Goal: Task Accomplishment & Management: Complete application form

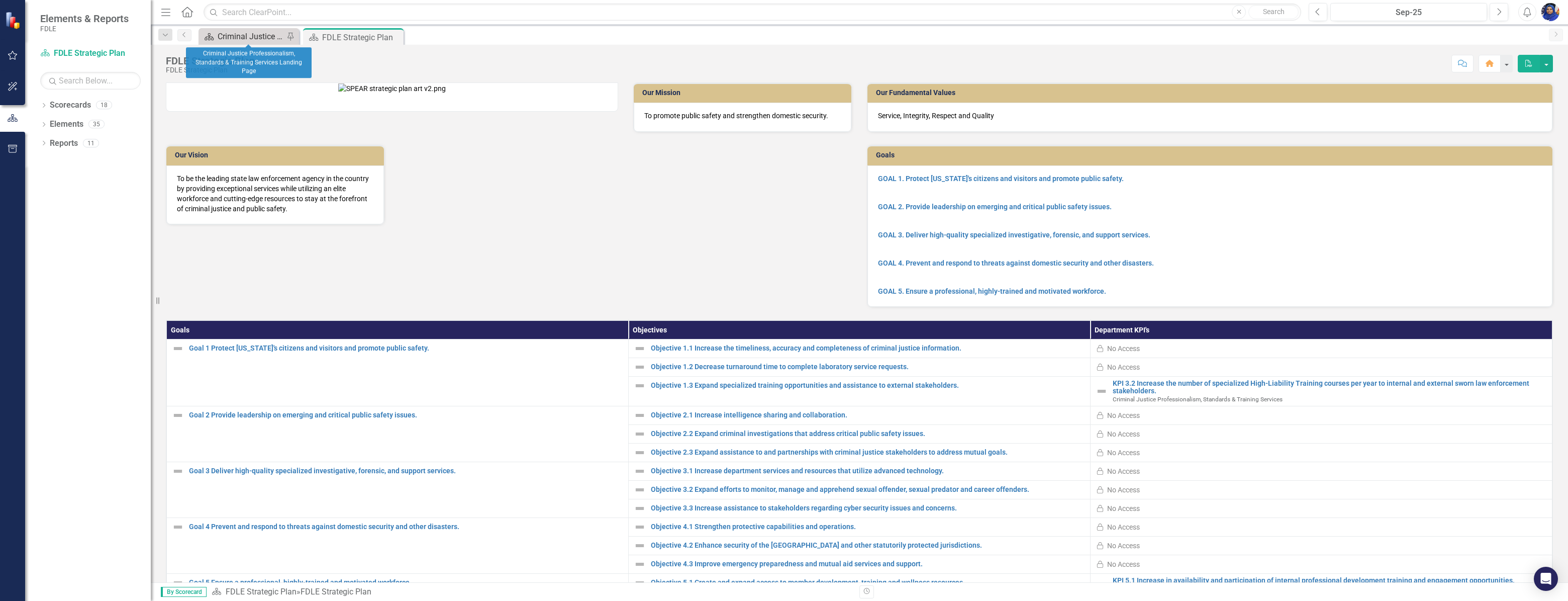
click at [236, 32] on div "Criminal Justice Professionalism, Standards & Training Services Landing Page" at bounding box center [251, 37] width 66 height 13
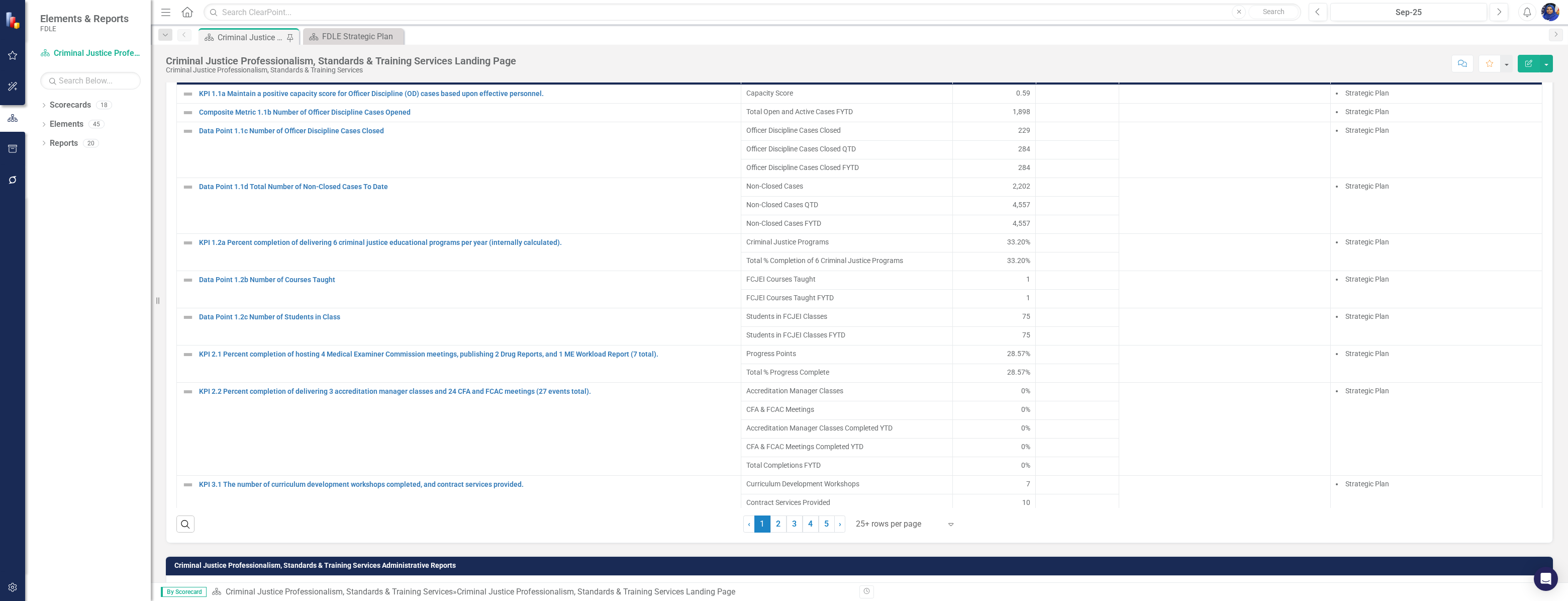
scroll to position [731, 0]
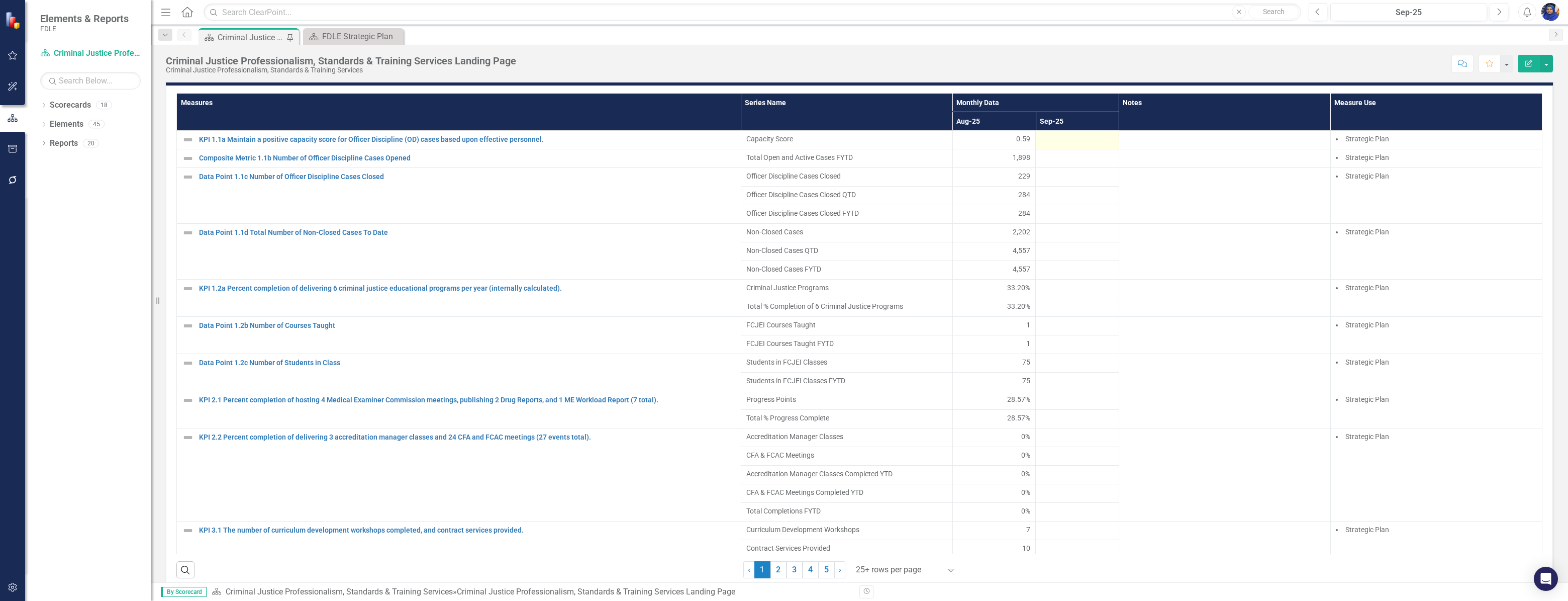
click at [1054, 146] on div at bounding box center [1077, 140] width 73 height 12
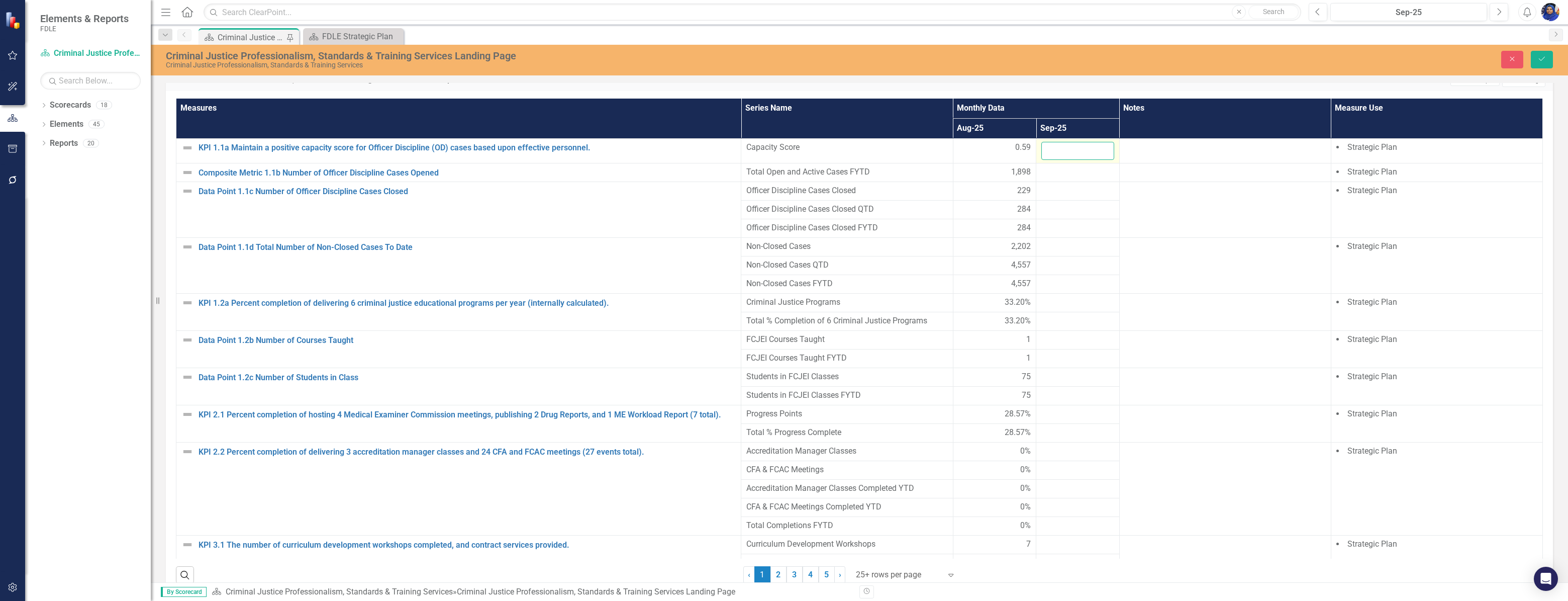
click at [1051, 151] on input "number" at bounding box center [1078, 151] width 73 height 19
type input "0"
click at [1056, 177] on div at bounding box center [1078, 172] width 73 height 12
click at [1059, 178] on div at bounding box center [1078, 172] width 73 height 12
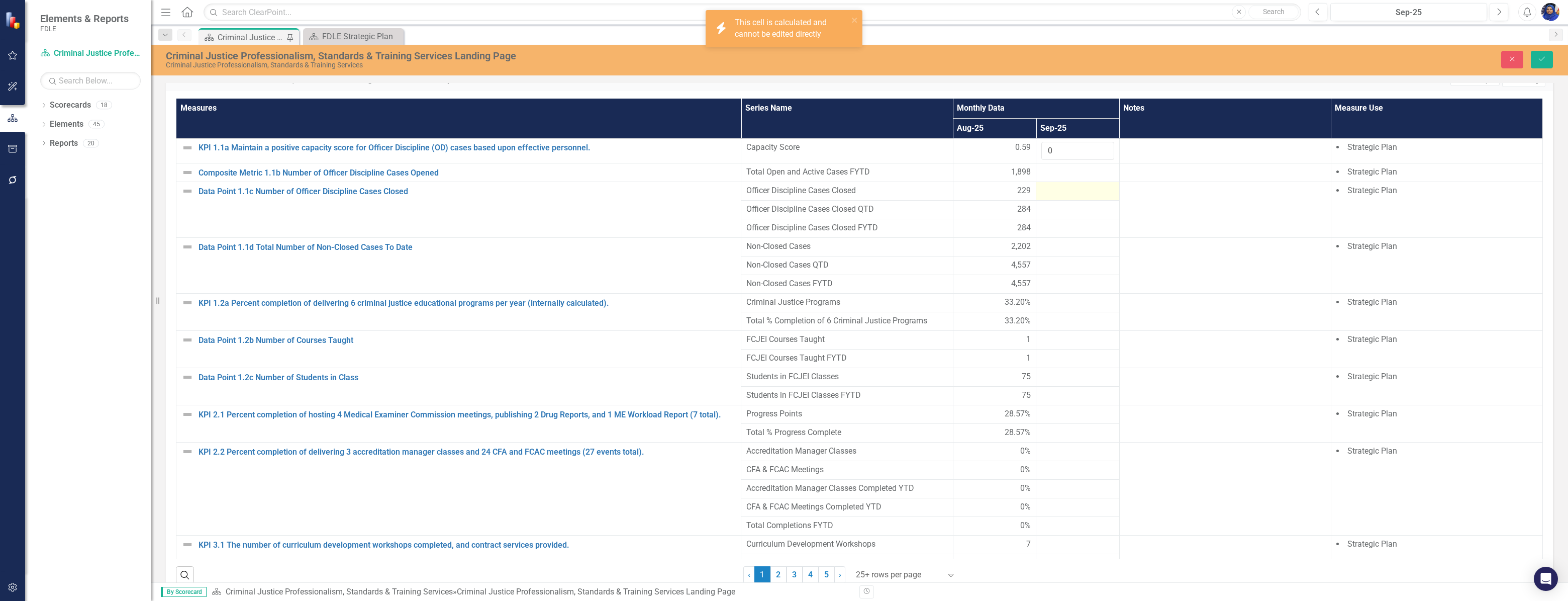
click at [1054, 197] on div at bounding box center [1078, 191] width 73 height 12
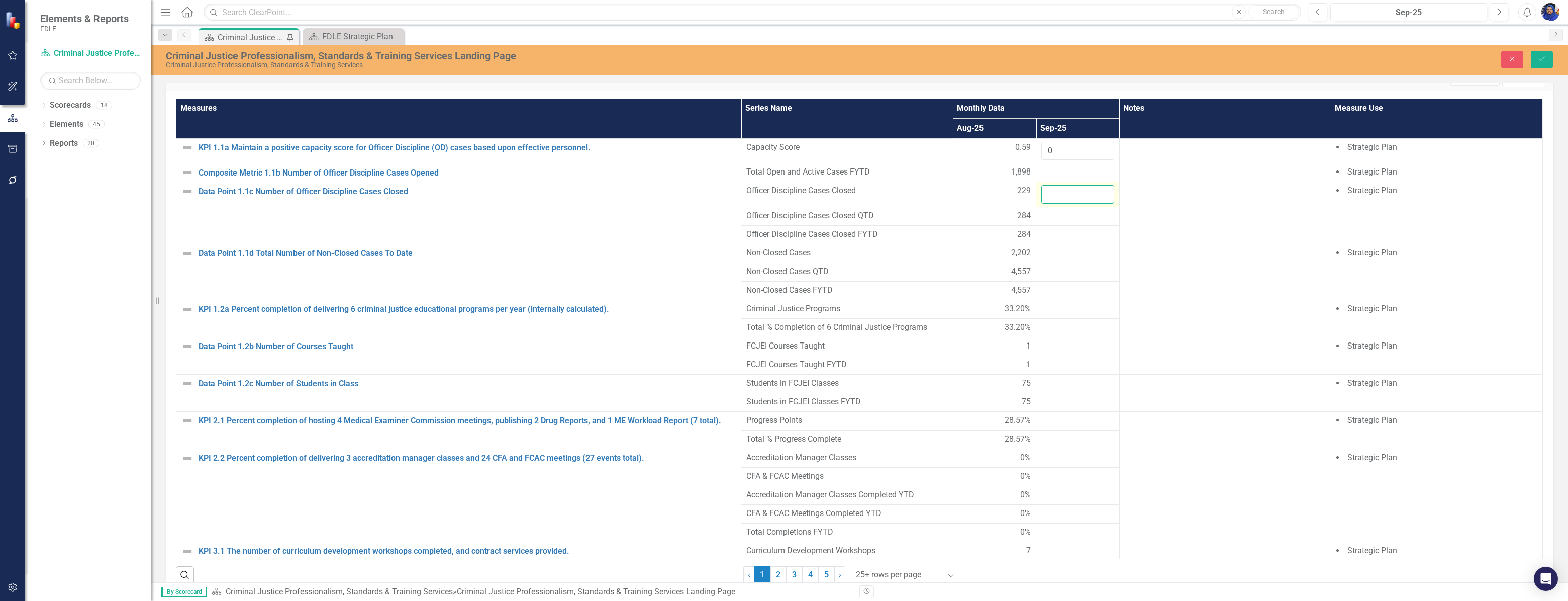
click at [1054, 199] on input "number" at bounding box center [1078, 194] width 73 height 19
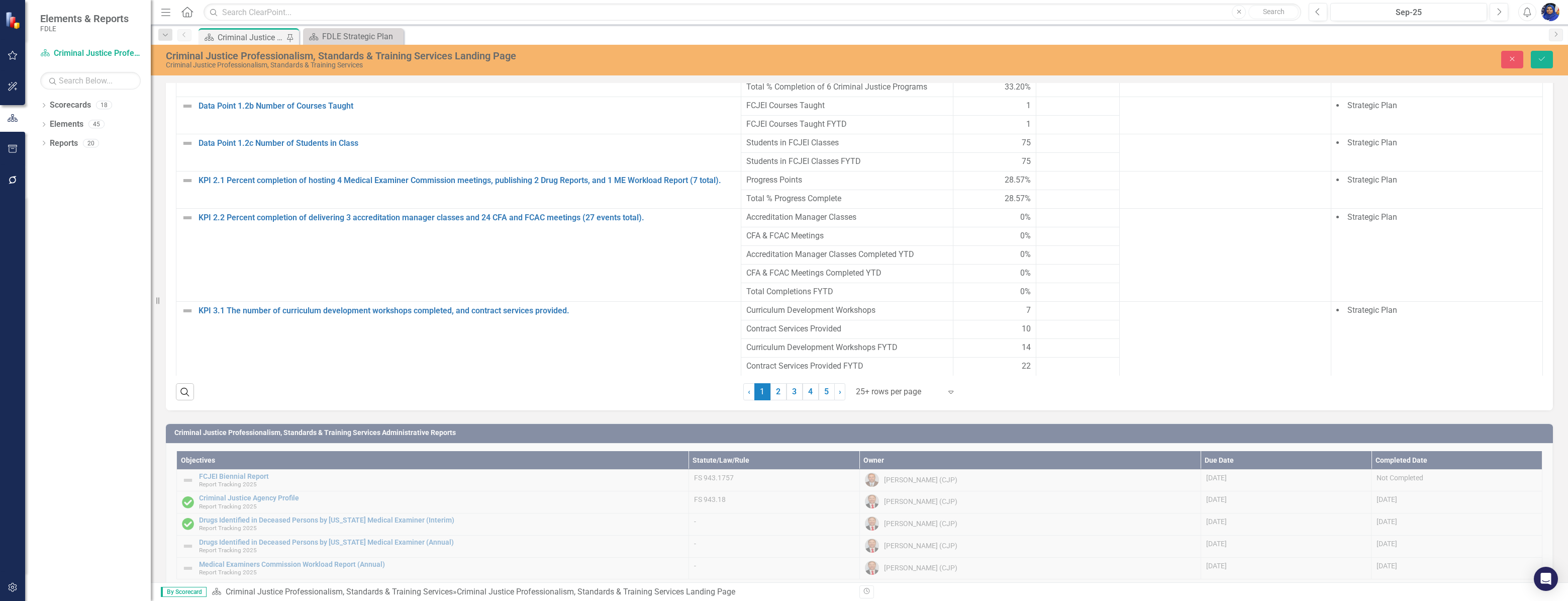
scroll to position [868, 0]
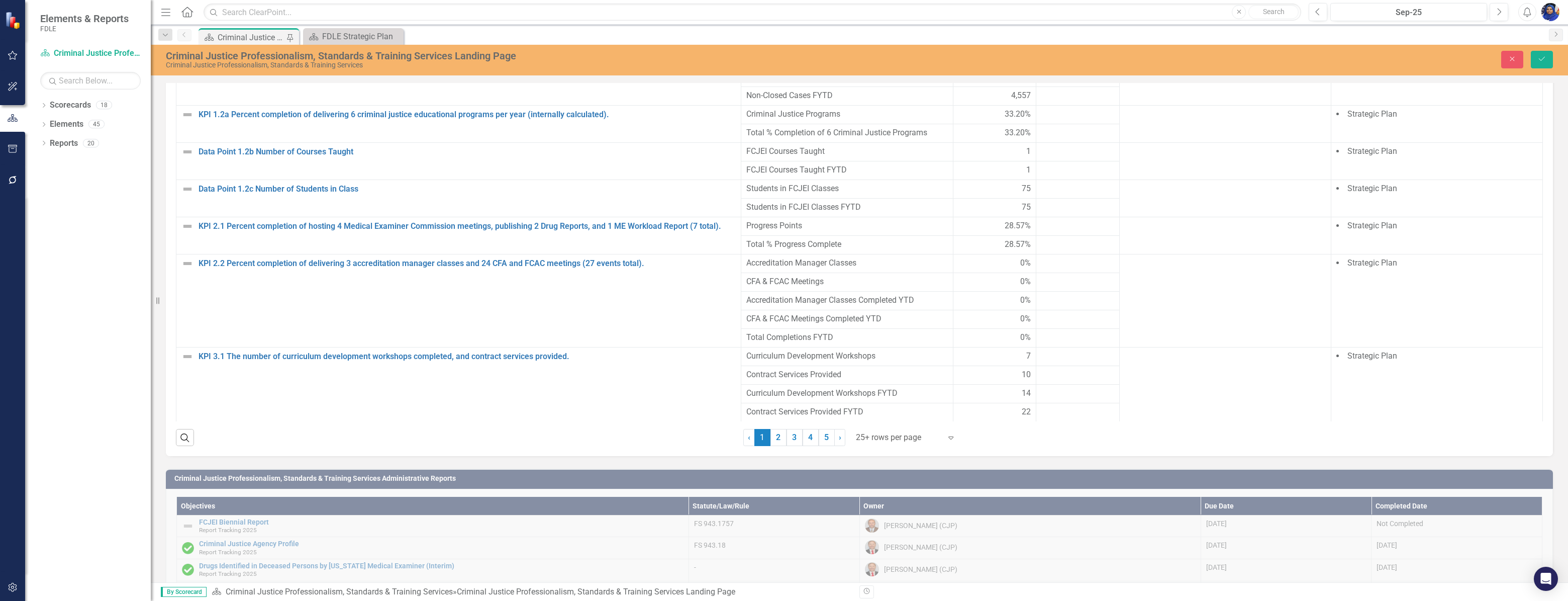
type input "17"
click at [870, 443] on div at bounding box center [898, 438] width 85 height 13
click at [870, 426] on div "Display All Rows" at bounding box center [904, 426] width 94 height 12
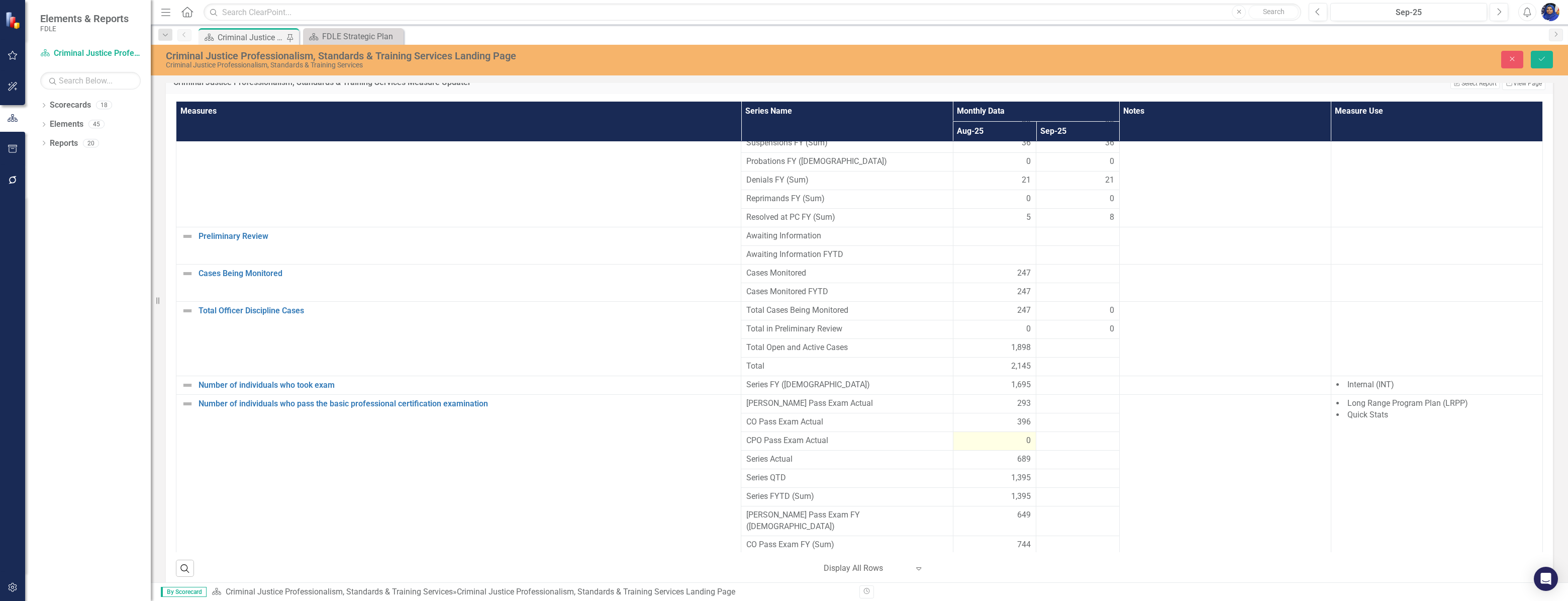
scroll to position [859, 0]
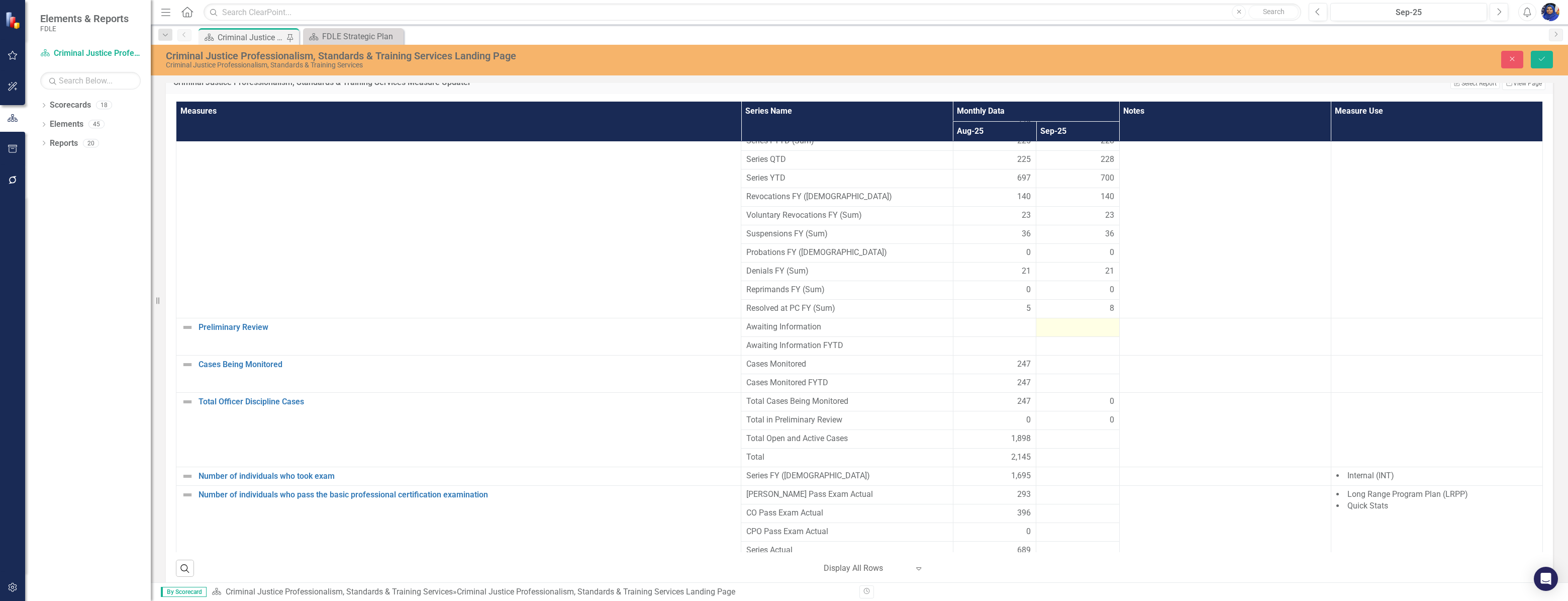
click at [1079, 333] on div at bounding box center [1078, 328] width 73 height 12
click at [1079, 333] on input "number" at bounding box center [1078, 331] width 73 height 19
type input "3"
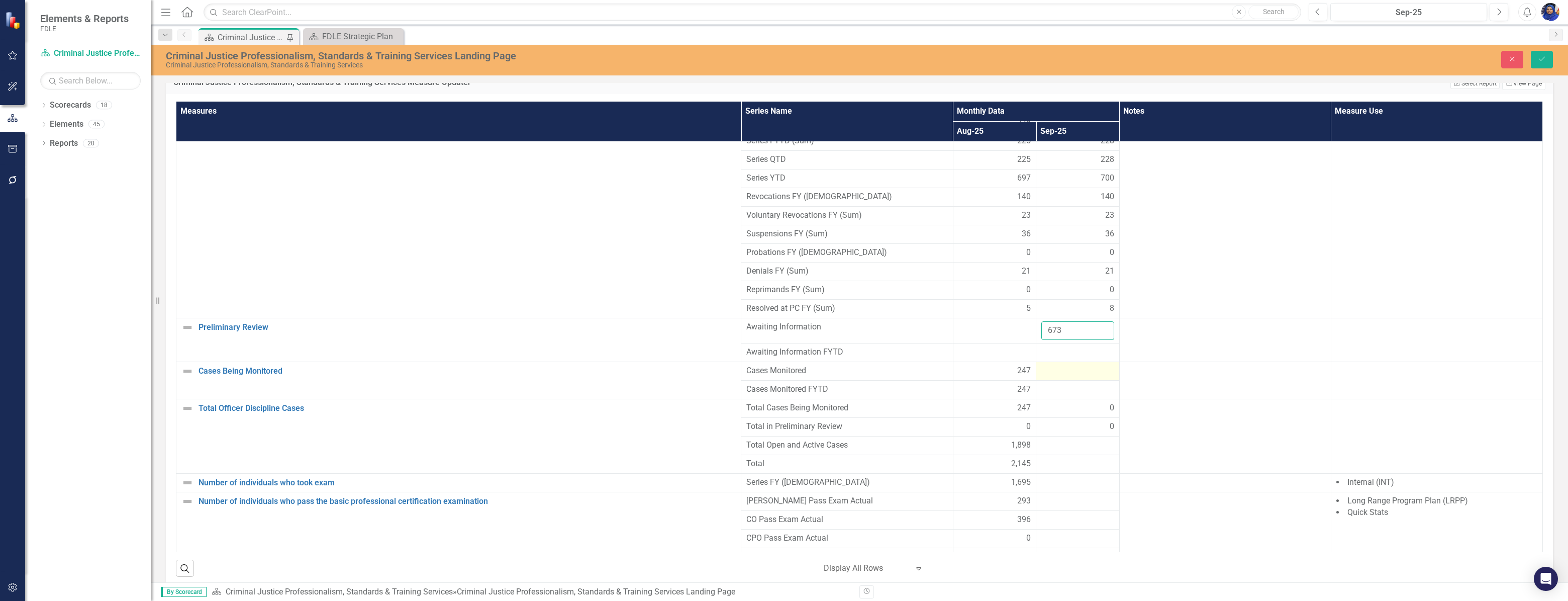
type input "673"
click at [1054, 377] on div at bounding box center [1078, 371] width 73 height 12
click at [1054, 378] on input "number" at bounding box center [1078, 374] width 73 height 19
type input "231"
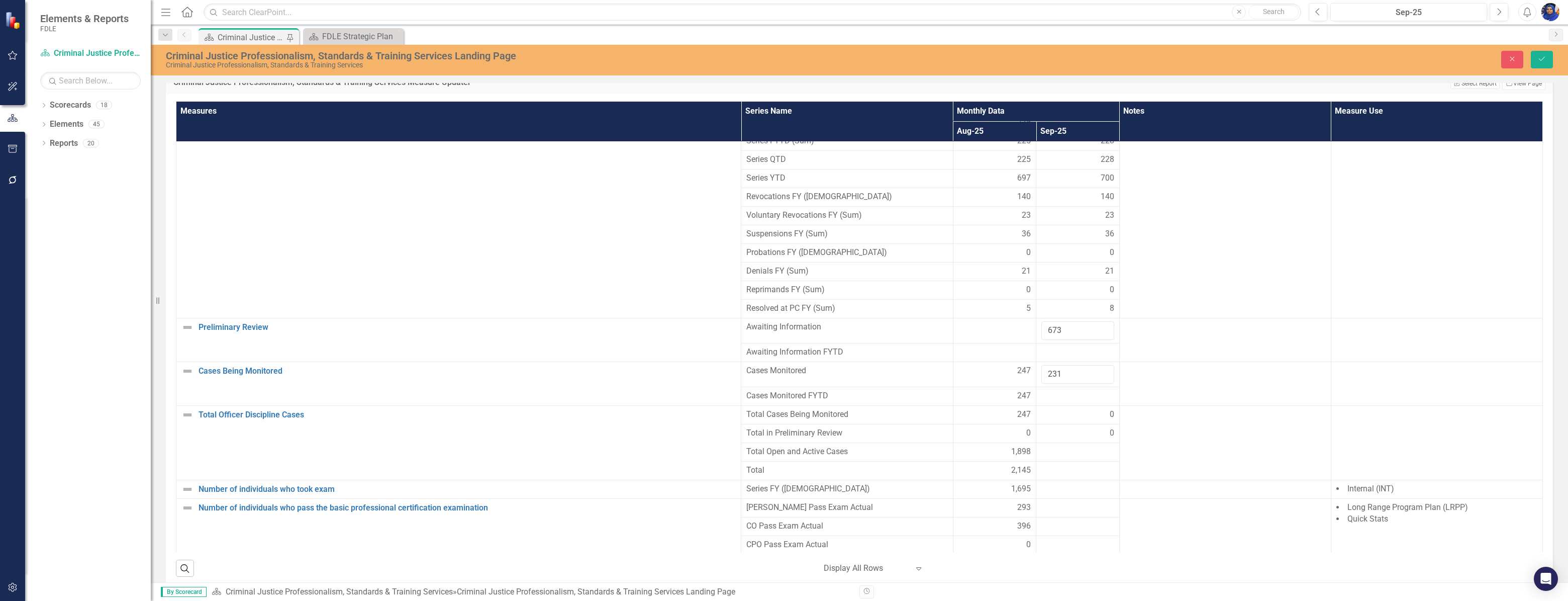
click at [1057, 420] on div "0" at bounding box center [1078, 414] width 73 height 12
click at [1057, 416] on div "0" at bounding box center [1078, 414] width 73 height 12
click at [1054, 402] on div at bounding box center [1078, 396] width 73 height 12
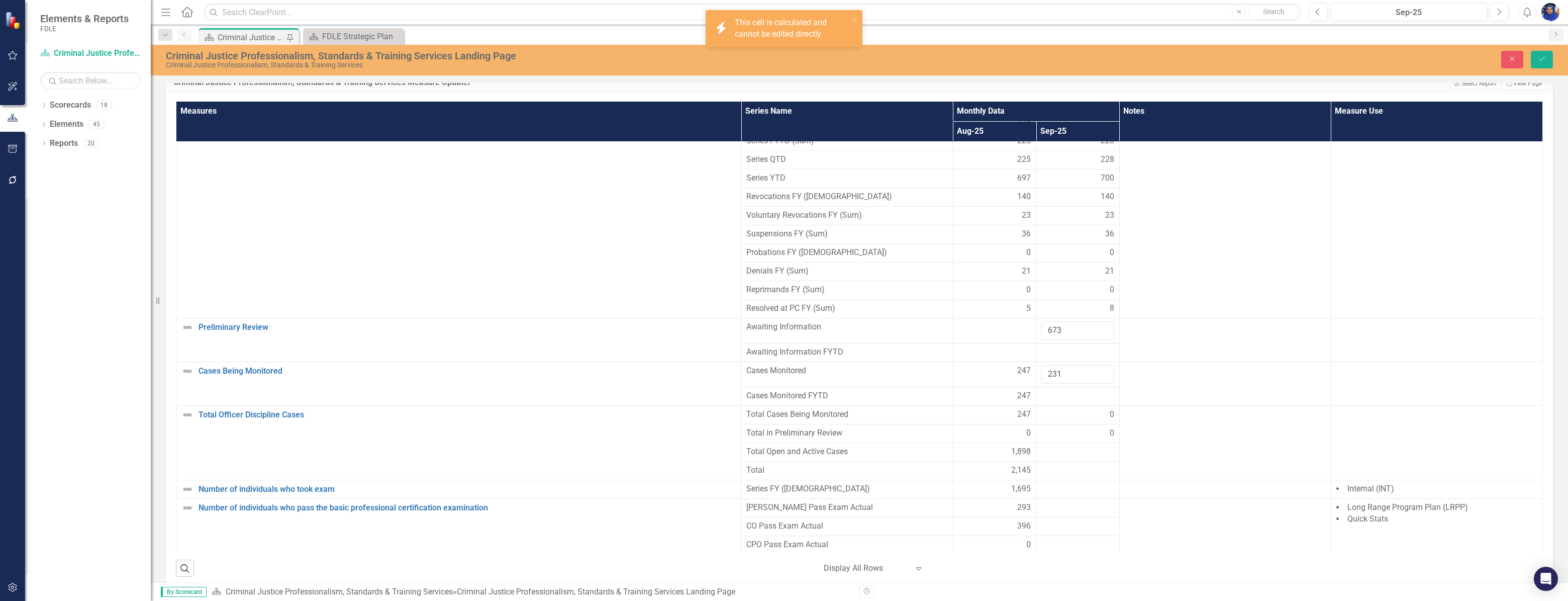
click at [1054, 402] on div at bounding box center [1078, 396] width 73 height 12
click at [1061, 420] on div "0" at bounding box center [1078, 414] width 73 height 12
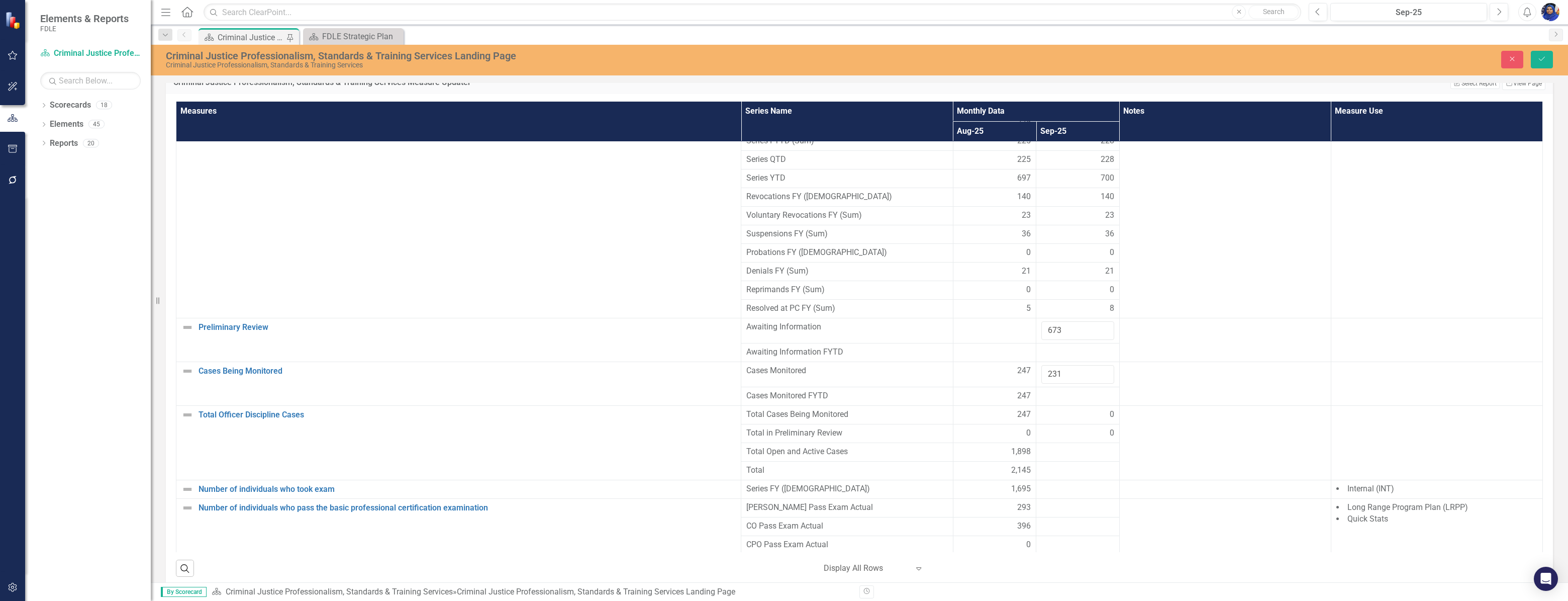
click at [1090, 439] on div "0" at bounding box center [1078, 433] width 73 height 12
click at [1067, 471] on div at bounding box center [1078, 471] width 73 height 12
click at [1070, 477] on div at bounding box center [1078, 471] width 73 height 12
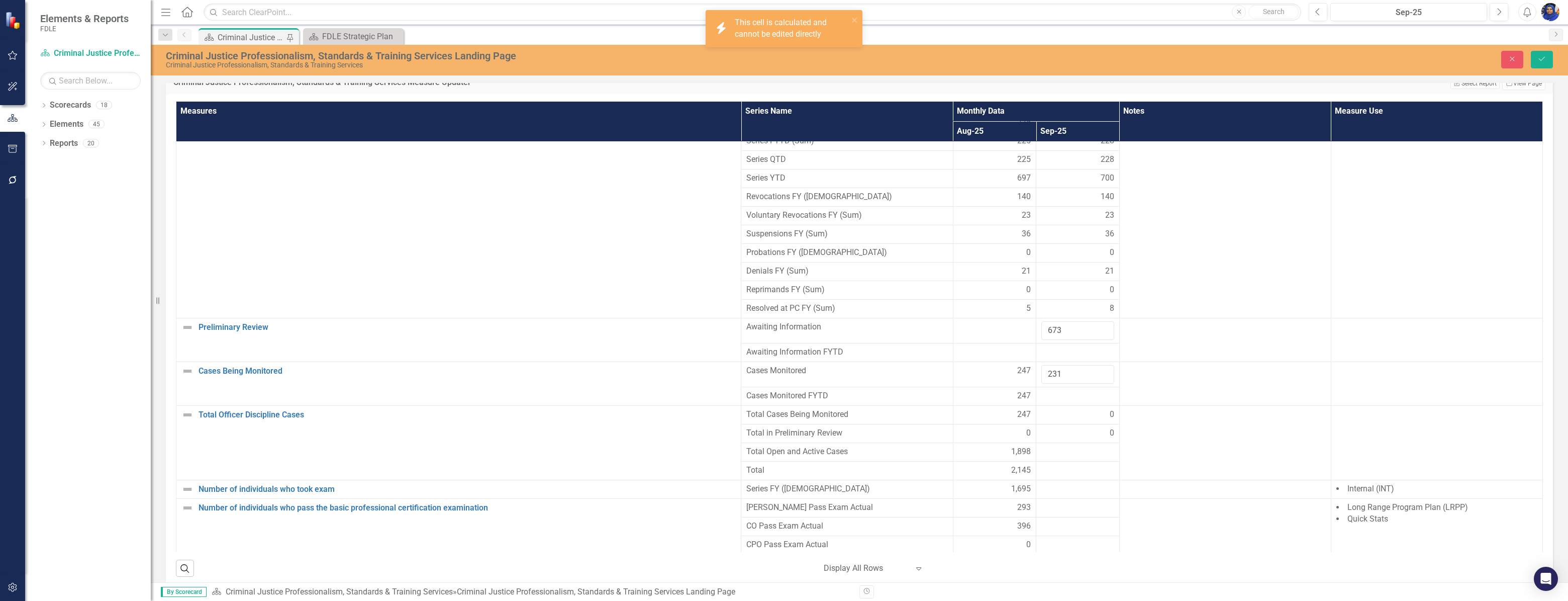
click at [1070, 477] on div at bounding box center [1078, 471] width 73 height 12
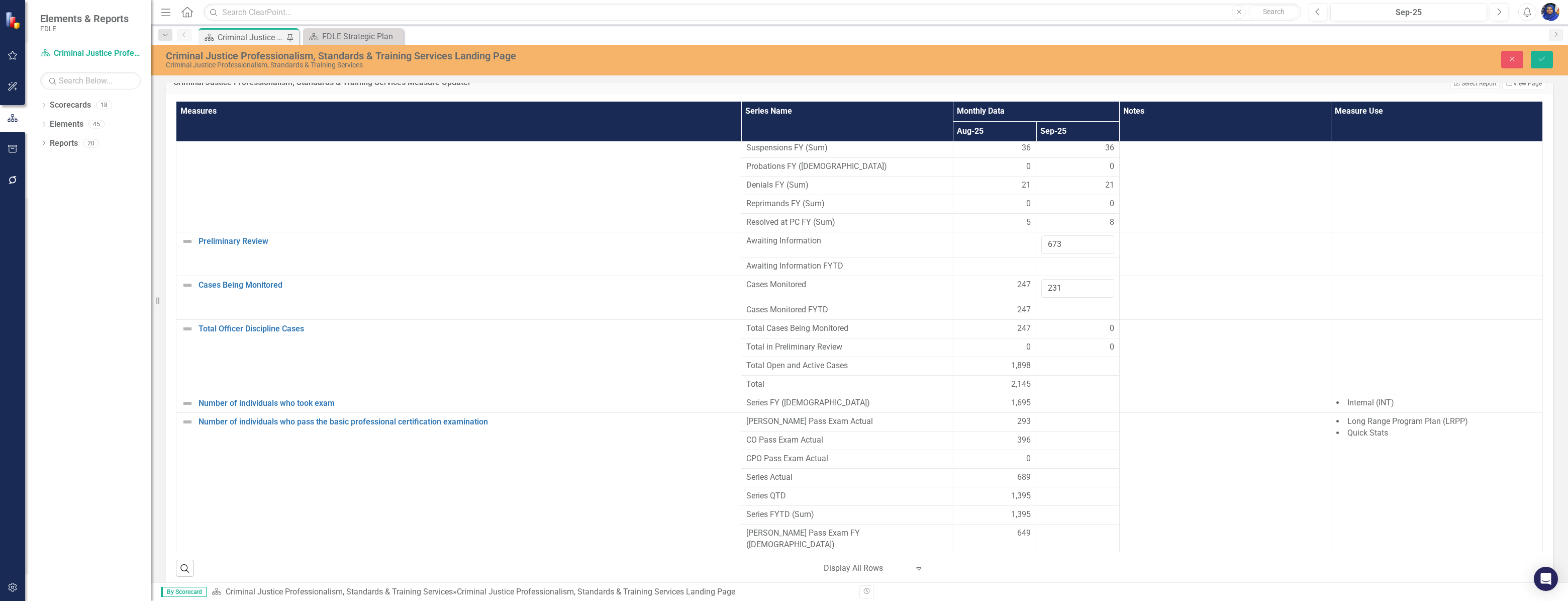
scroll to position [950, 0]
click at [1538, 56] on icon "Save" at bounding box center [1542, 59] width 9 height 7
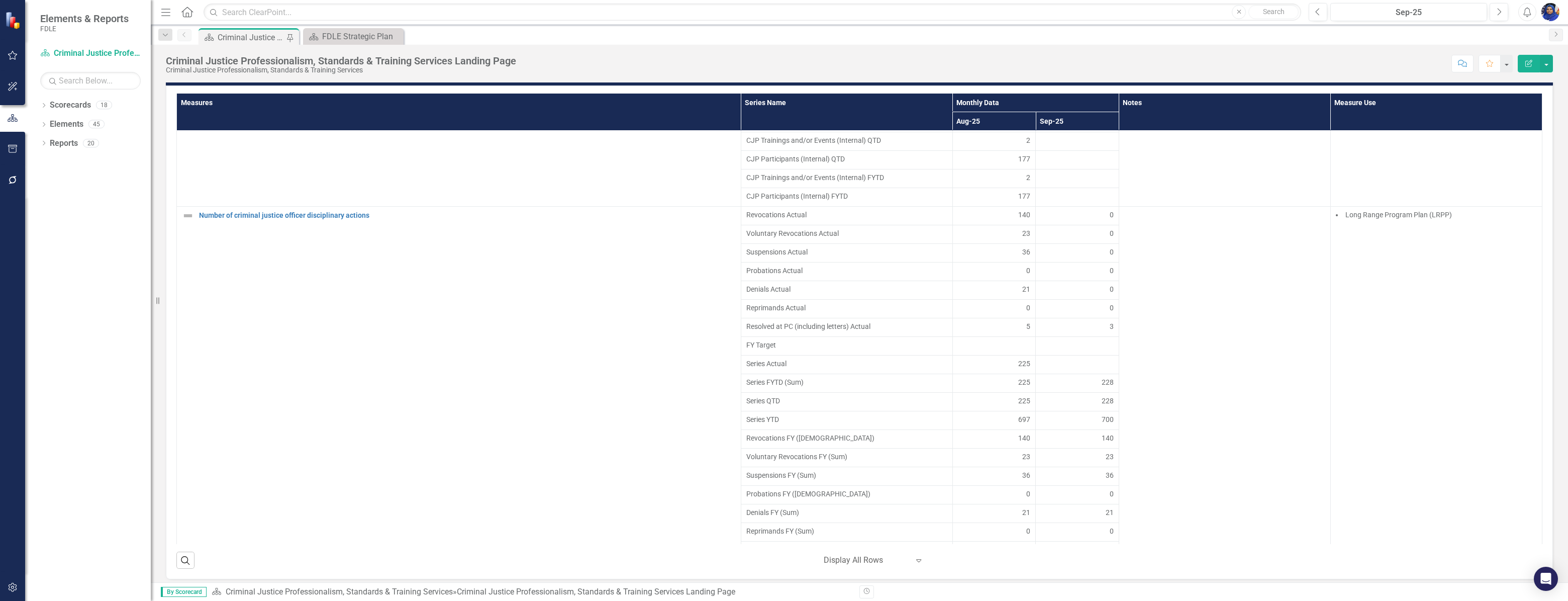
scroll to position [823, 0]
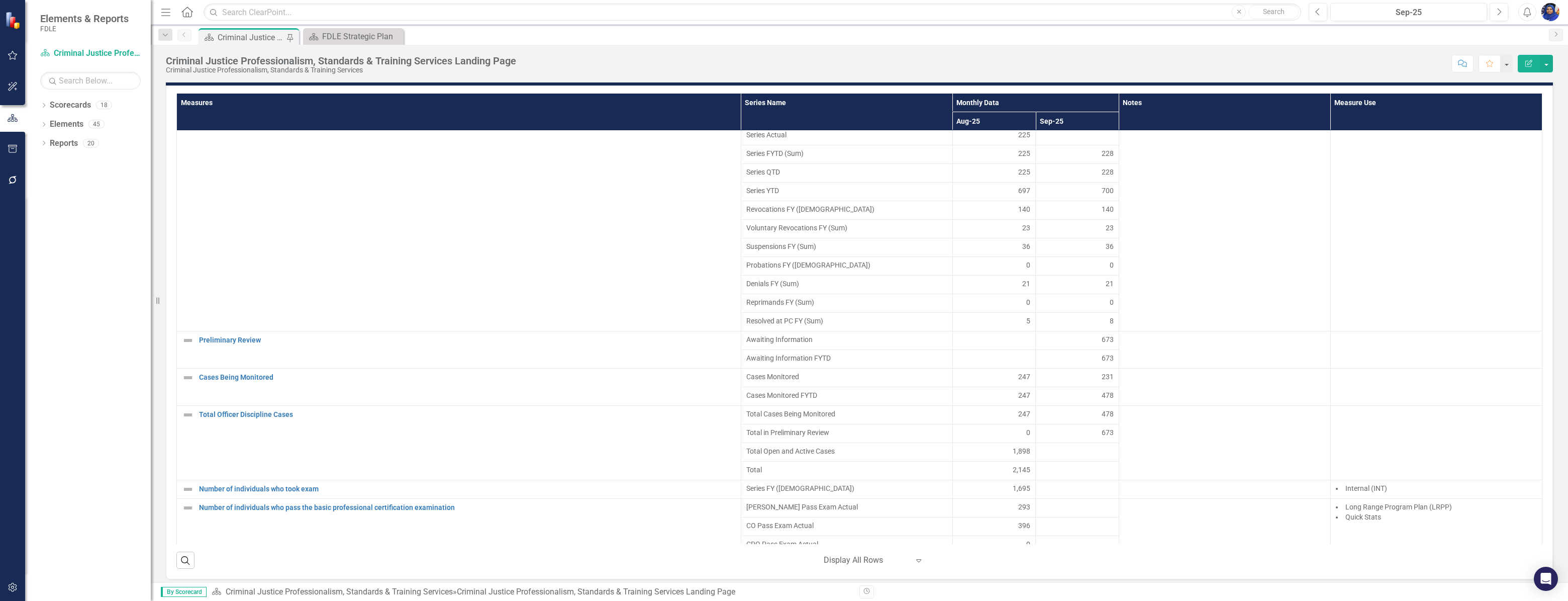
click at [1065, 476] on div at bounding box center [1077, 471] width 73 height 12
click at [1064, 476] on div at bounding box center [1077, 471] width 73 height 12
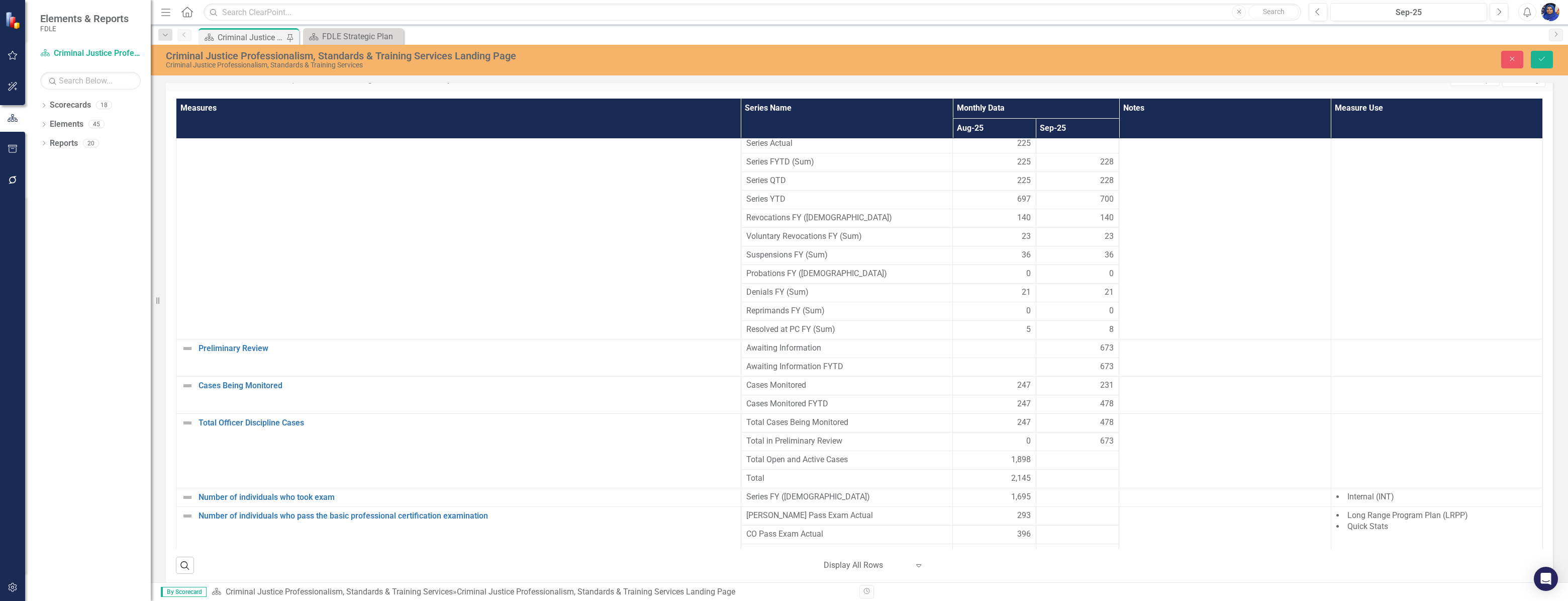
click at [1067, 465] on div at bounding box center [1078, 460] width 73 height 12
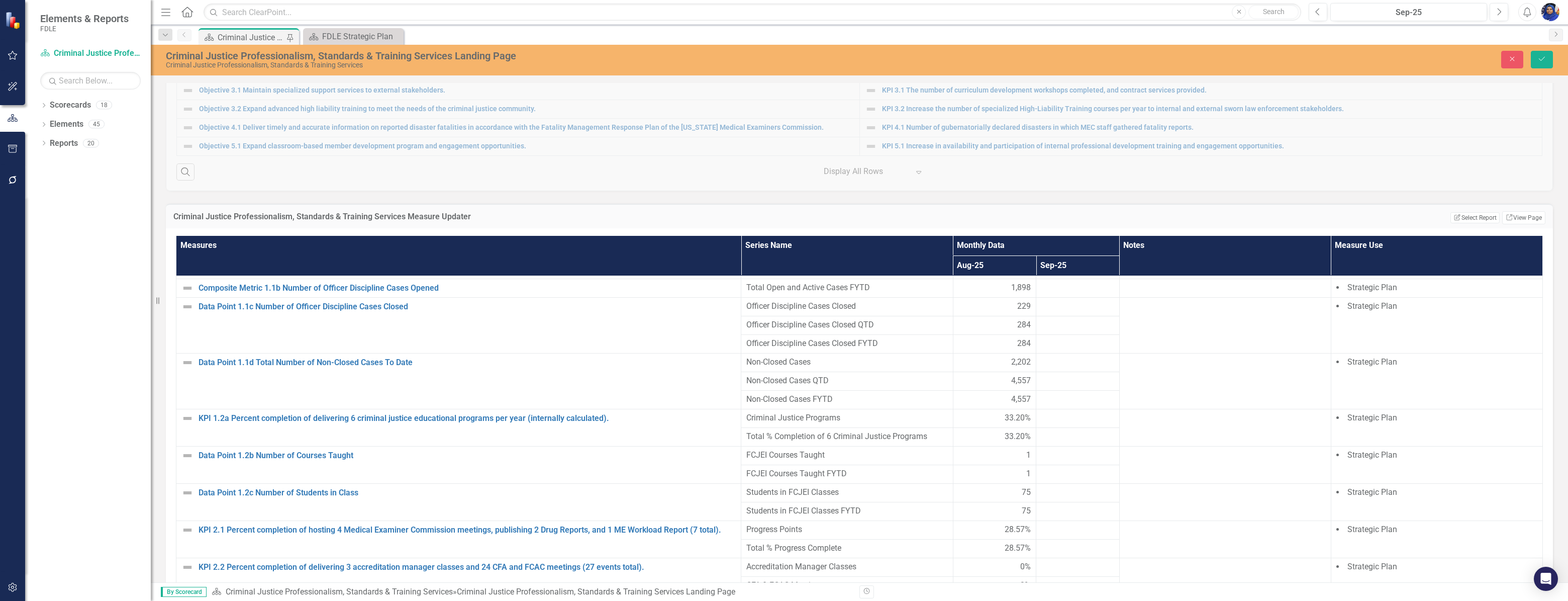
scroll to position [0, 0]
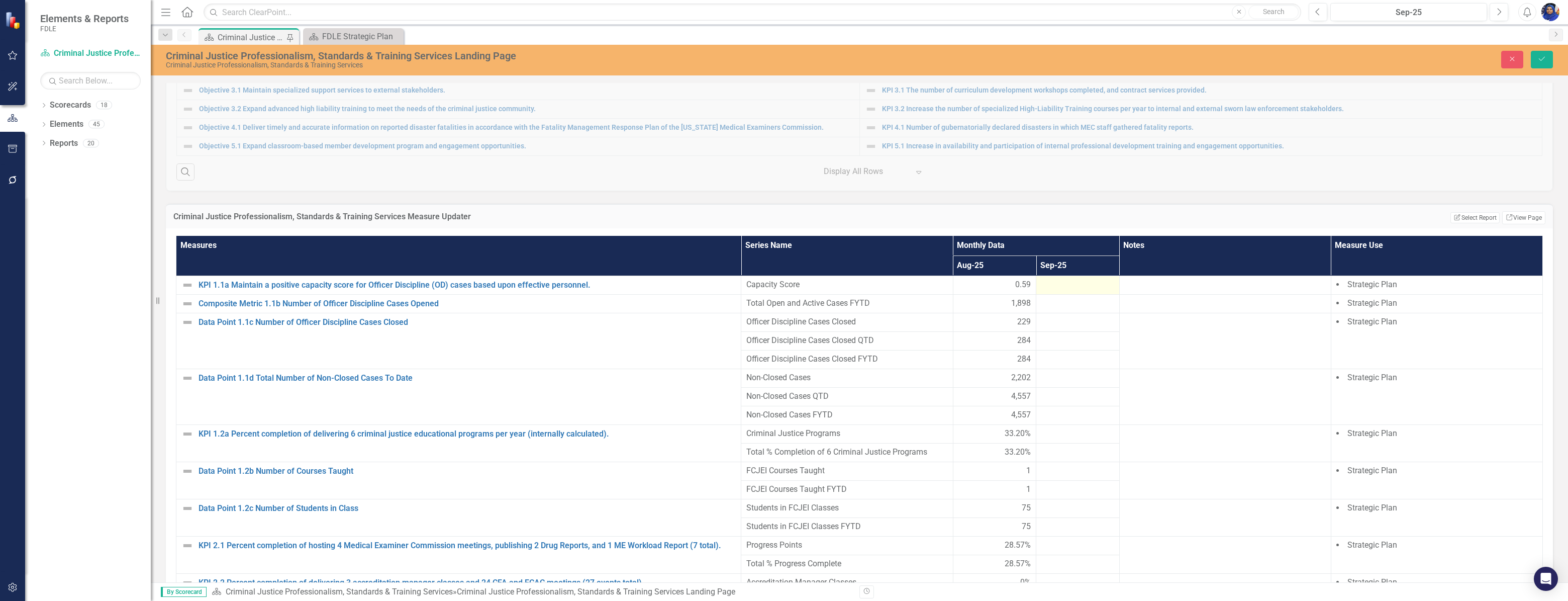
click at [1059, 290] on div at bounding box center [1078, 285] width 73 height 12
click at [1080, 288] on div at bounding box center [1078, 285] width 73 height 12
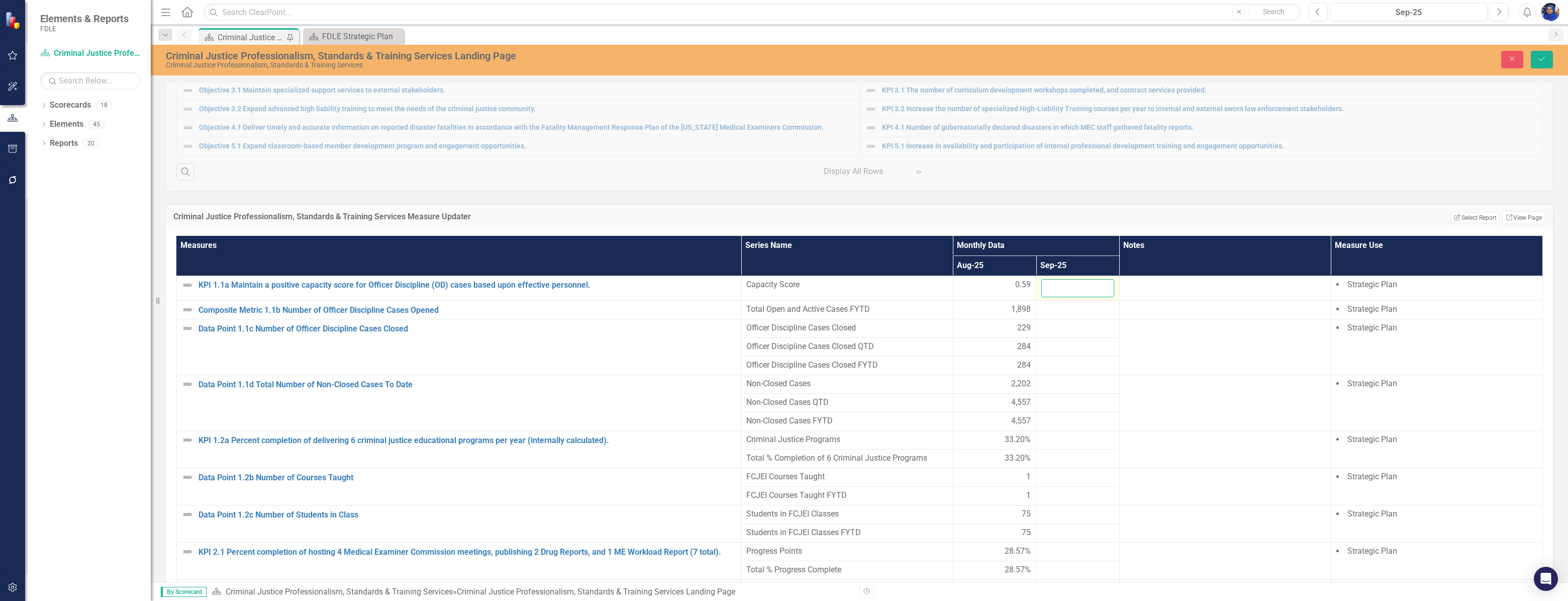
click at [1078, 291] on input "number" at bounding box center [1078, 288] width 73 height 19
type input "0"
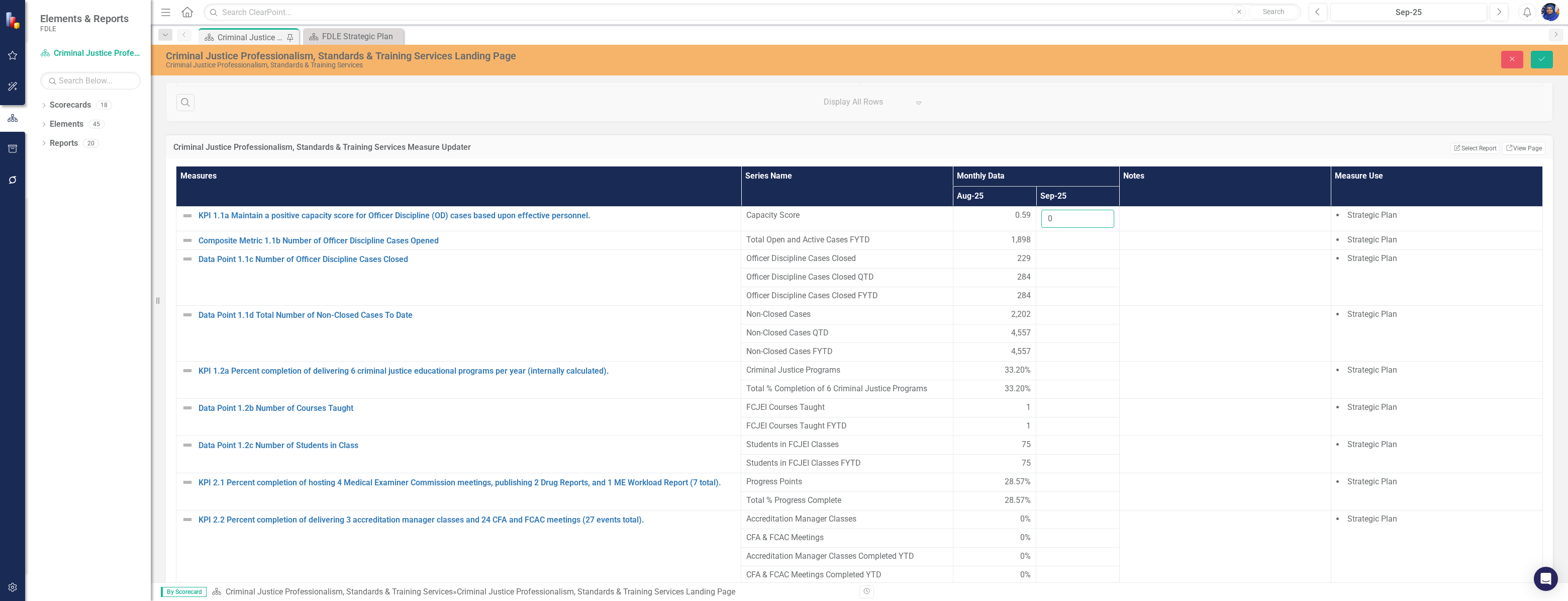
scroll to position [685, 0]
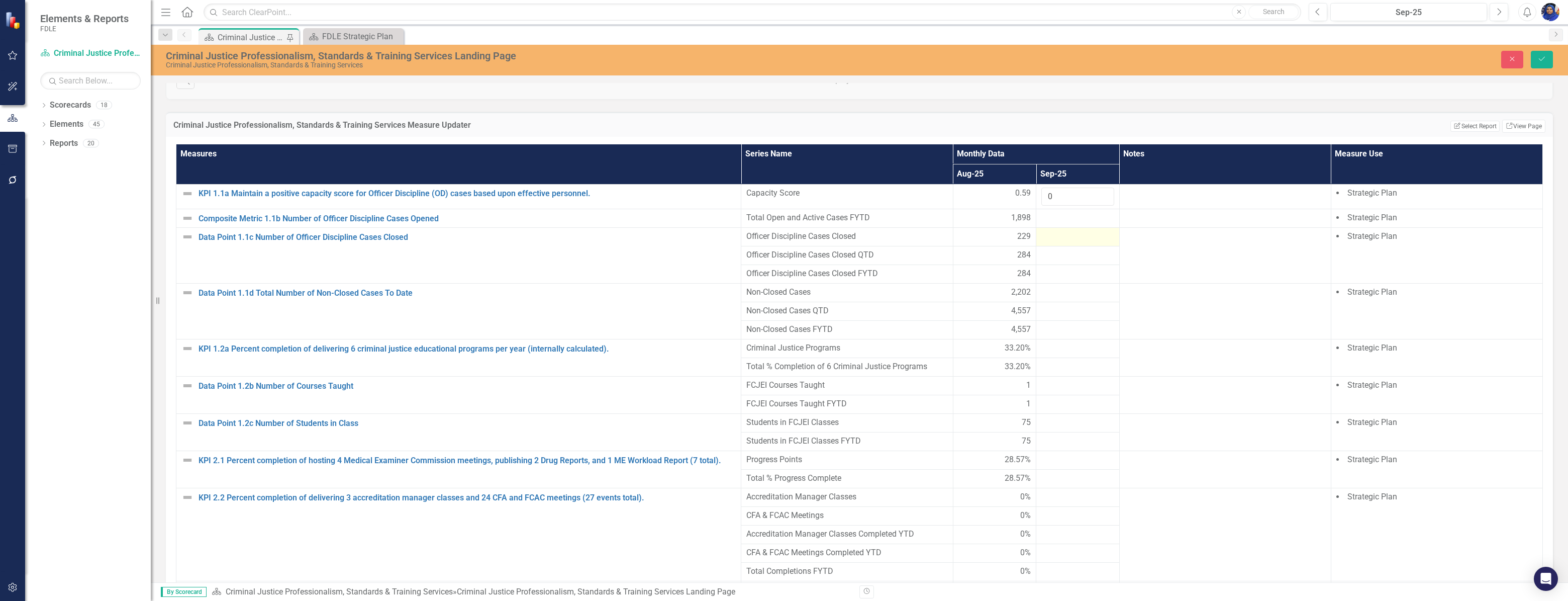
click at [1047, 243] on div at bounding box center [1078, 237] width 73 height 12
click at [1046, 243] on div at bounding box center [1078, 237] width 73 height 12
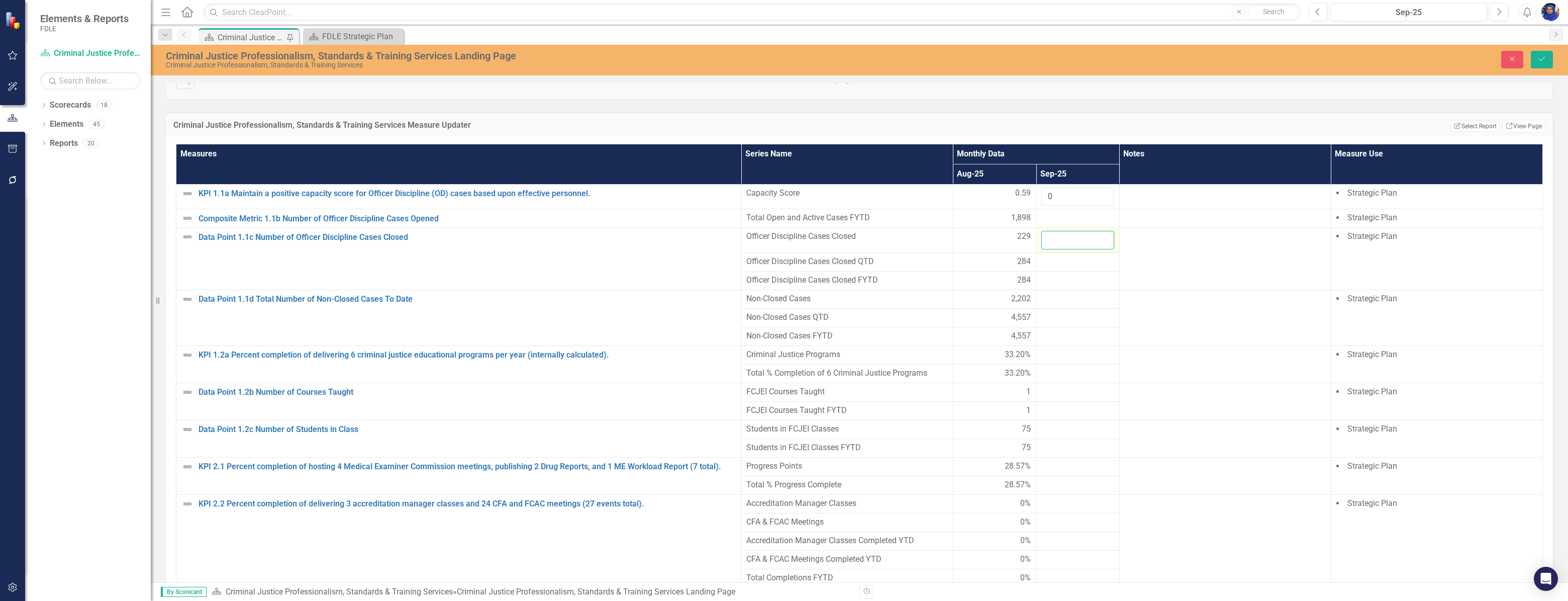
click at [1046, 245] on input "number" at bounding box center [1078, 240] width 73 height 19
type input "17"
click at [1053, 305] on div at bounding box center [1078, 299] width 73 height 12
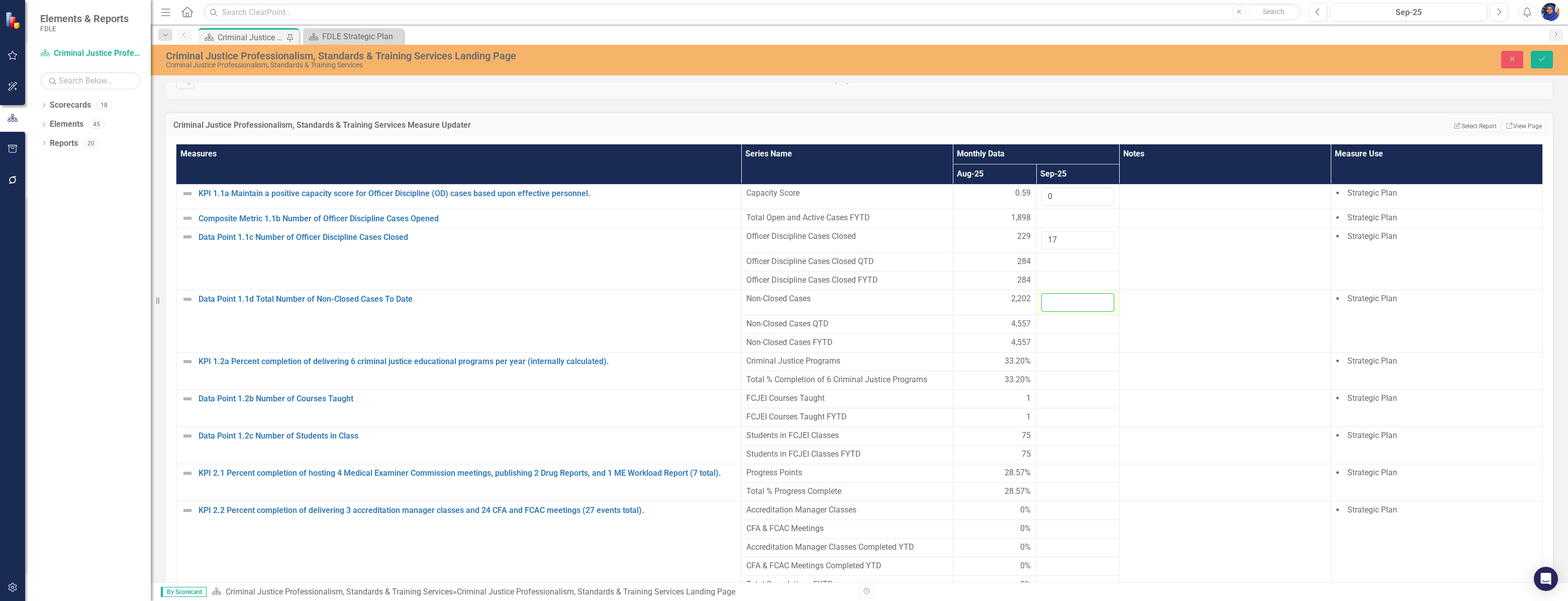
click at [1052, 307] on input "number" at bounding box center [1078, 302] width 73 height 19
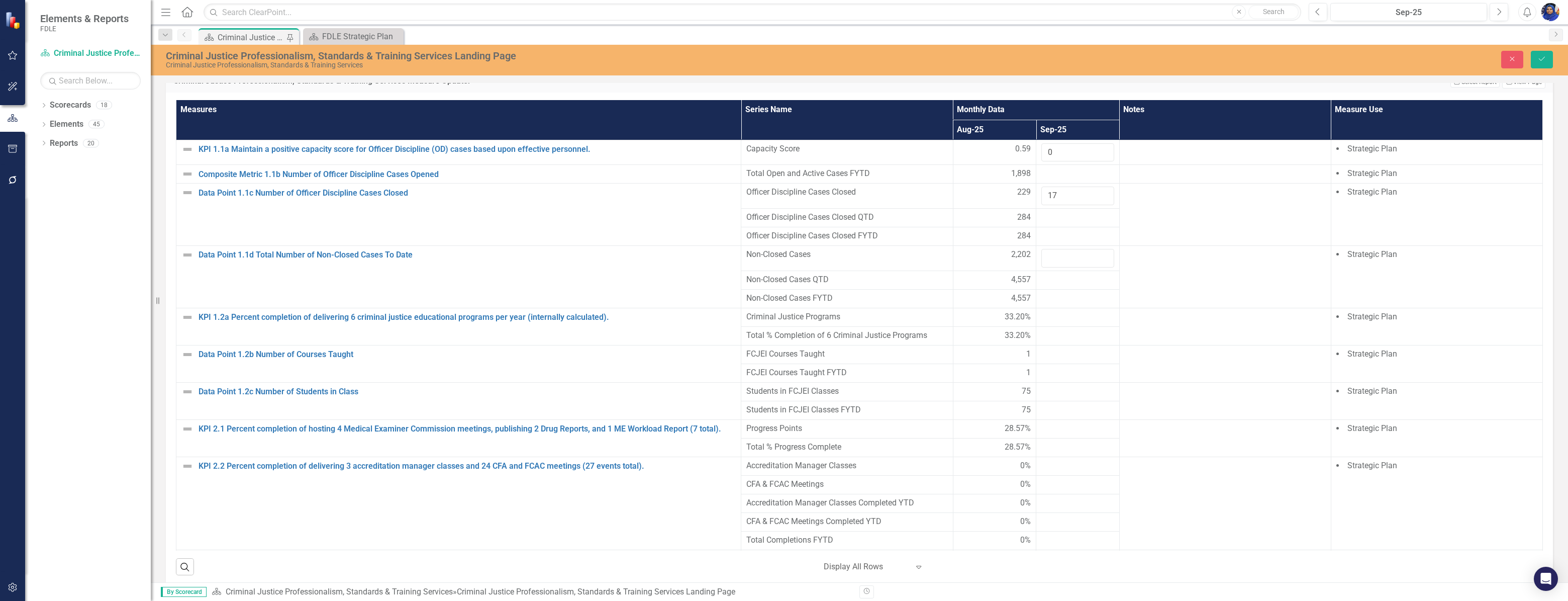
scroll to position [731, 0]
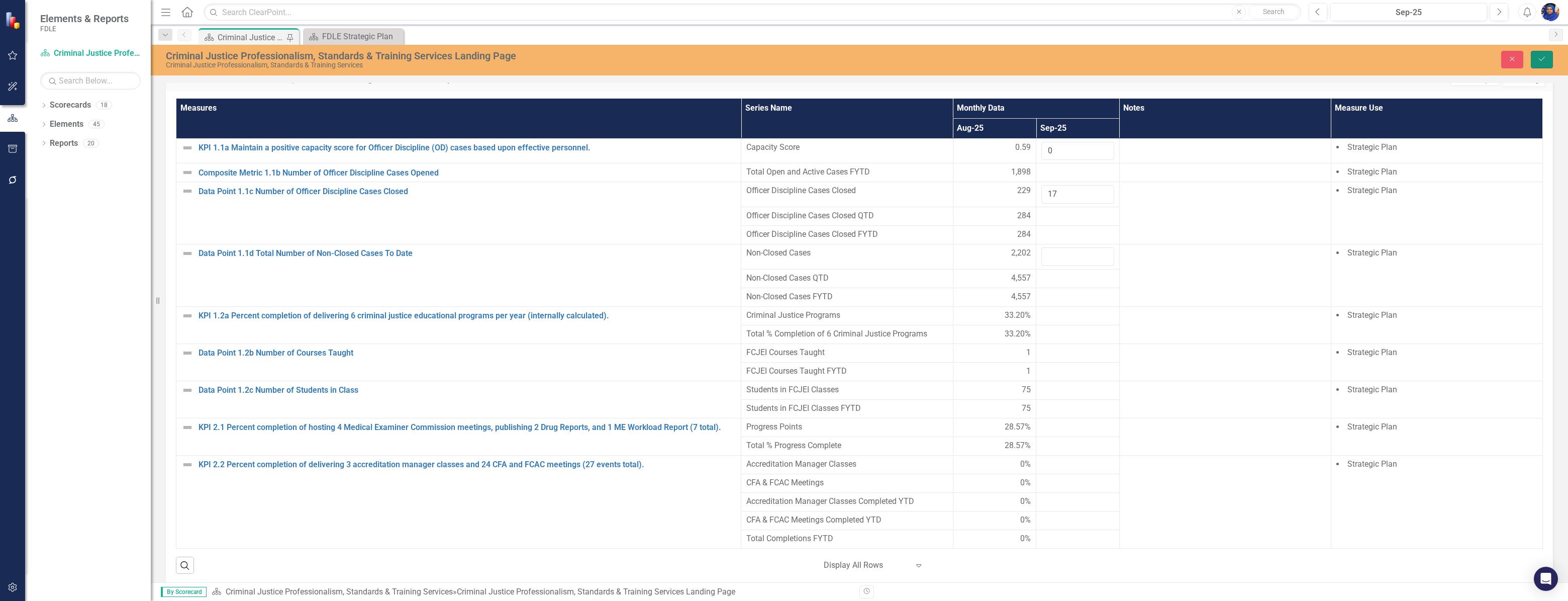
click at [1544, 58] on icon "submit" at bounding box center [1542, 58] width 6 height 4
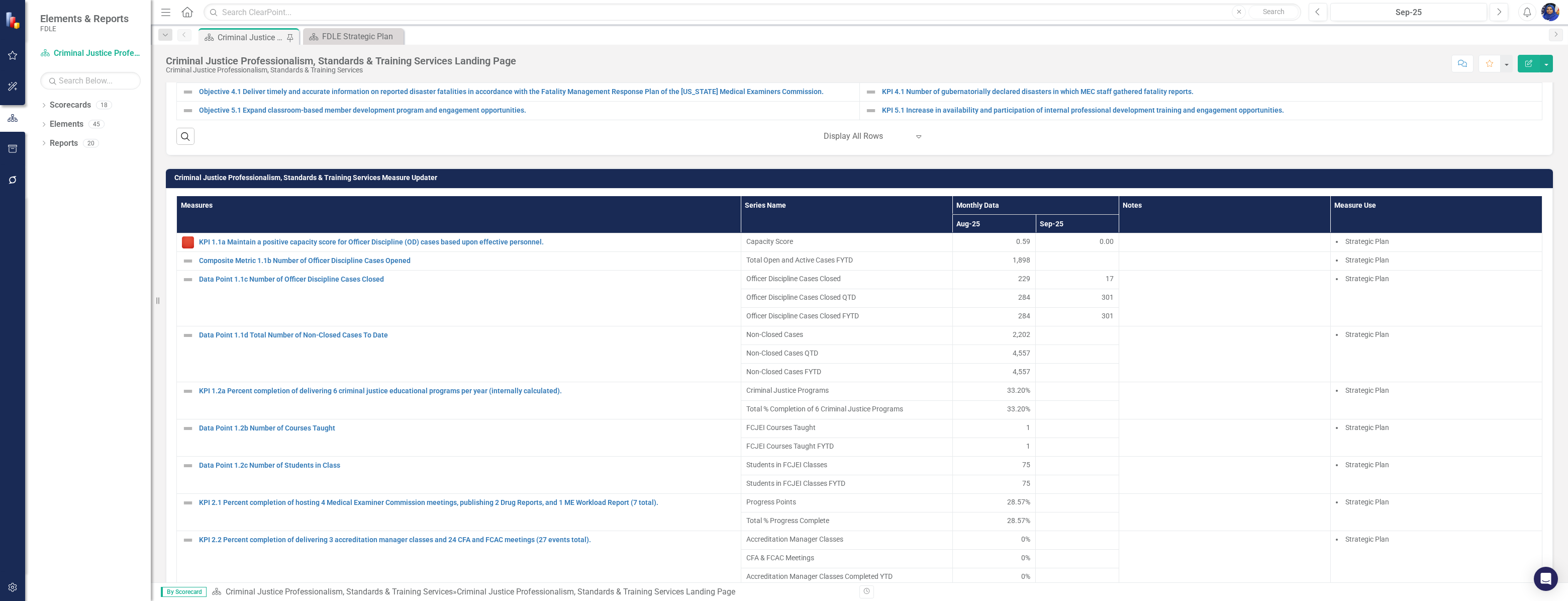
scroll to position [639, 0]
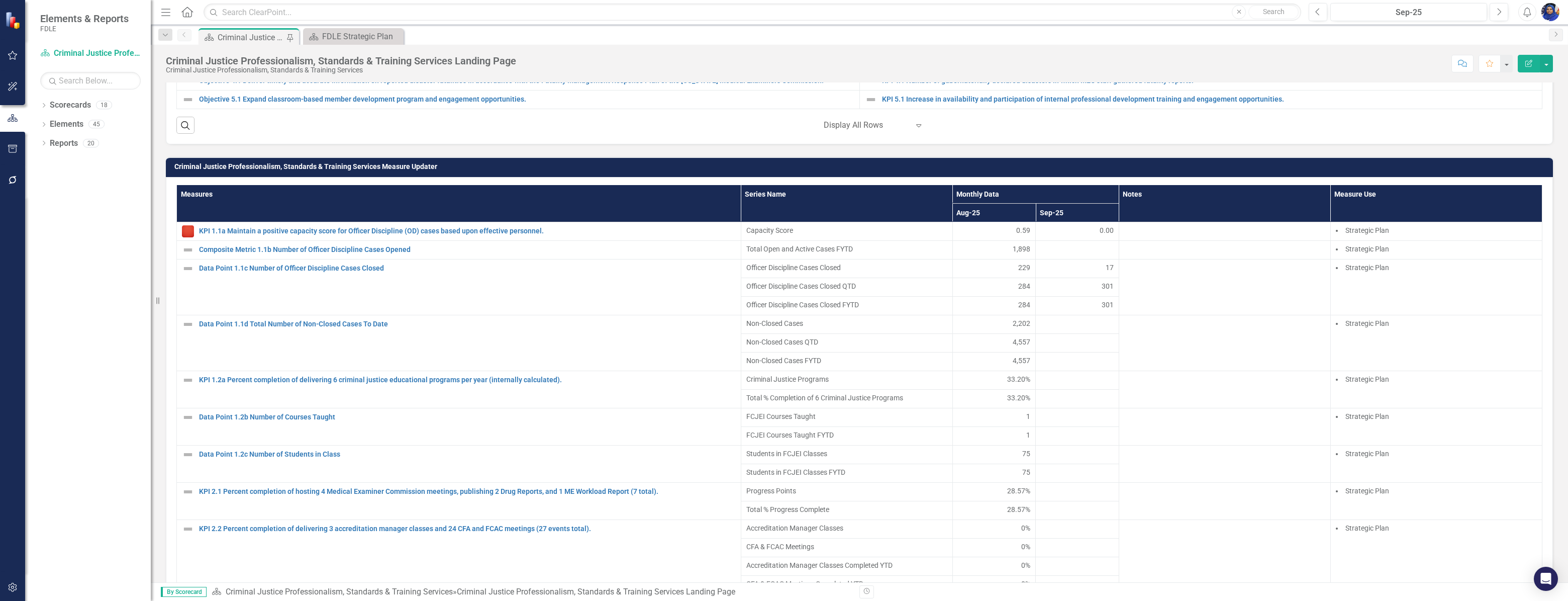
click at [1041, 255] on div at bounding box center [1077, 250] width 73 height 12
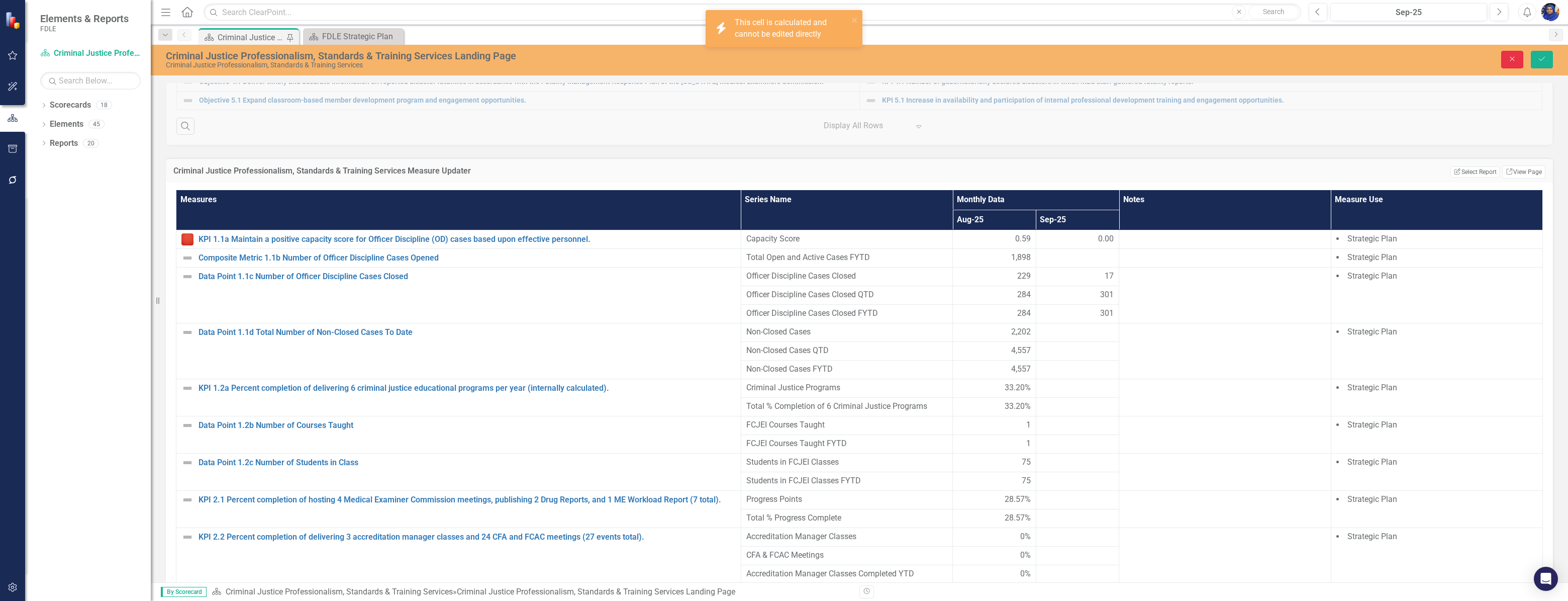
click at [1507, 58] on button "Close" at bounding box center [1512, 59] width 22 height 18
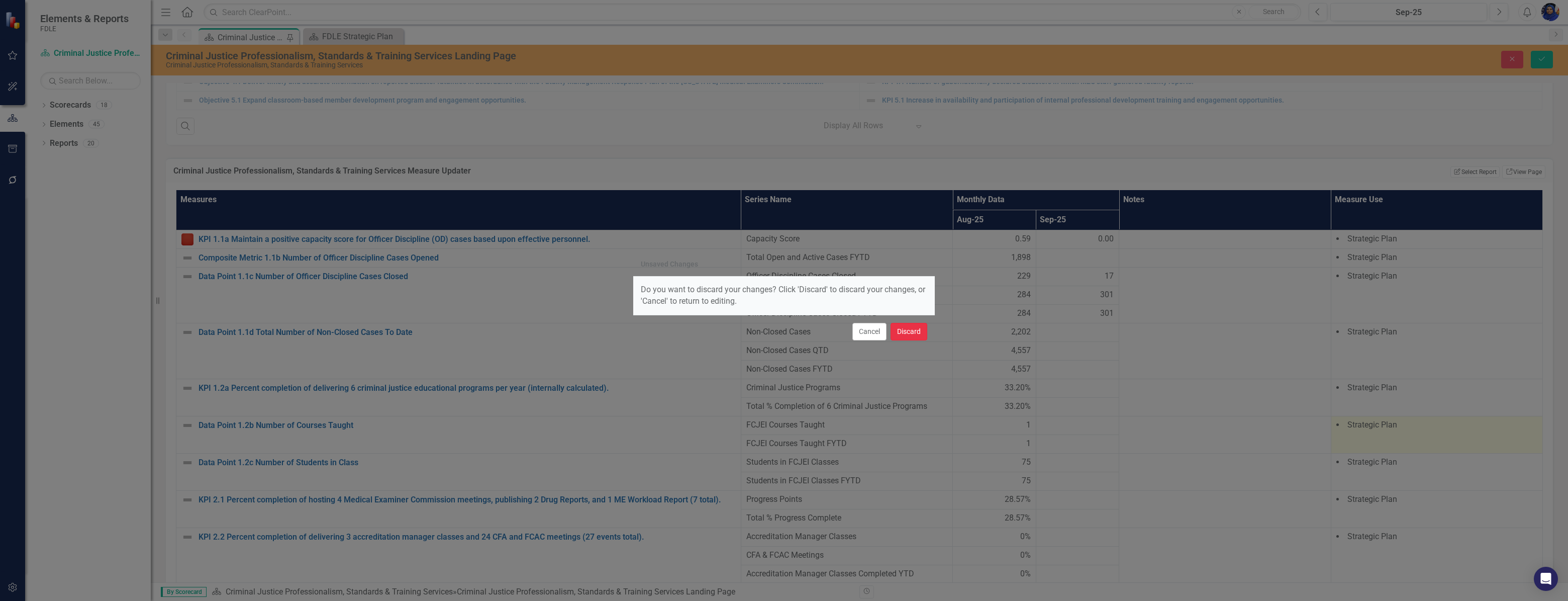
click at [909, 331] on button "Discard" at bounding box center [909, 331] width 37 height 18
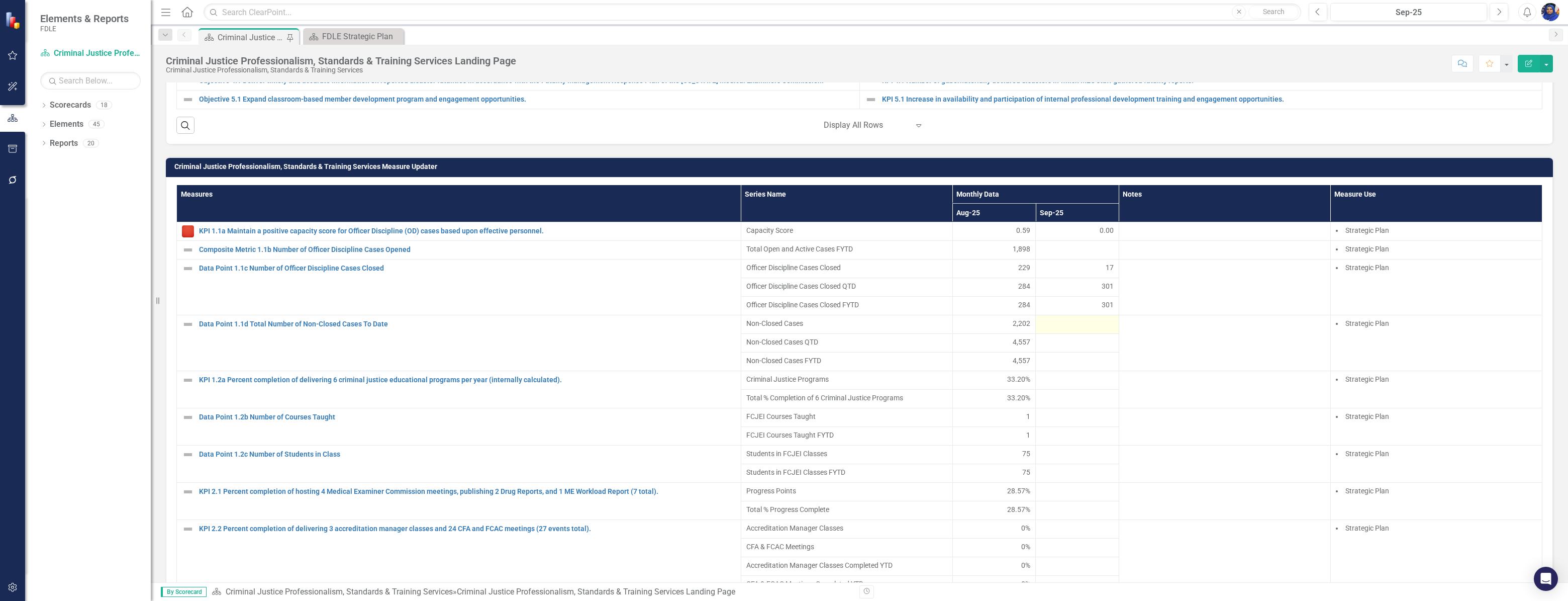
click at [1066, 330] on div at bounding box center [1077, 325] width 73 height 12
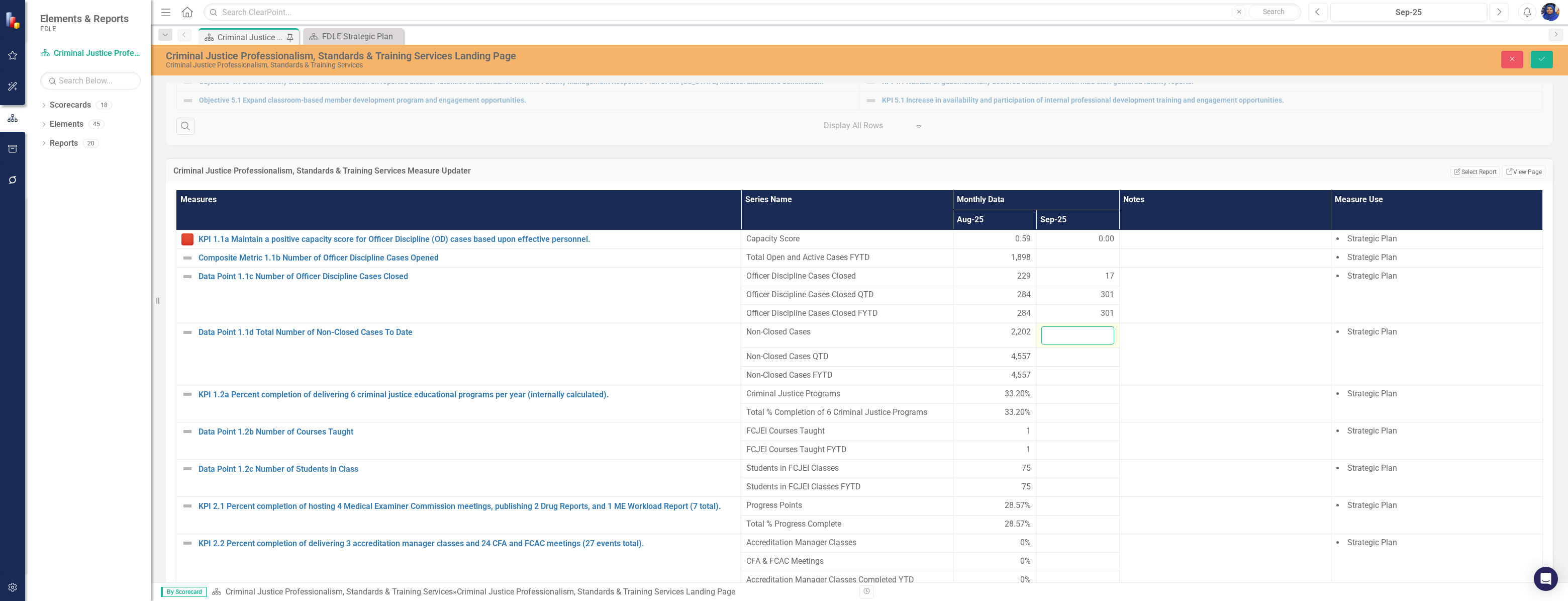
click at [1054, 339] on input "number" at bounding box center [1078, 336] width 73 height 19
click at [1517, 57] on button "Close" at bounding box center [1512, 59] width 22 height 18
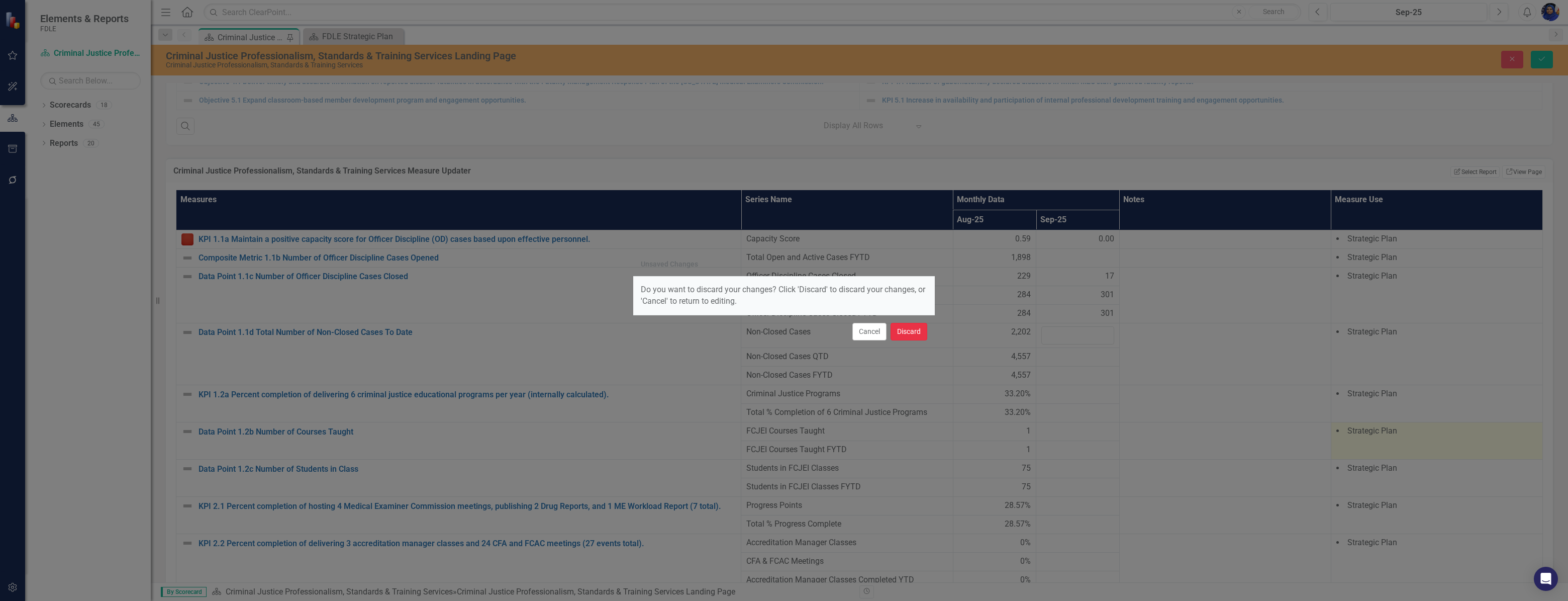
drag, startPoint x: 909, startPoint y: 336, endPoint x: 1327, endPoint y: 445, distance: 432.0
click at [909, 336] on button "Discard" at bounding box center [909, 331] width 37 height 18
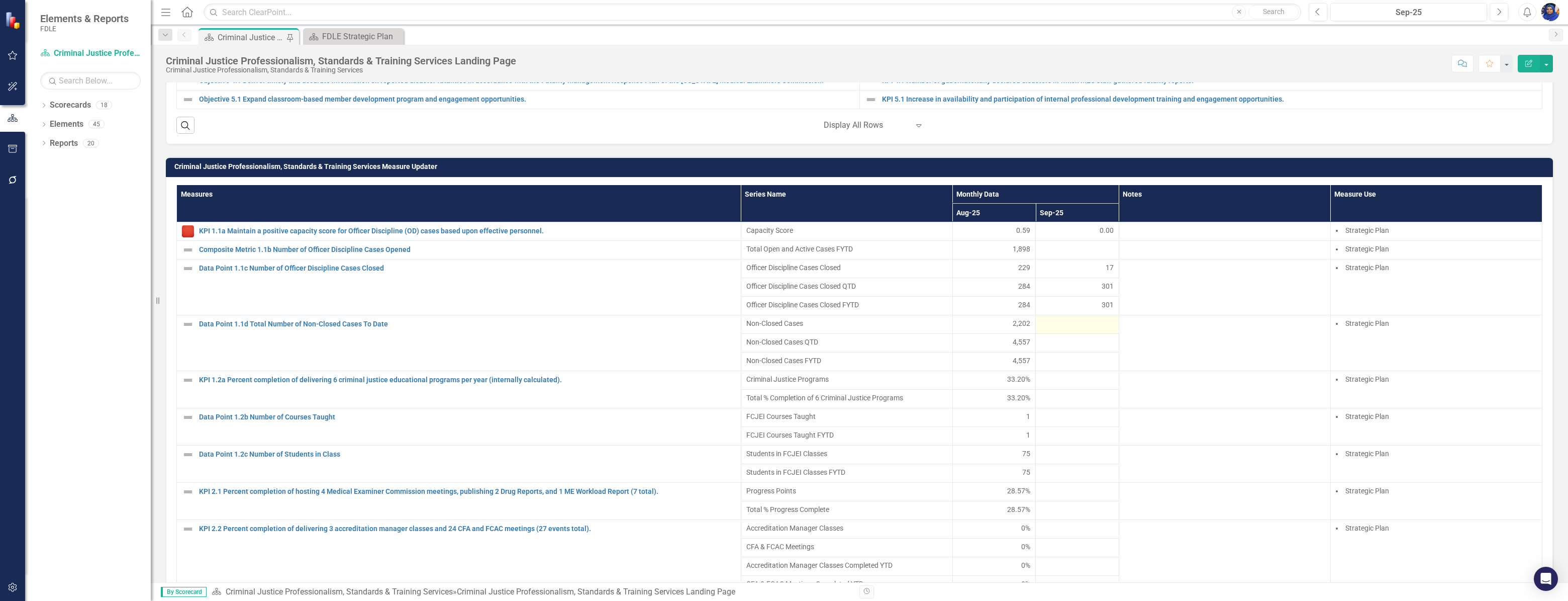
click at [1062, 330] on div at bounding box center [1077, 325] width 73 height 12
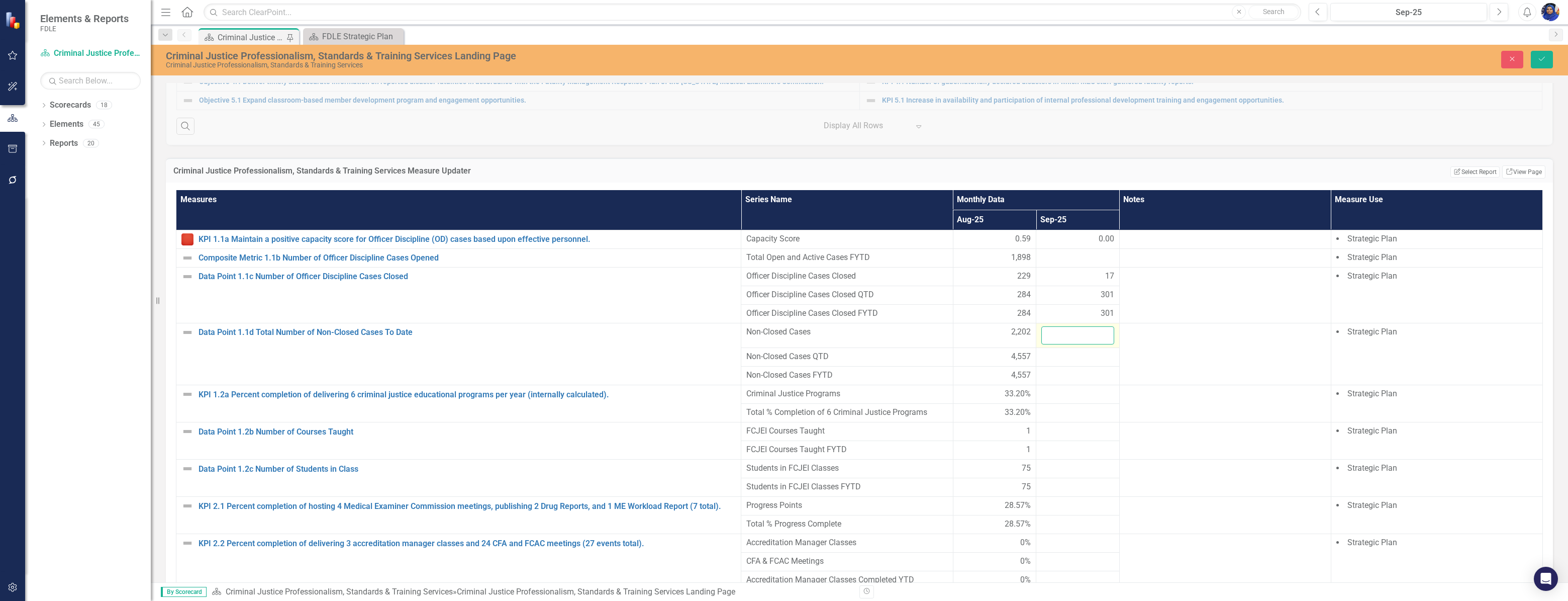
click at [1062, 332] on input "number" at bounding box center [1078, 336] width 73 height 19
type input "2171"
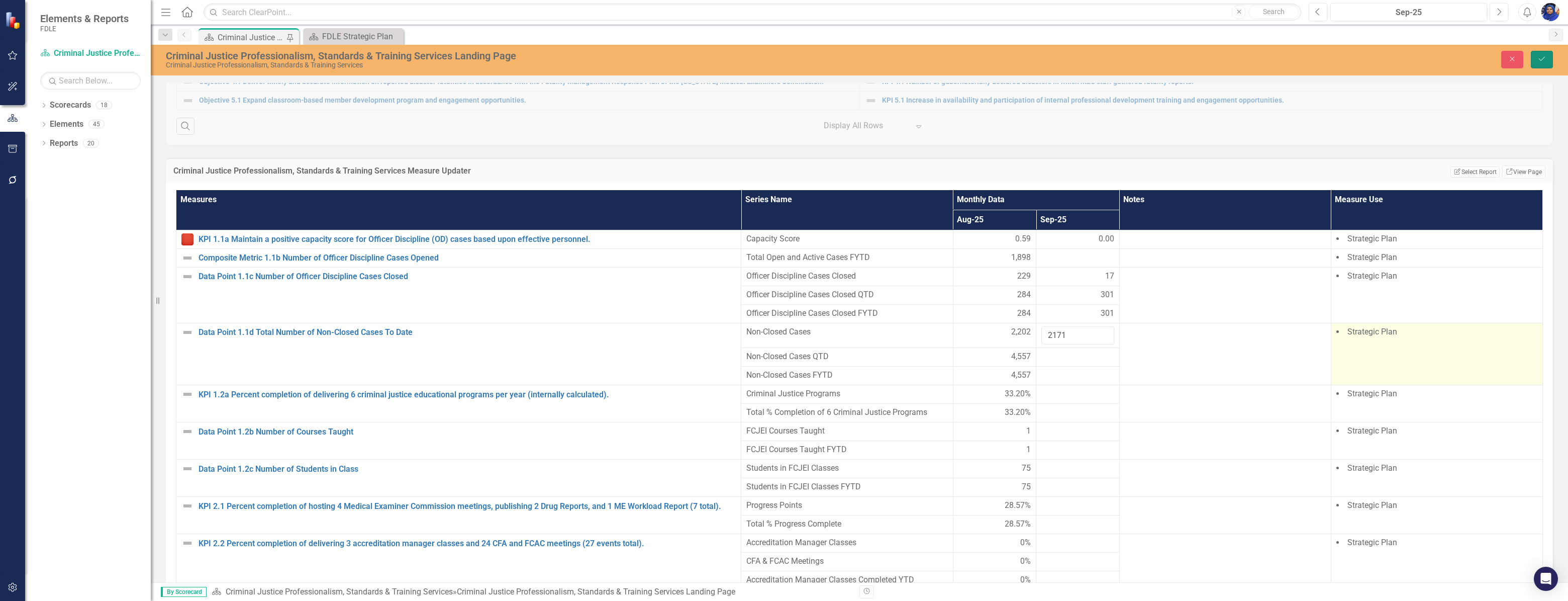
drag, startPoint x: 1542, startPoint y: 58, endPoint x: 1468, endPoint y: 348, distance: 299.3
click at [1542, 58] on icon "Save" at bounding box center [1542, 59] width 9 height 7
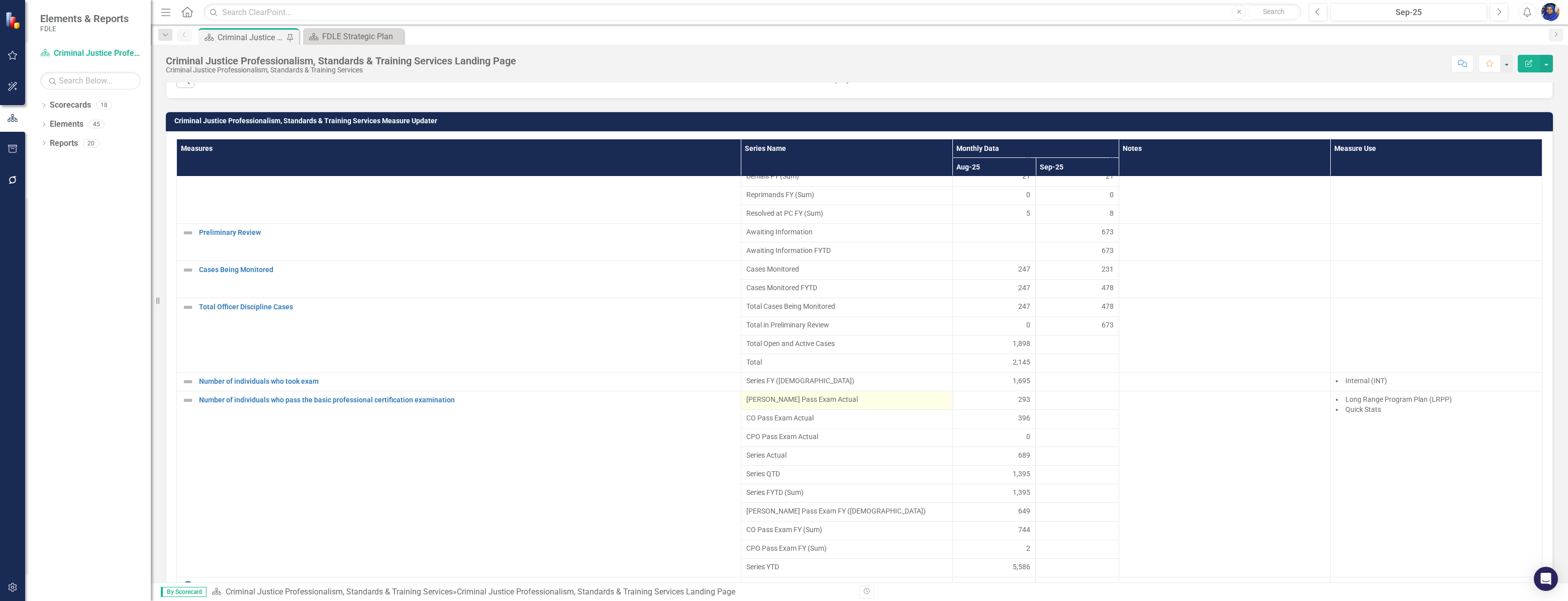
scroll to position [960, 0]
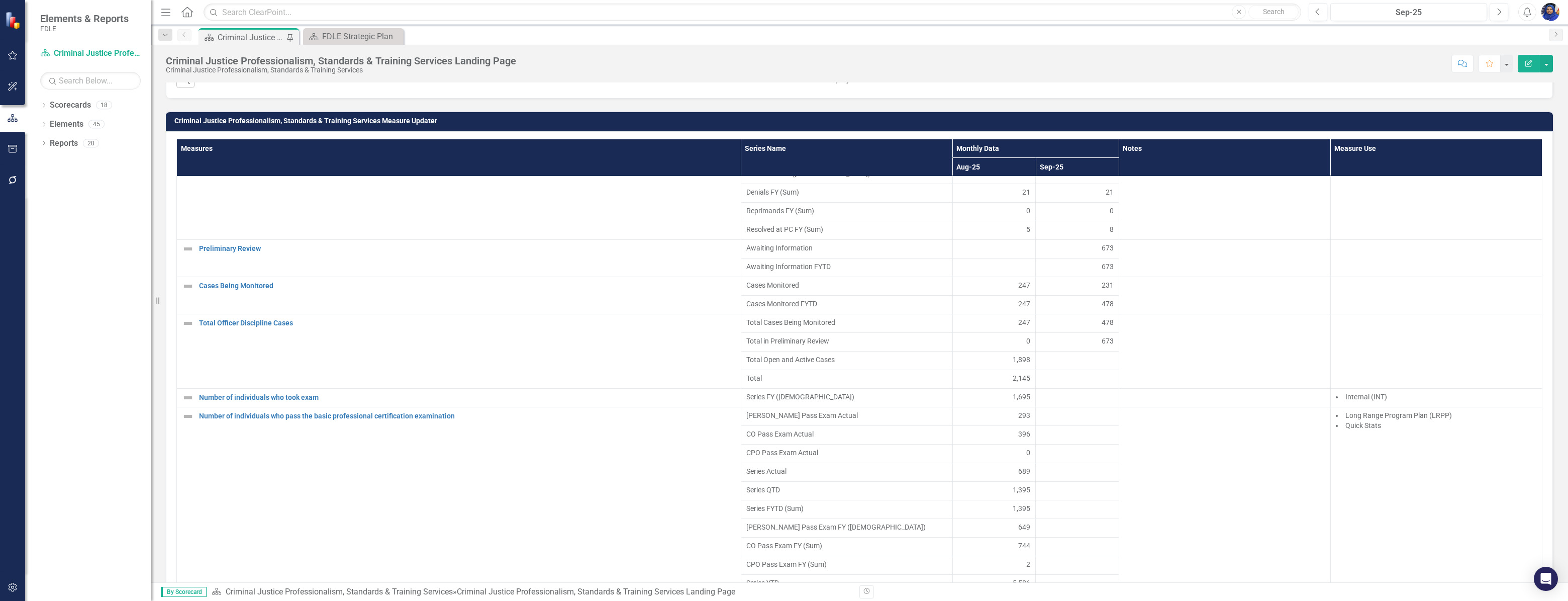
click at [1051, 384] on div at bounding box center [1077, 379] width 73 height 12
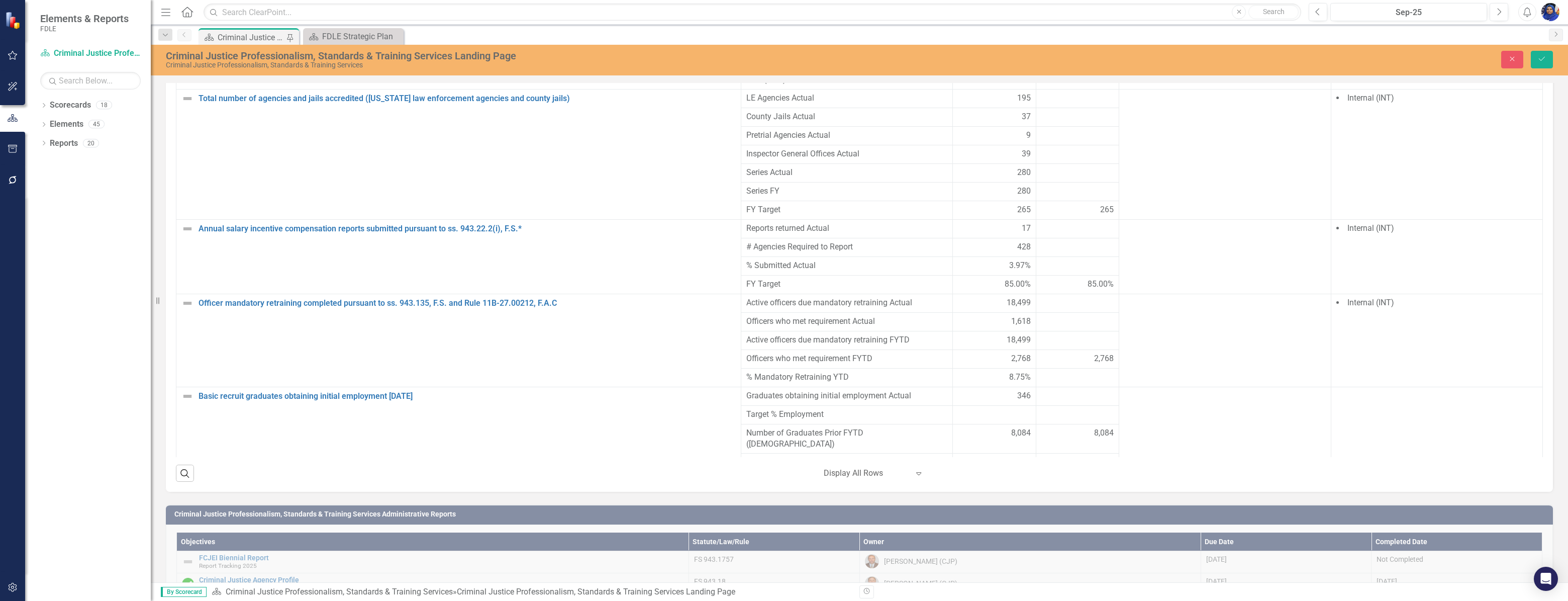
scroll to position [868, 0]
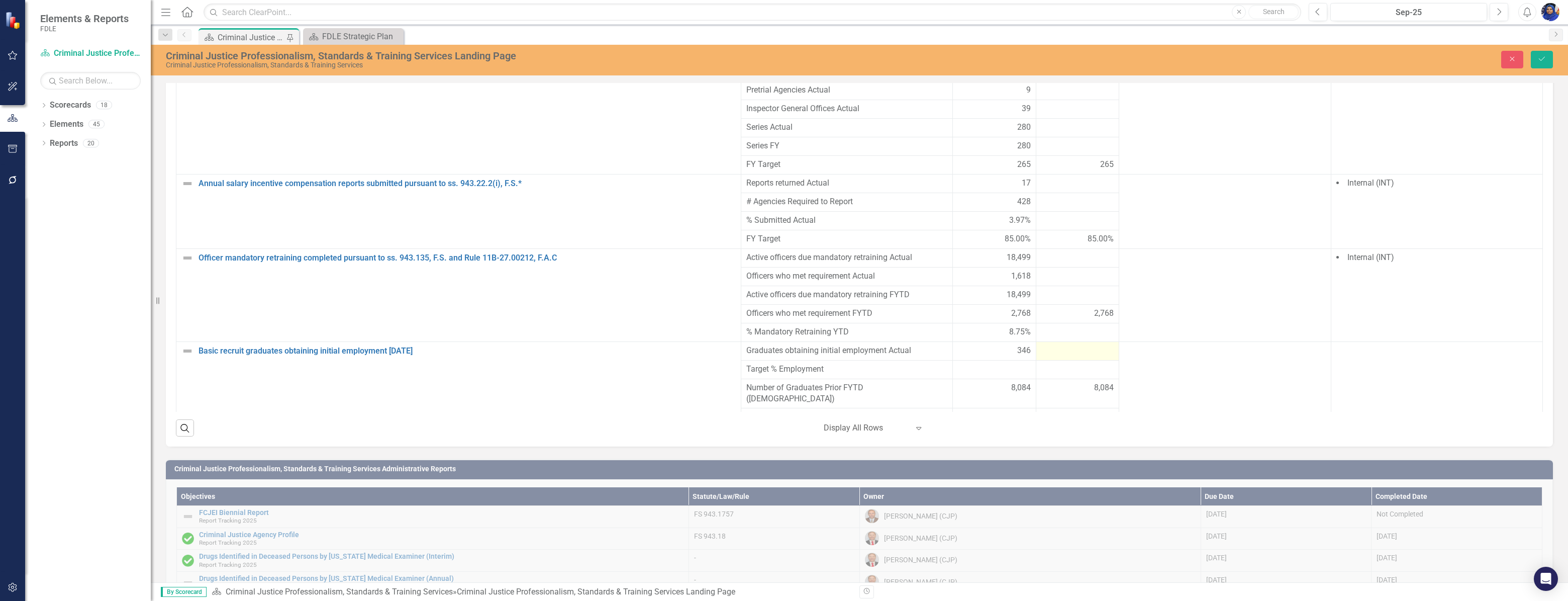
click at [1041, 345] on div at bounding box center [1078, 351] width 73 height 12
click at [1041, 345] on input "number" at bounding box center [1078, 354] width 73 height 19
type input "475"
click at [1543, 56] on icon "Save" at bounding box center [1542, 59] width 9 height 7
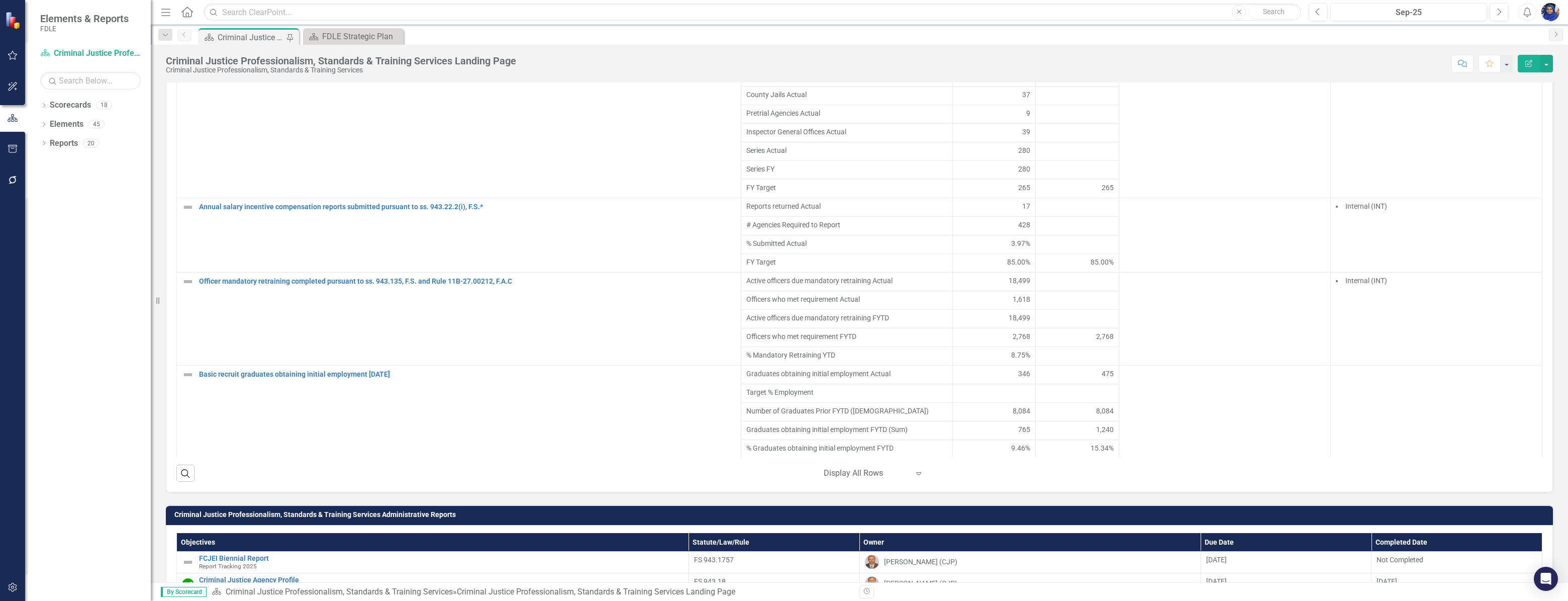
scroll to position [823, 0]
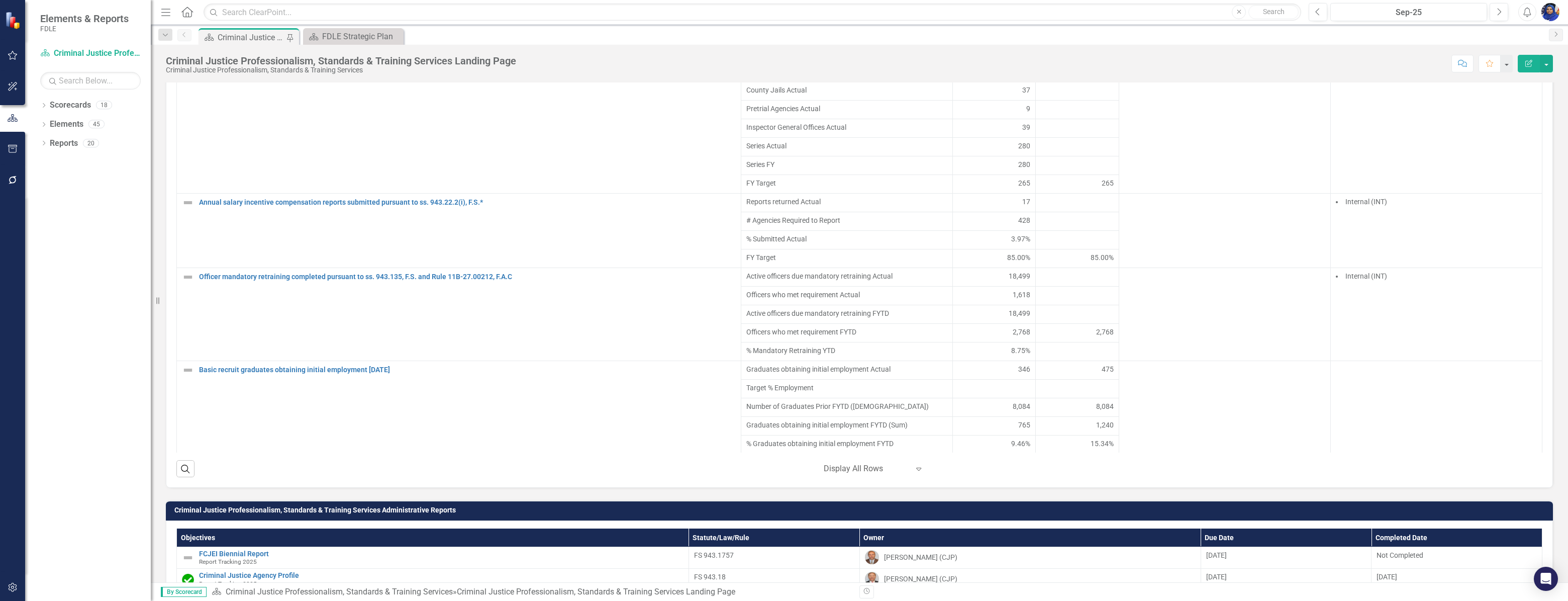
click at [1057, 448] on div "15.34%" at bounding box center [1077, 443] width 73 height 10
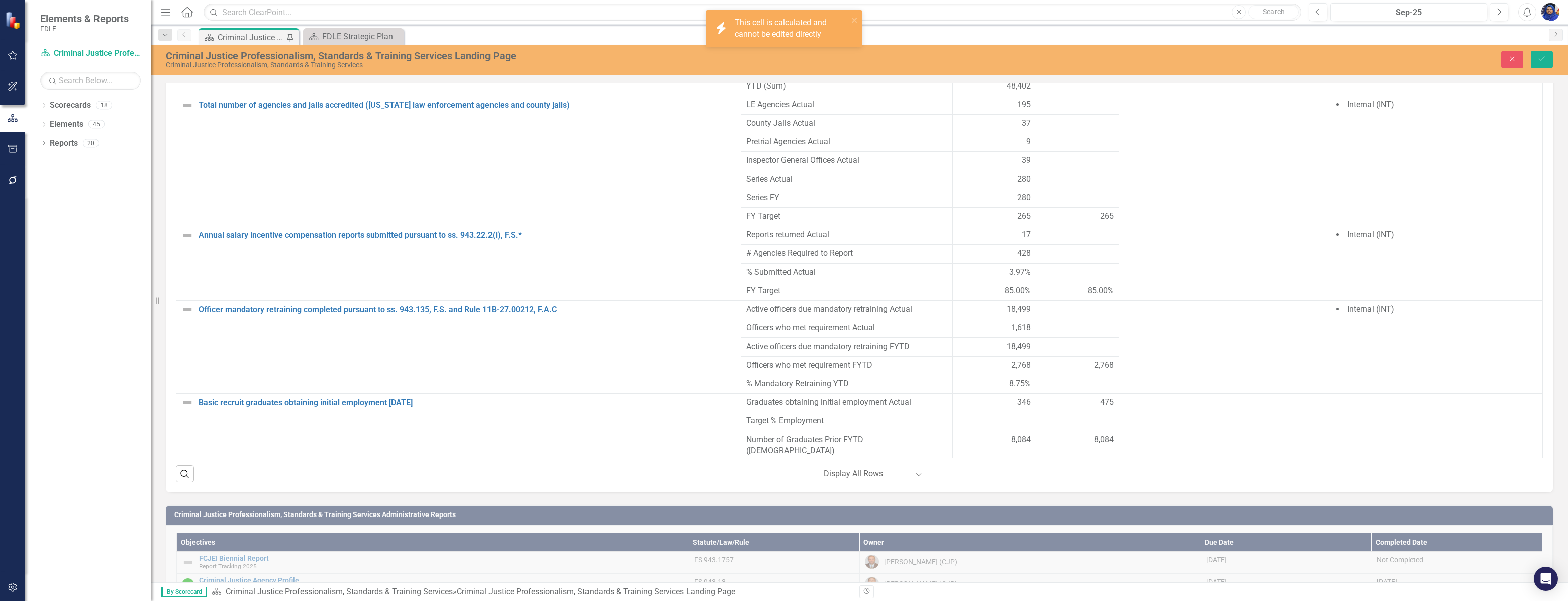
scroll to position [827, 0]
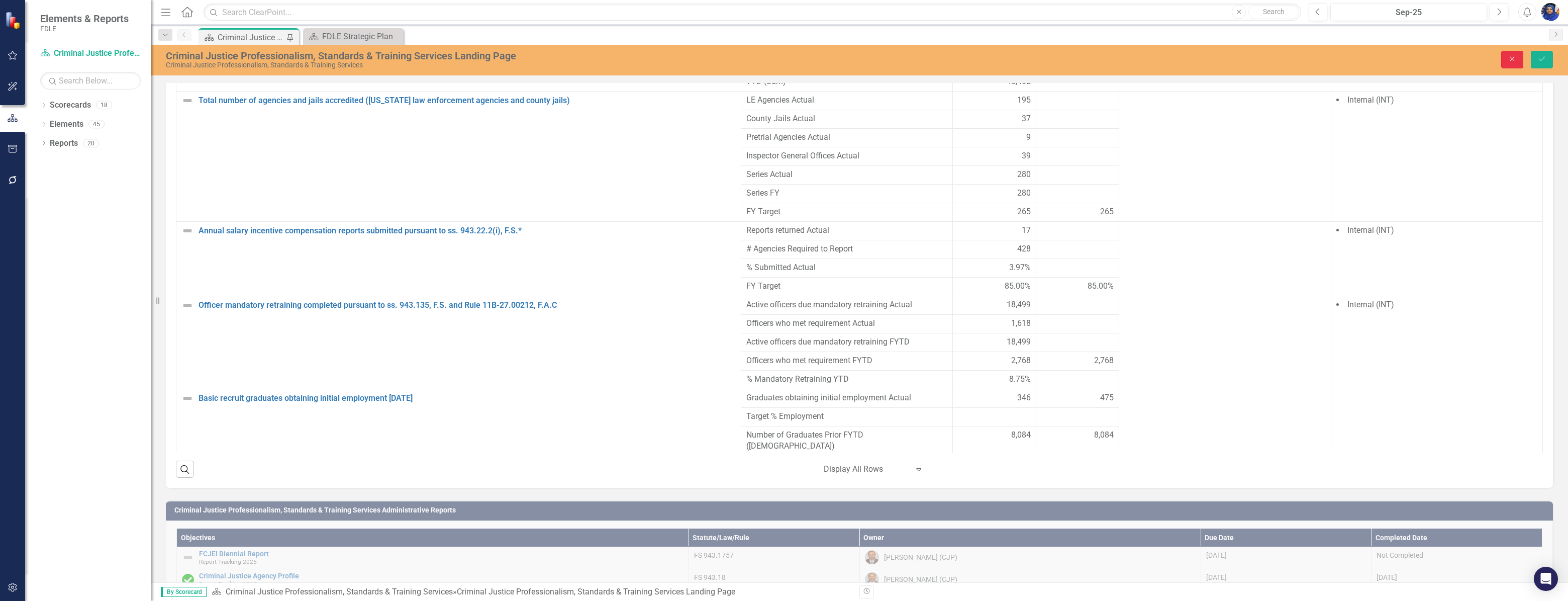
click at [1513, 58] on icon "Close" at bounding box center [1512, 59] width 9 height 7
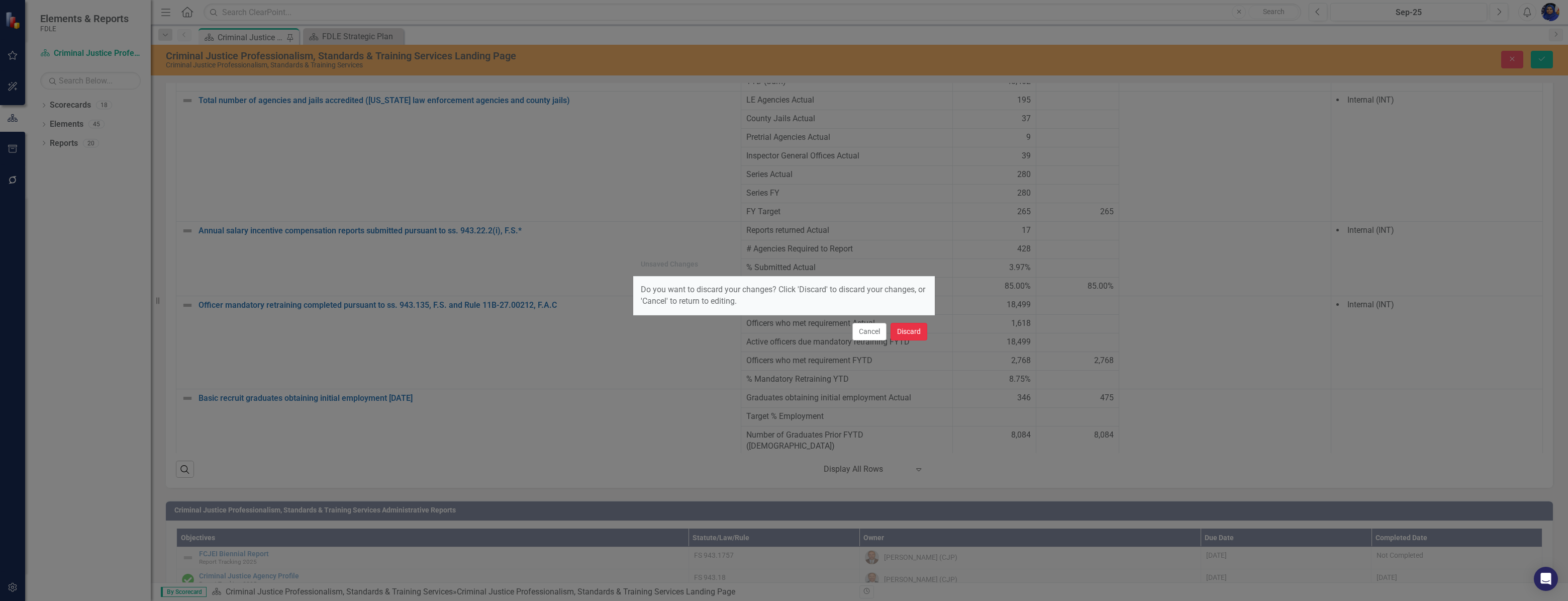
click at [913, 331] on button "Discard" at bounding box center [909, 331] width 37 height 18
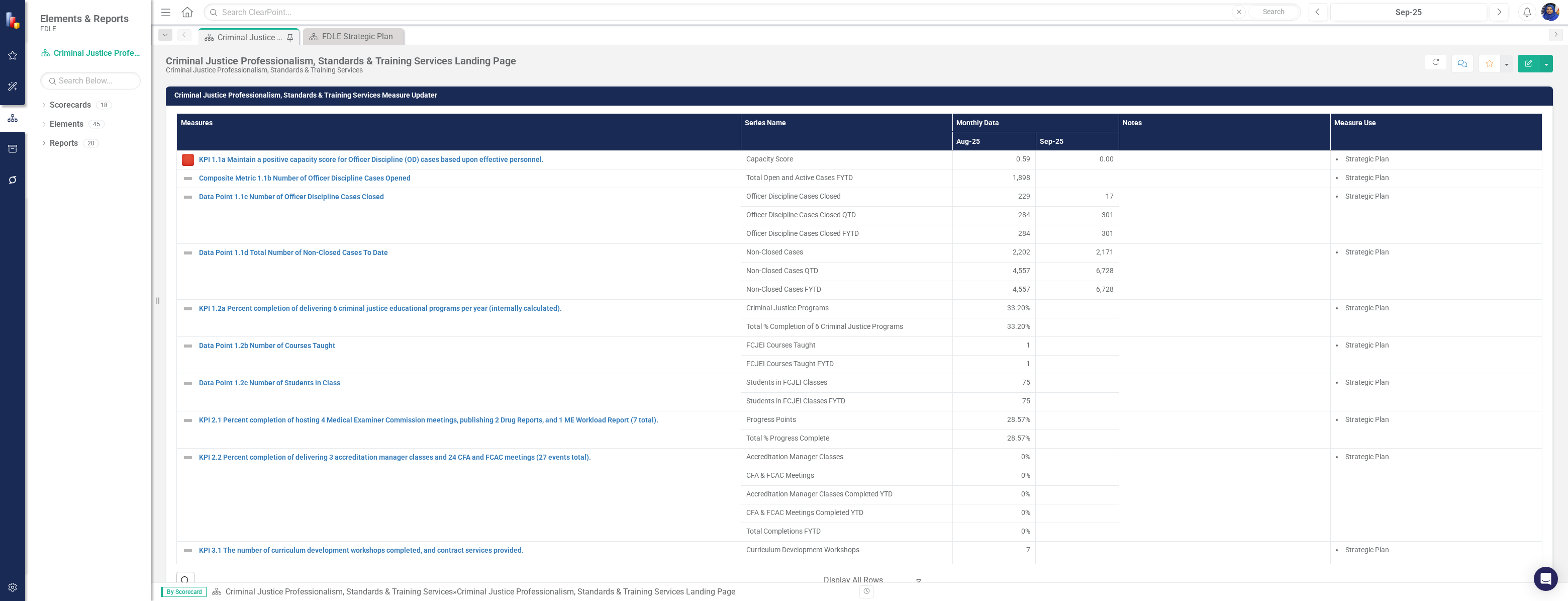
scroll to position [723, 0]
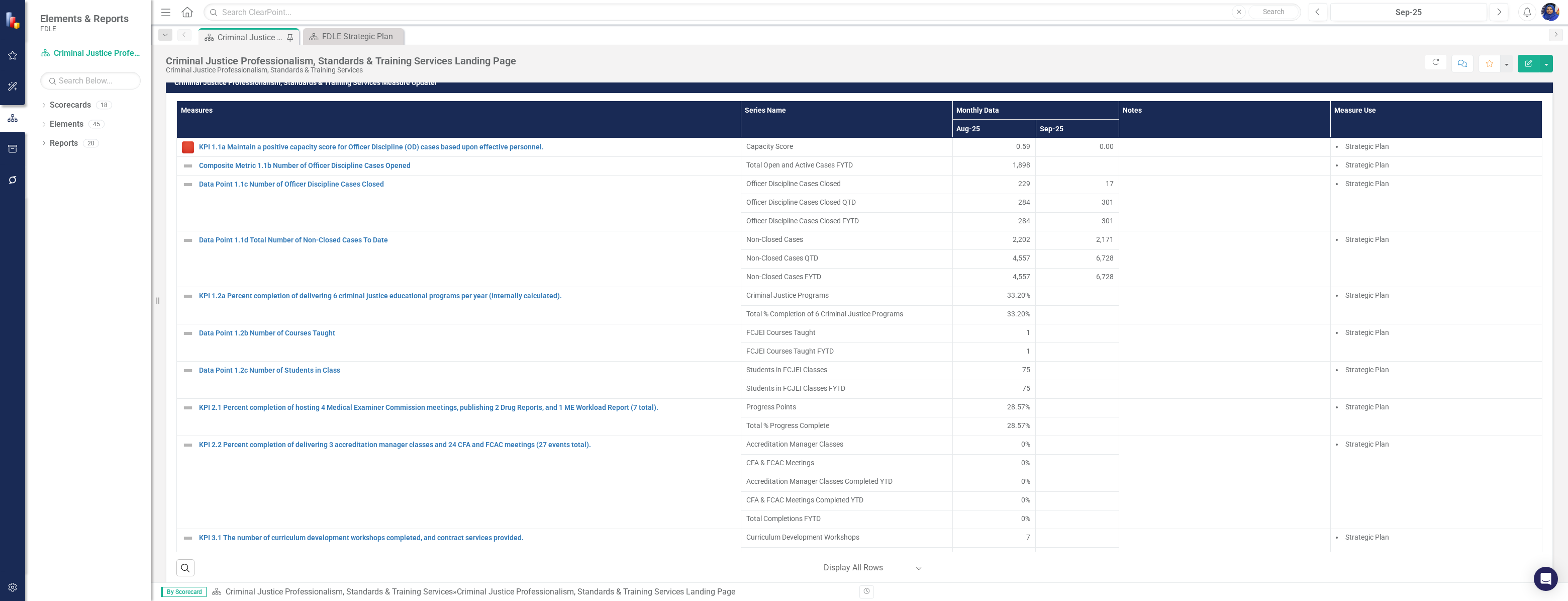
click at [915, 572] on icon "Expand" at bounding box center [919, 568] width 10 height 8
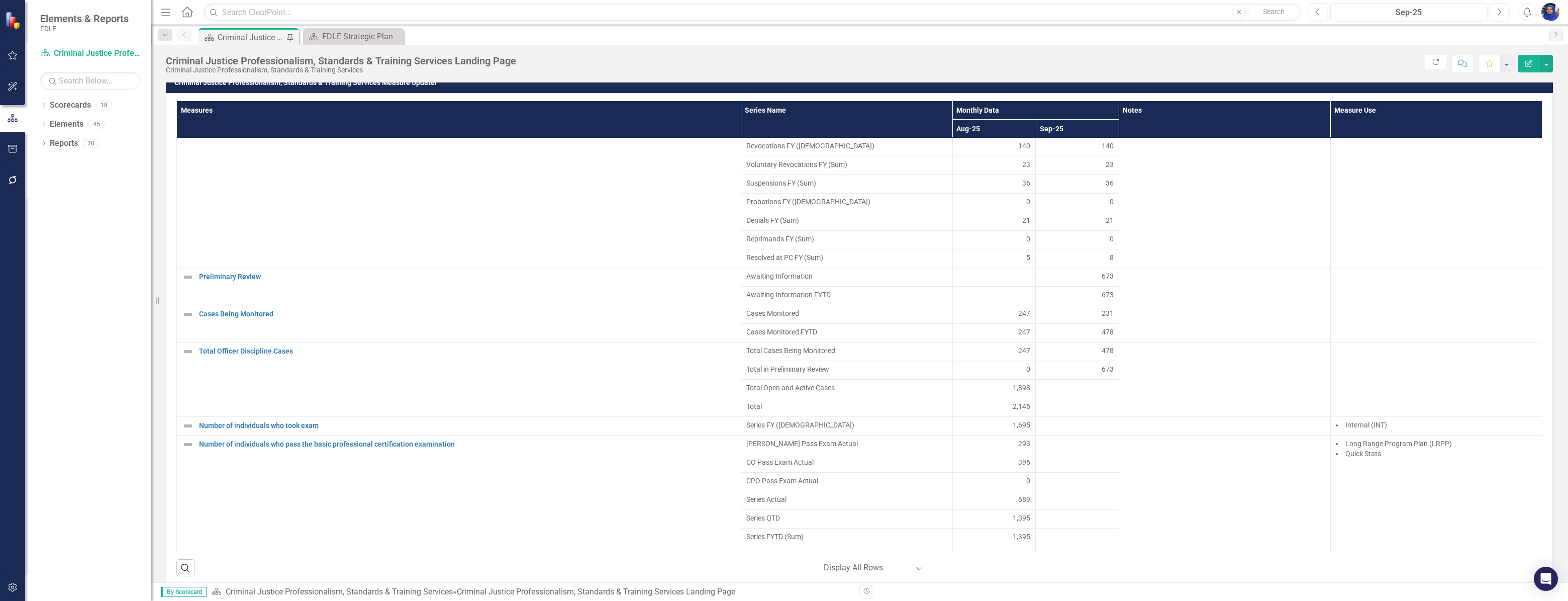
scroll to position [960, 0]
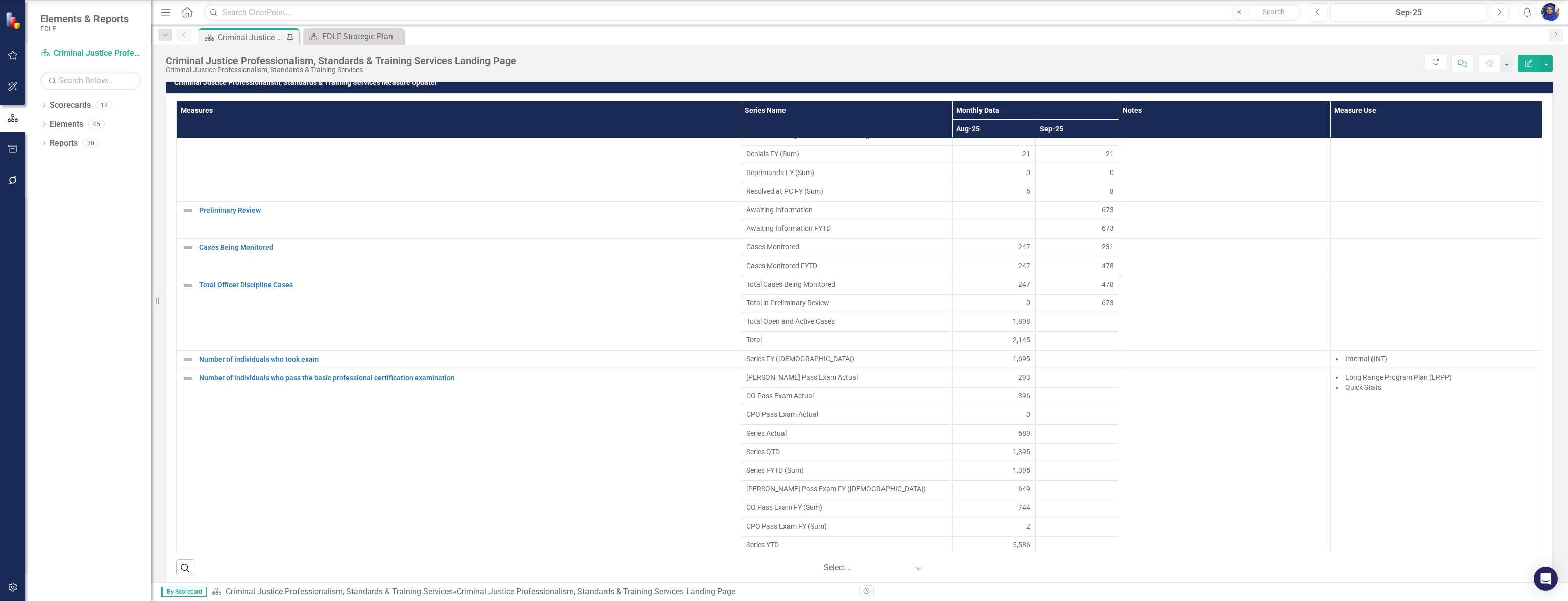
click at [866, 569] on div at bounding box center [866, 568] width 85 height 13
click at [914, 572] on icon "Expand" at bounding box center [919, 568] width 10 height 8
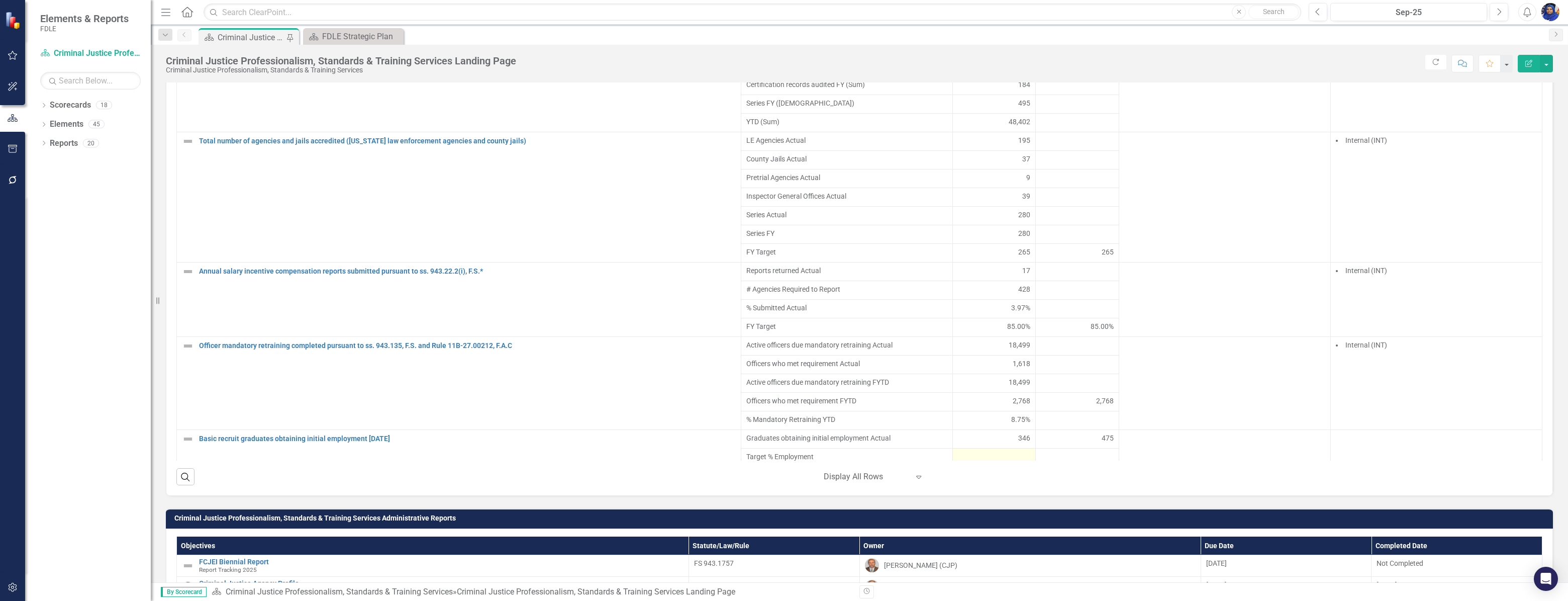
scroll to position [2207, 0]
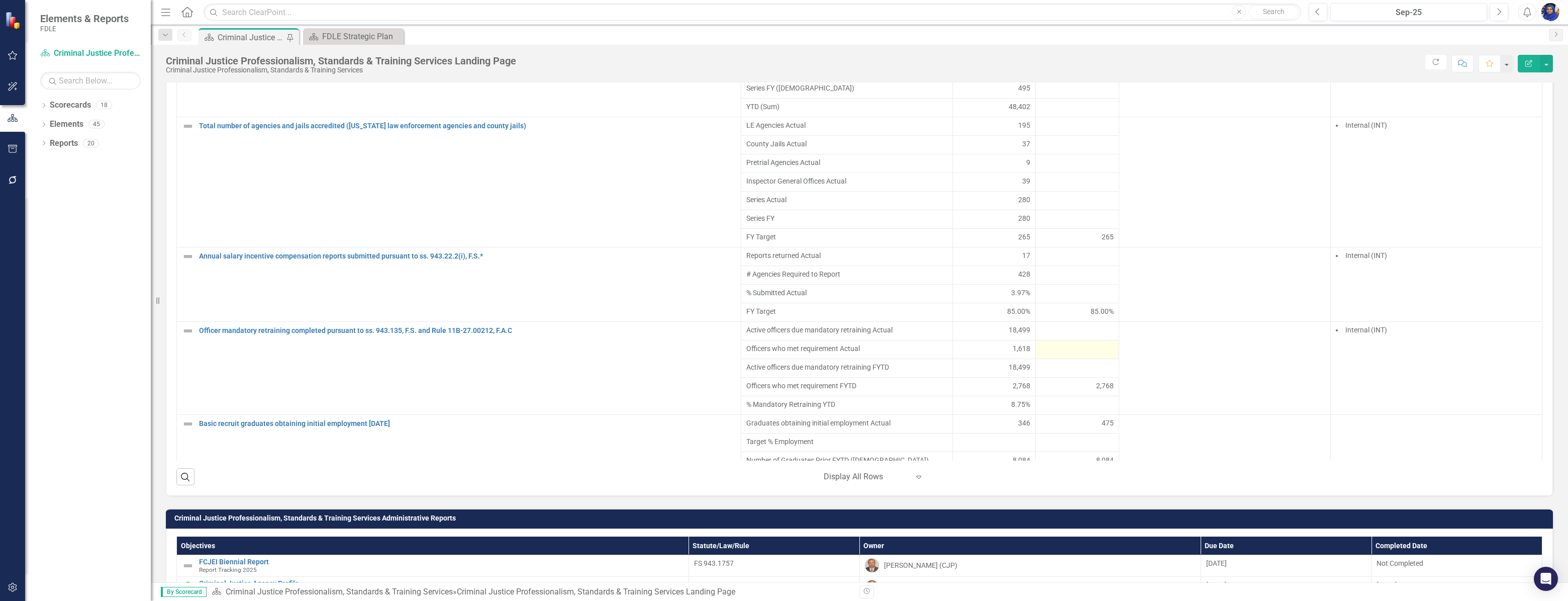
click at [1048, 355] on div at bounding box center [1077, 350] width 73 height 12
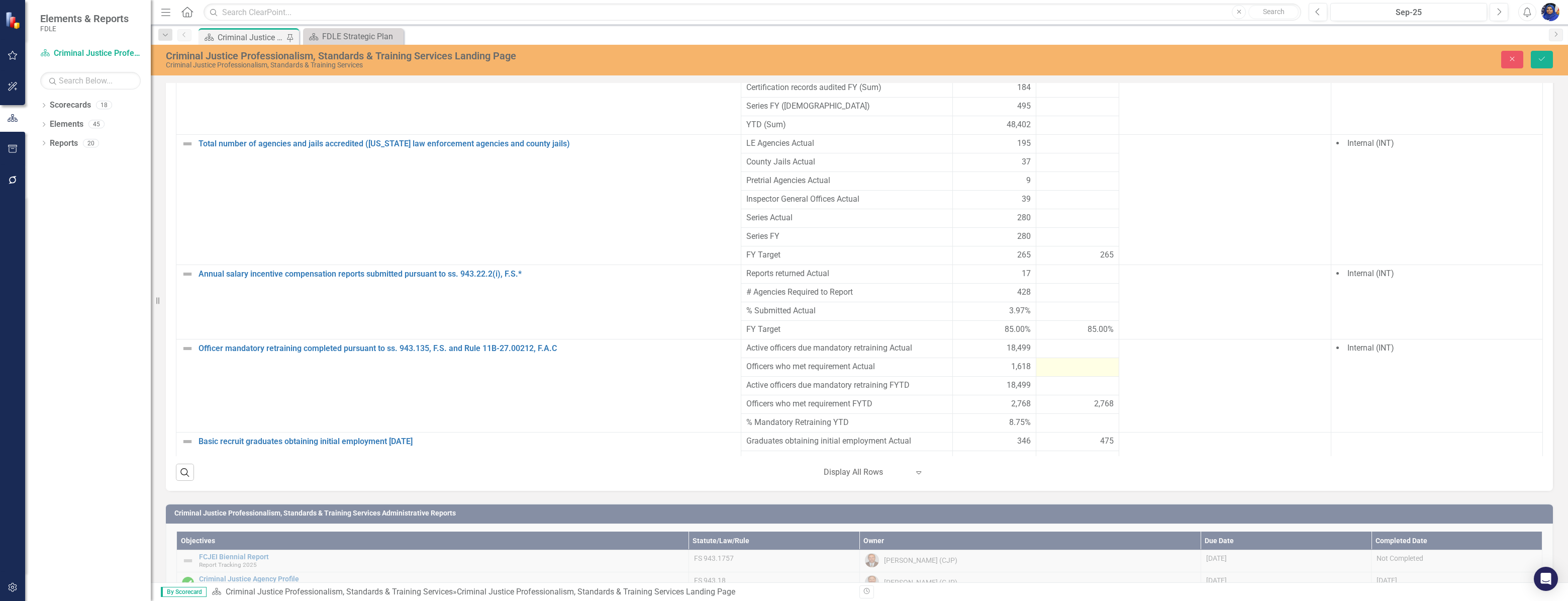
scroll to position [818, 0]
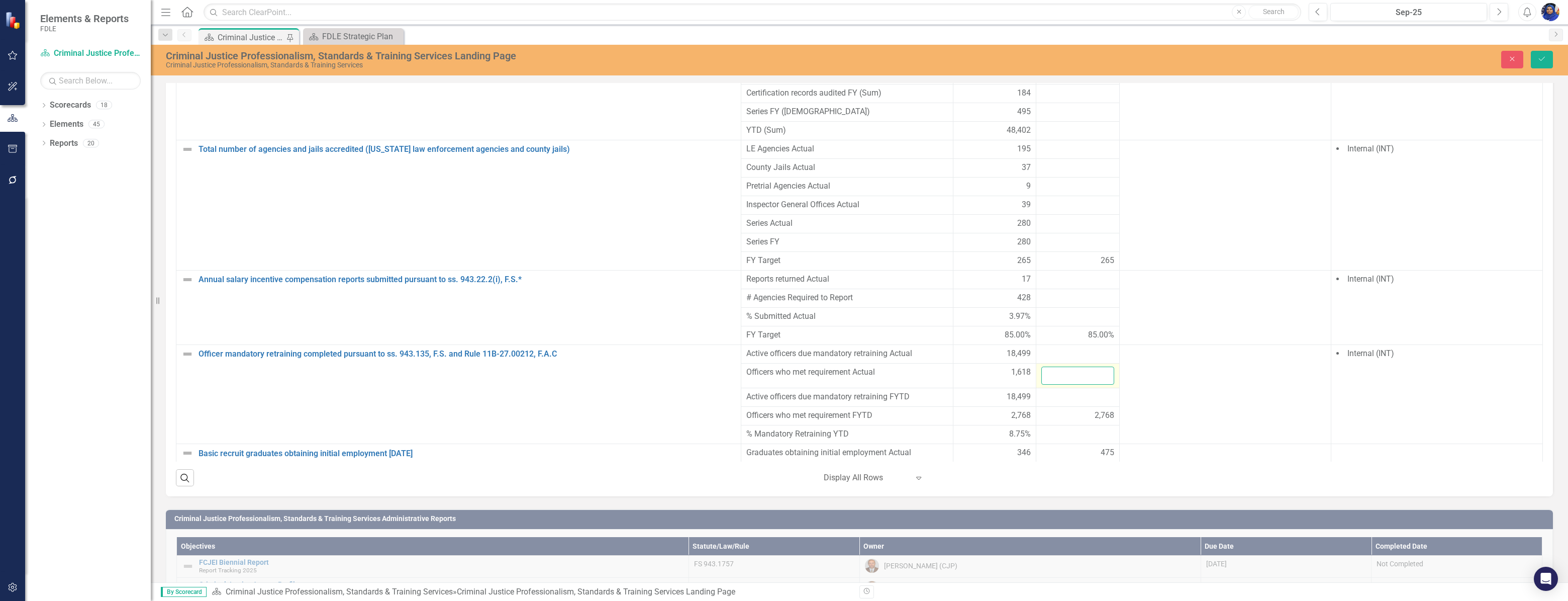
click at [1048, 367] on input "number" at bounding box center [1078, 376] width 73 height 19
type input "1962"
click at [1539, 55] on icon "Save" at bounding box center [1542, 59] width 9 height 7
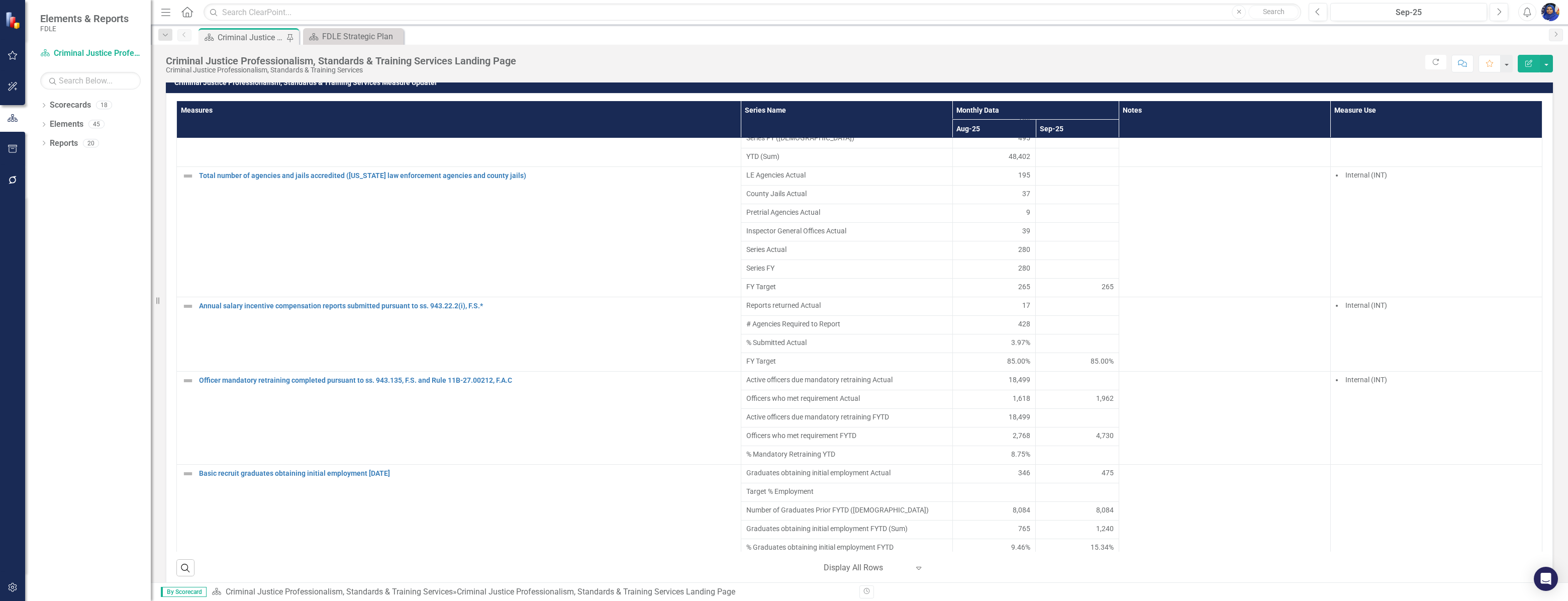
scroll to position [2254, 0]
click at [1087, 472] on div "475" at bounding box center [1077, 468] width 73 height 10
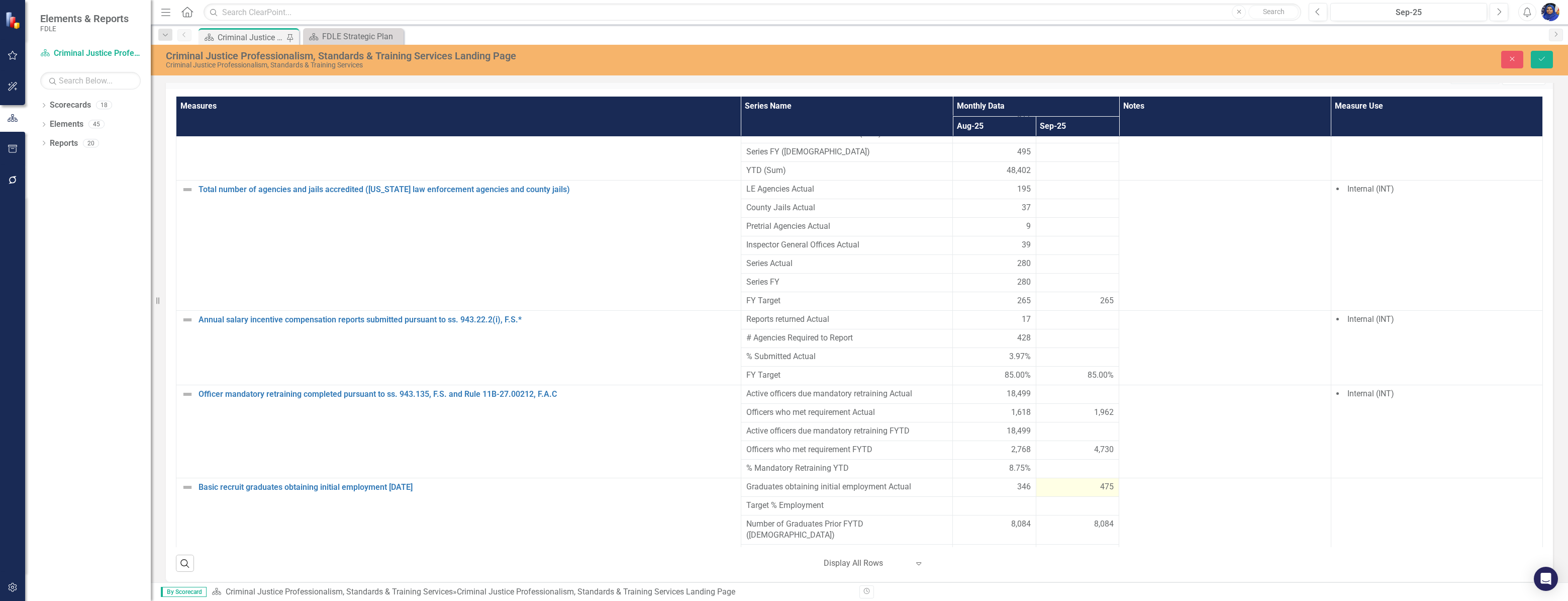
scroll to position [728, 0]
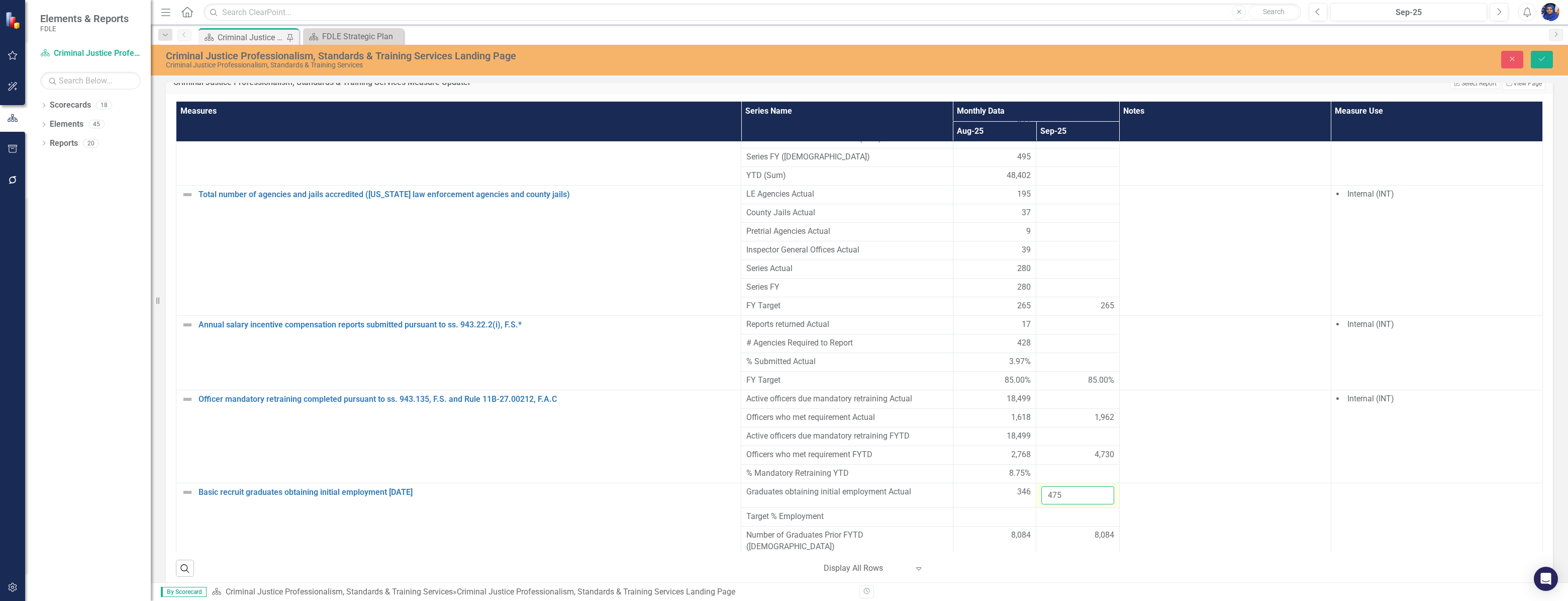
click at [1071, 486] on input "475" at bounding box center [1078, 495] width 73 height 19
type input "4"
type input "281"
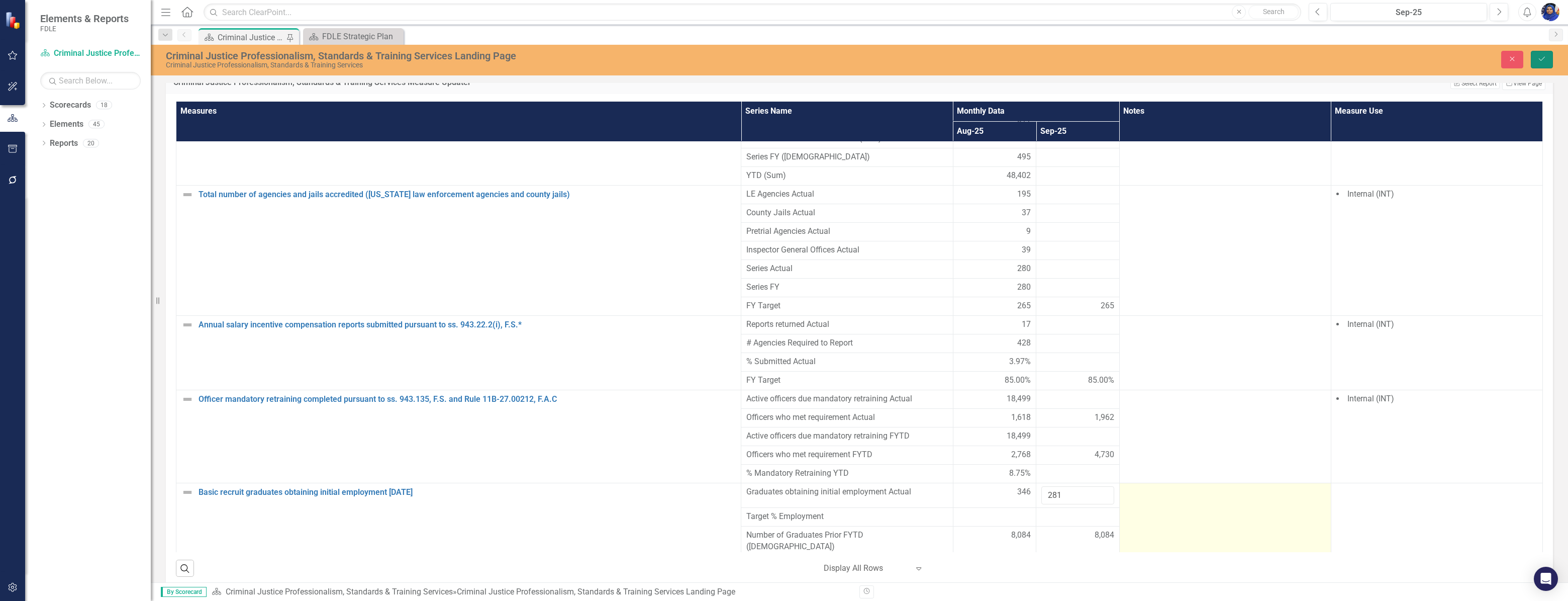
drag, startPoint x: 1540, startPoint y: 57, endPoint x: 1272, endPoint y: 502, distance: 519.5
click at [1540, 57] on icon "Save" at bounding box center [1542, 59] width 9 height 7
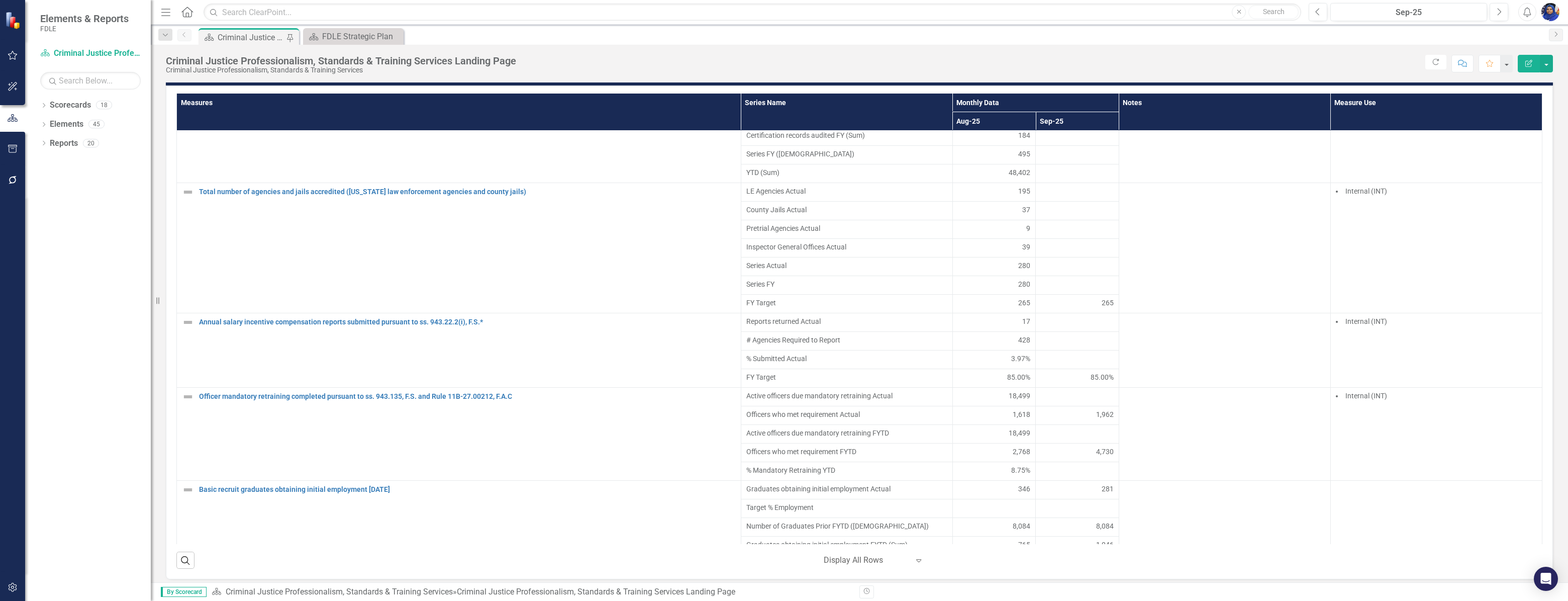
scroll to position [2254, 0]
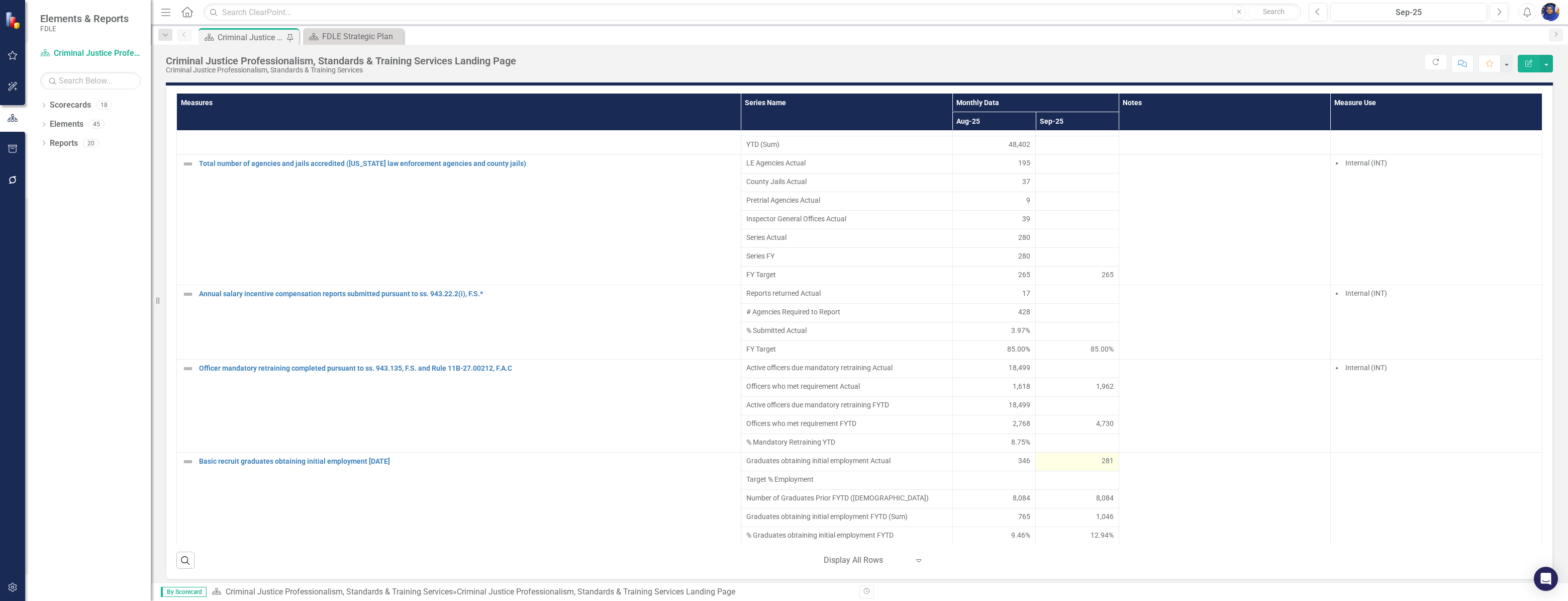
click at [1068, 466] on div "281" at bounding box center [1077, 460] width 73 height 10
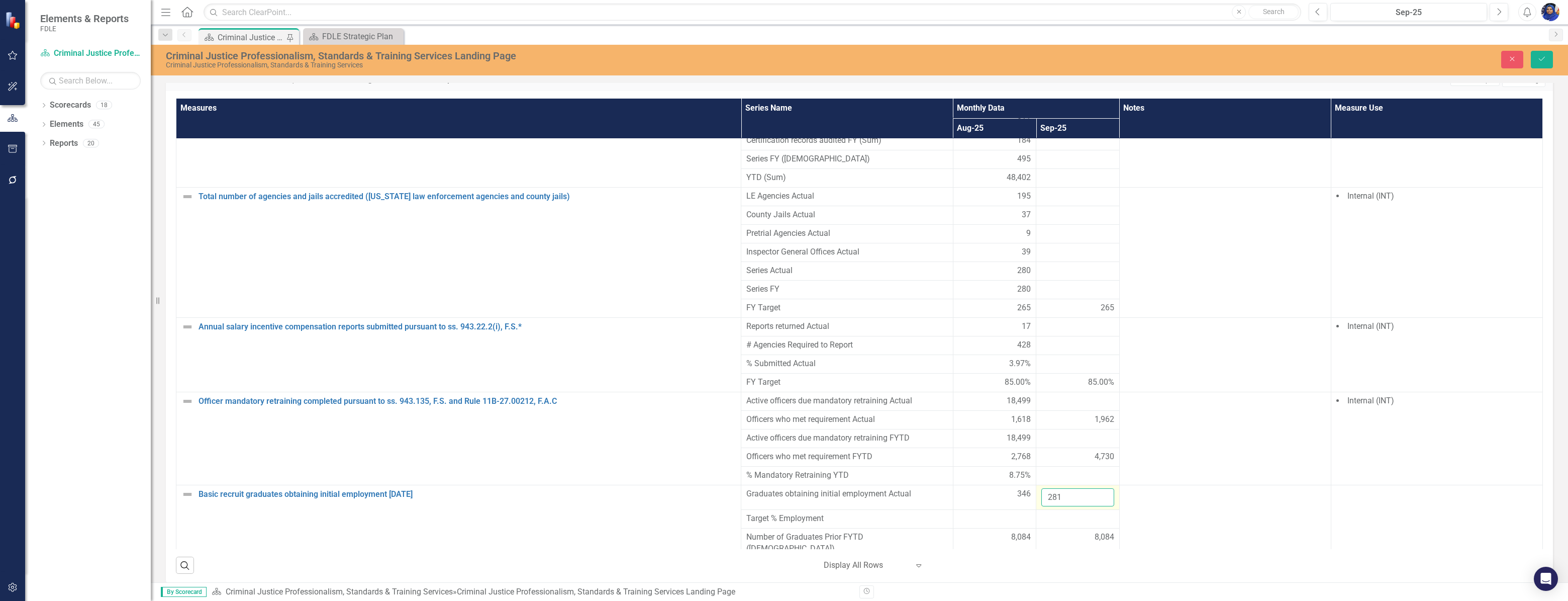
click at [1074, 488] on input "281" at bounding box center [1078, 497] width 73 height 19
type input "2"
type input "475"
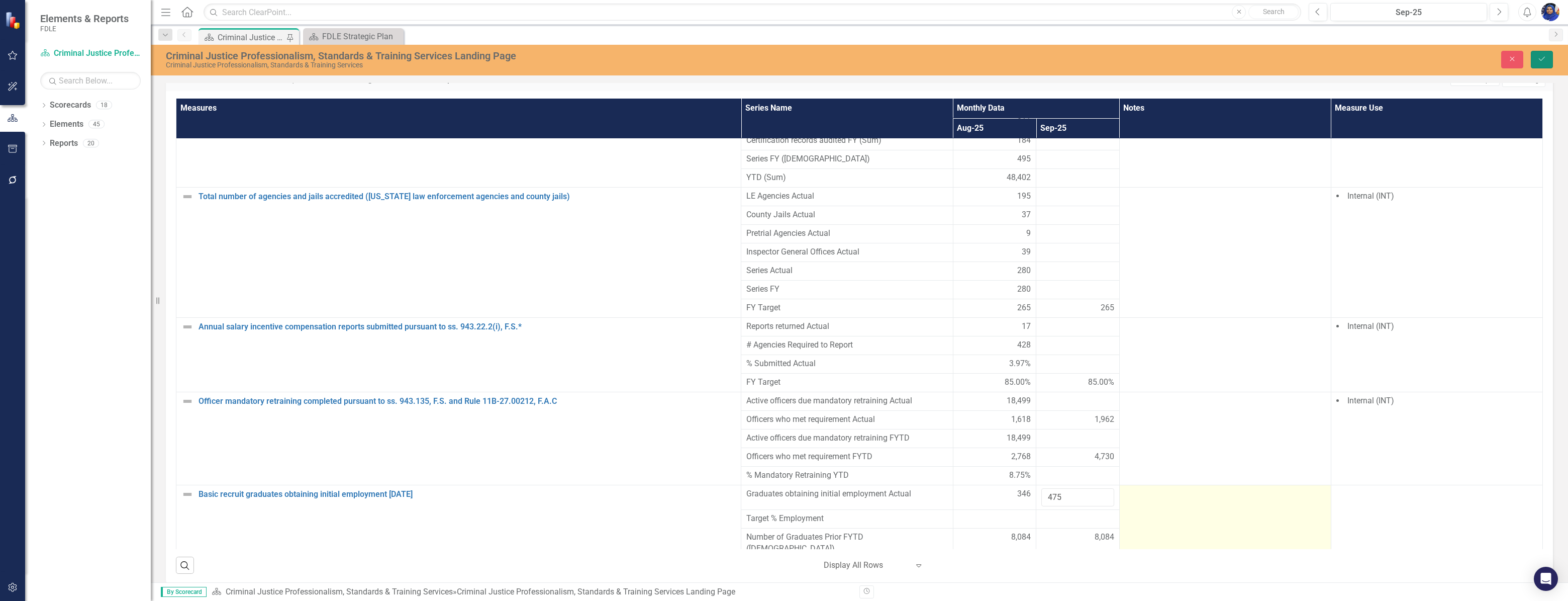
drag, startPoint x: 1540, startPoint y: 56, endPoint x: 1166, endPoint y: 529, distance: 603.0
click at [1540, 56] on icon "Save" at bounding box center [1542, 59] width 9 height 7
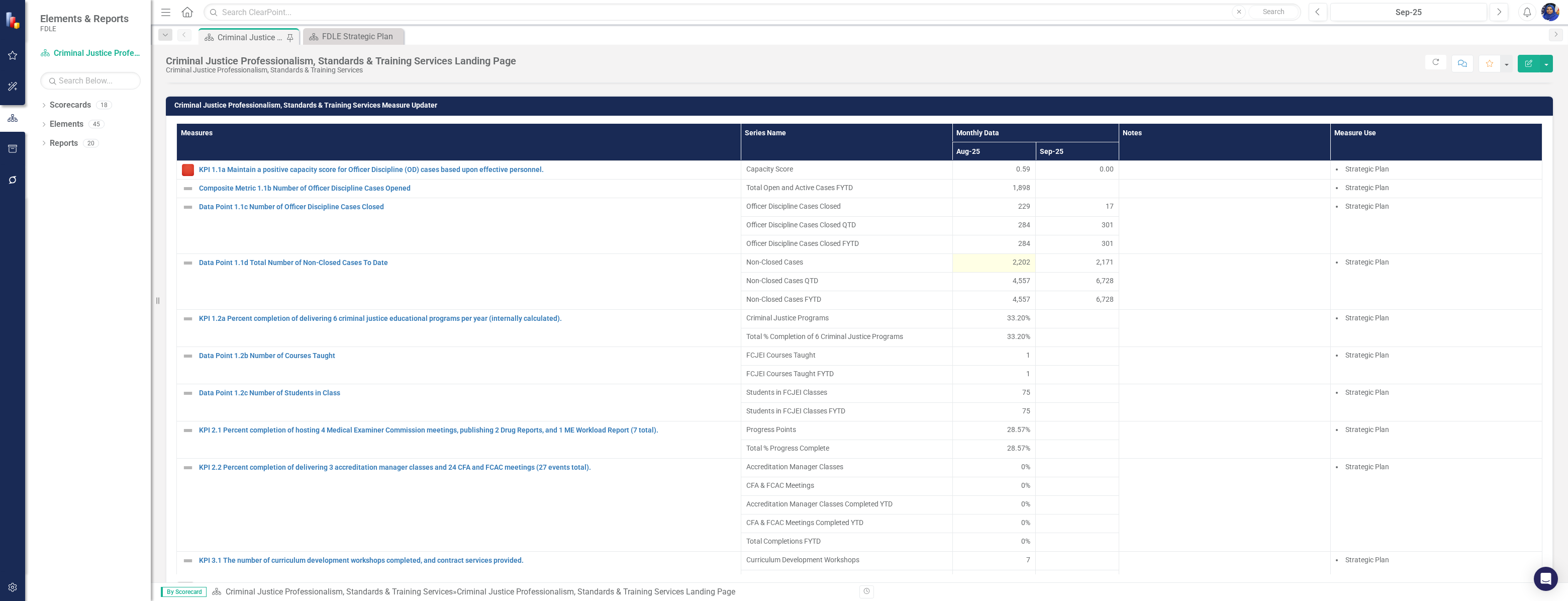
scroll to position [685, 0]
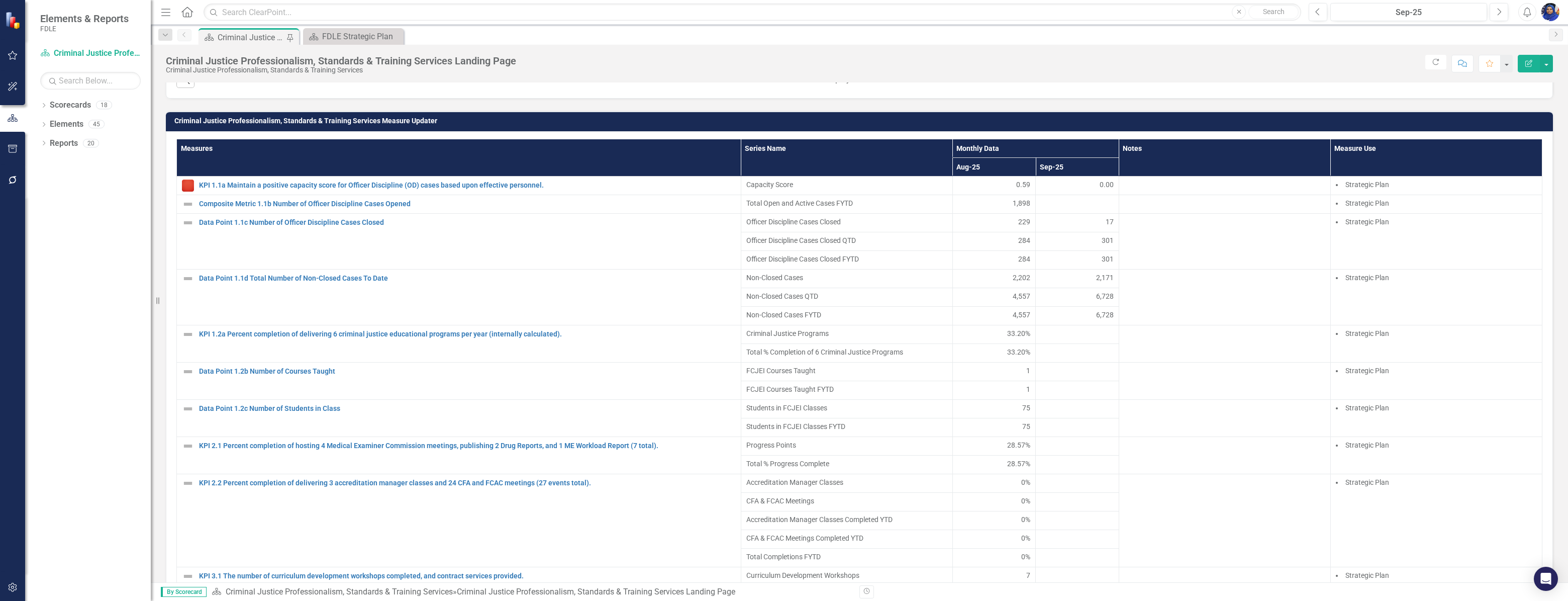
click at [1066, 210] on div at bounding box center [1077, 204] width 73 height 12
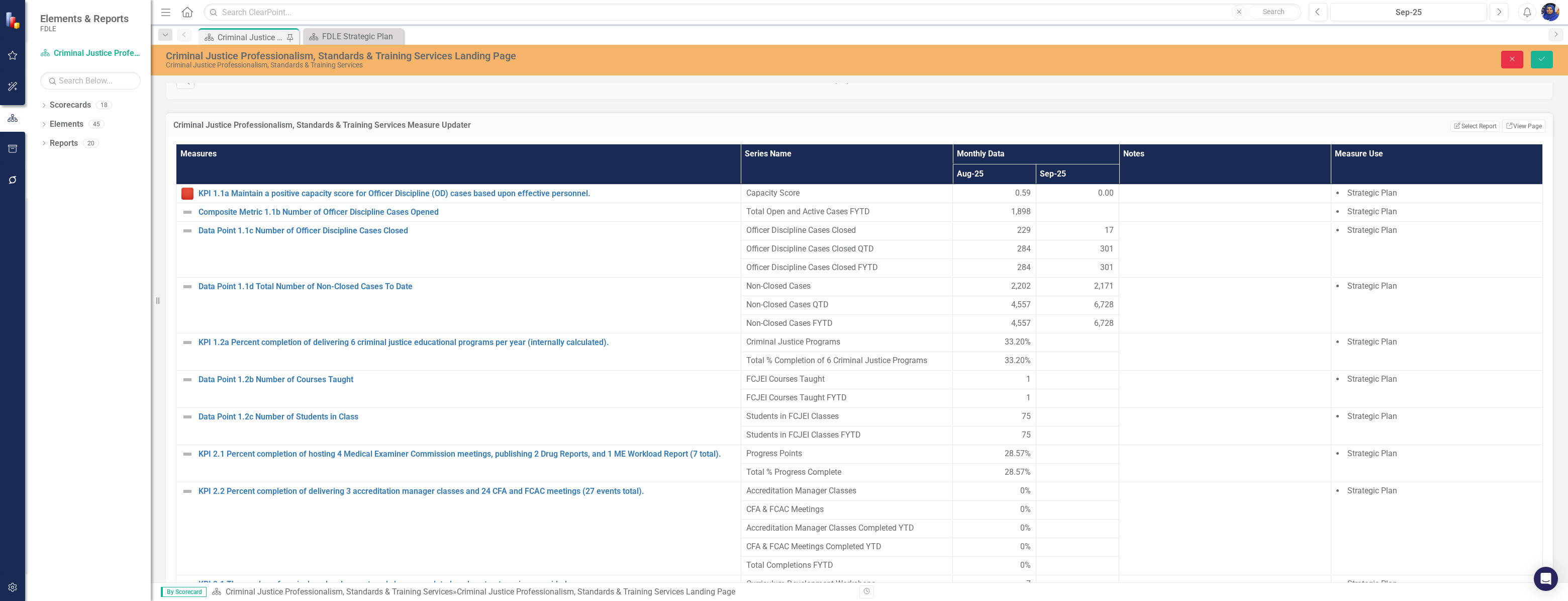
click at [1516, 56] on icon "Close" at bounding box center [1512, 59] width 9 height 7
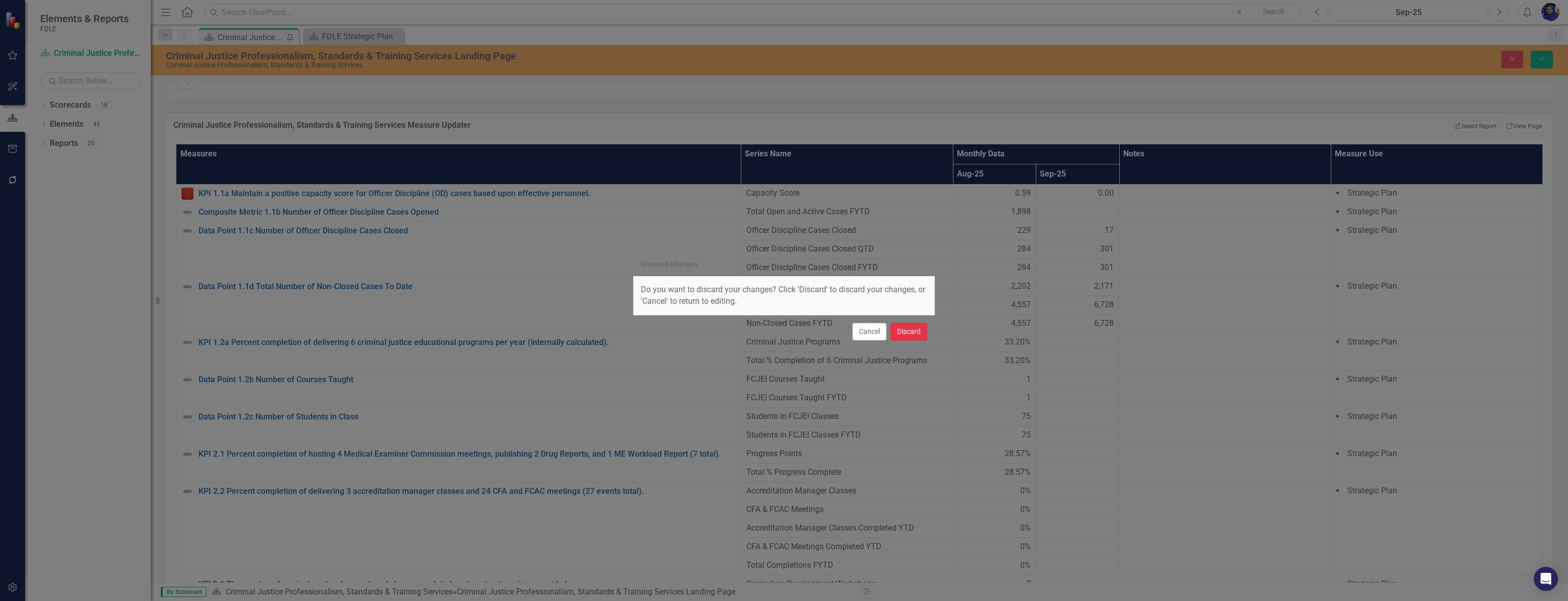
click at [915, 332] on button "Discard" at bounding box center [909, 331] width 37 height 18
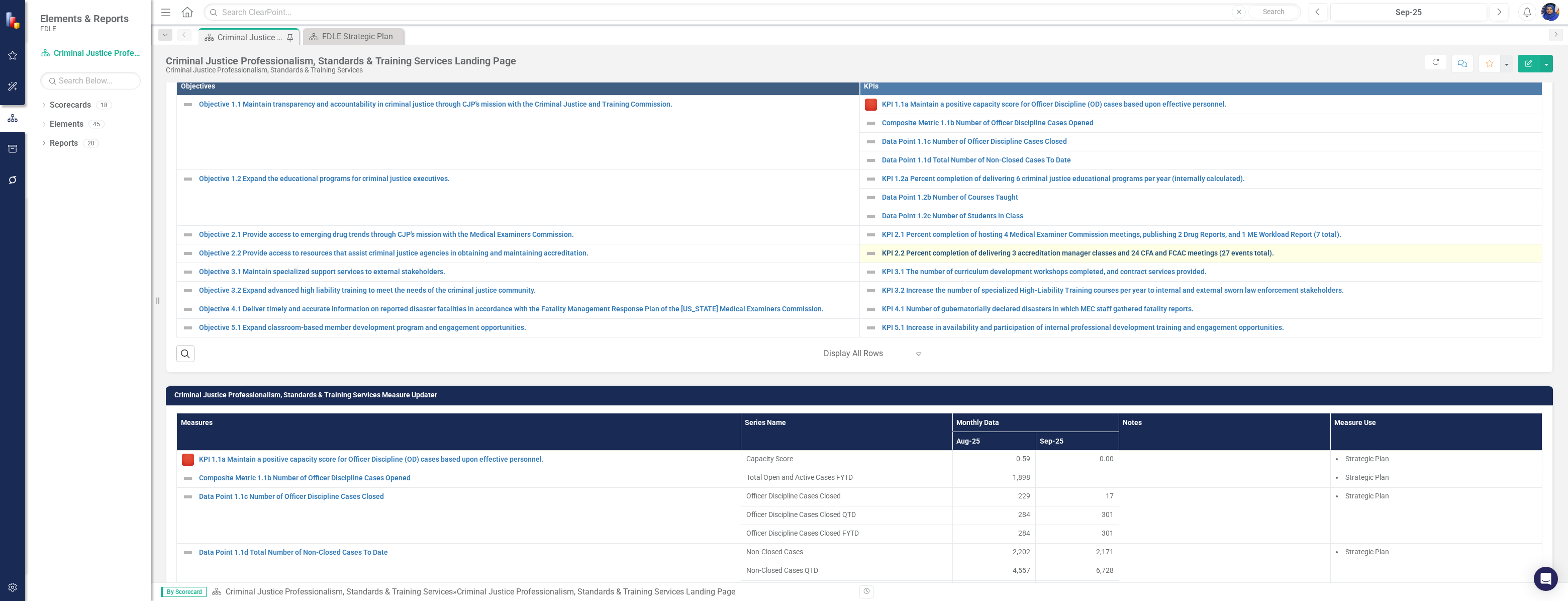
scroll to position [365, 0]
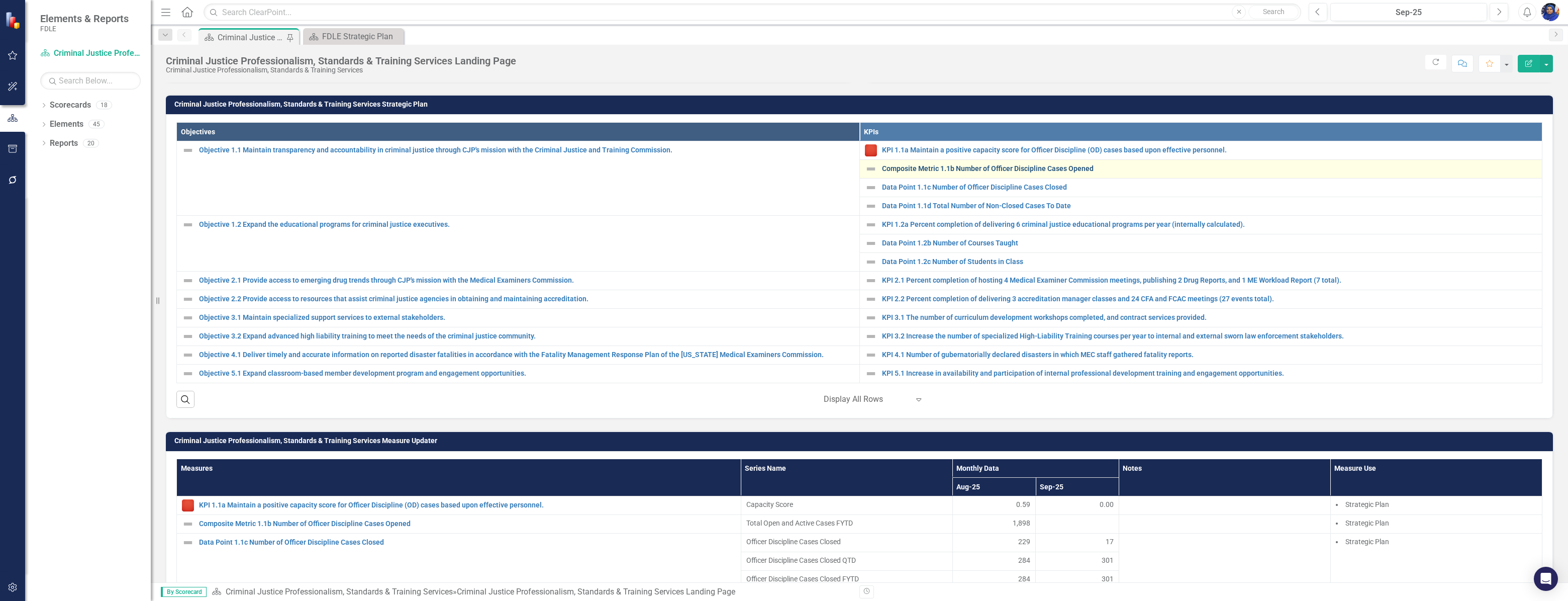
click at [953, 170] on link "Composite Metric 1.1b Number of Officer Discipline Cases Opened" at bounding box center [1209, 169] width 656 height 7
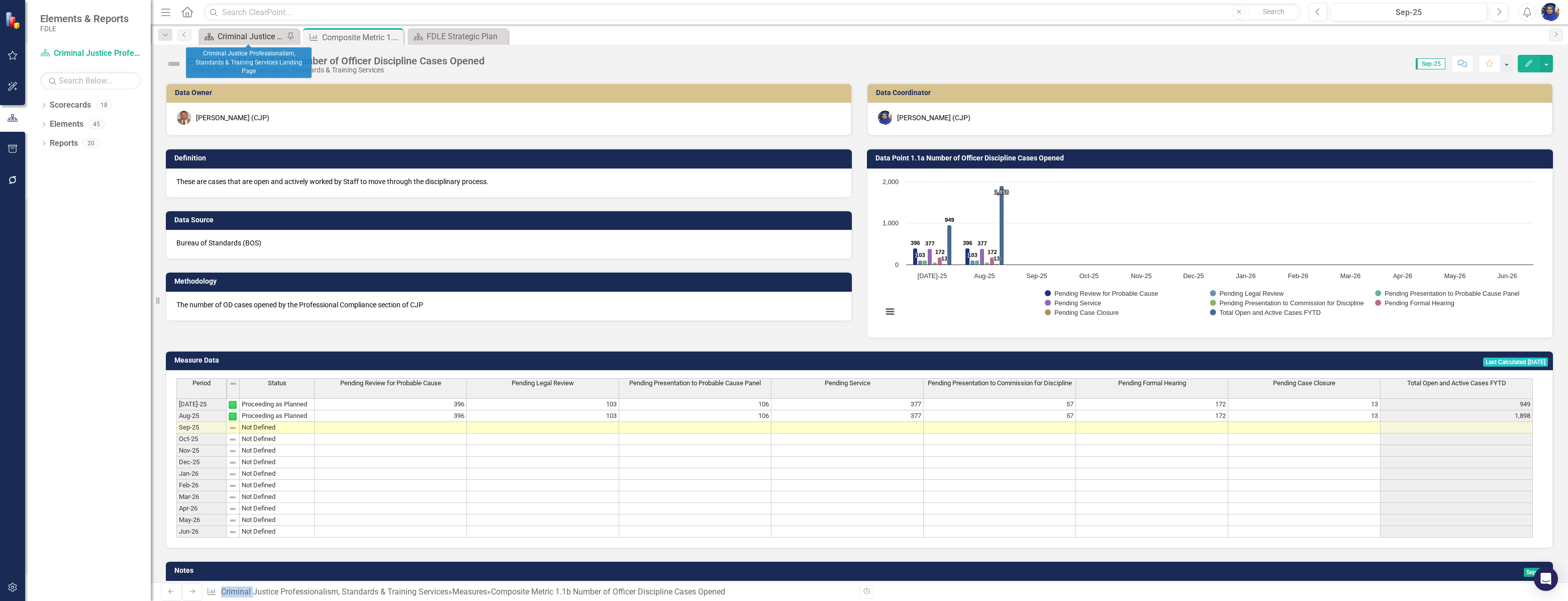
click at [258, 35] on div "Criminal Justice Professionalism, Standards & Training Services Landing Page" at bounding box center [251, 37] width 66 height 13
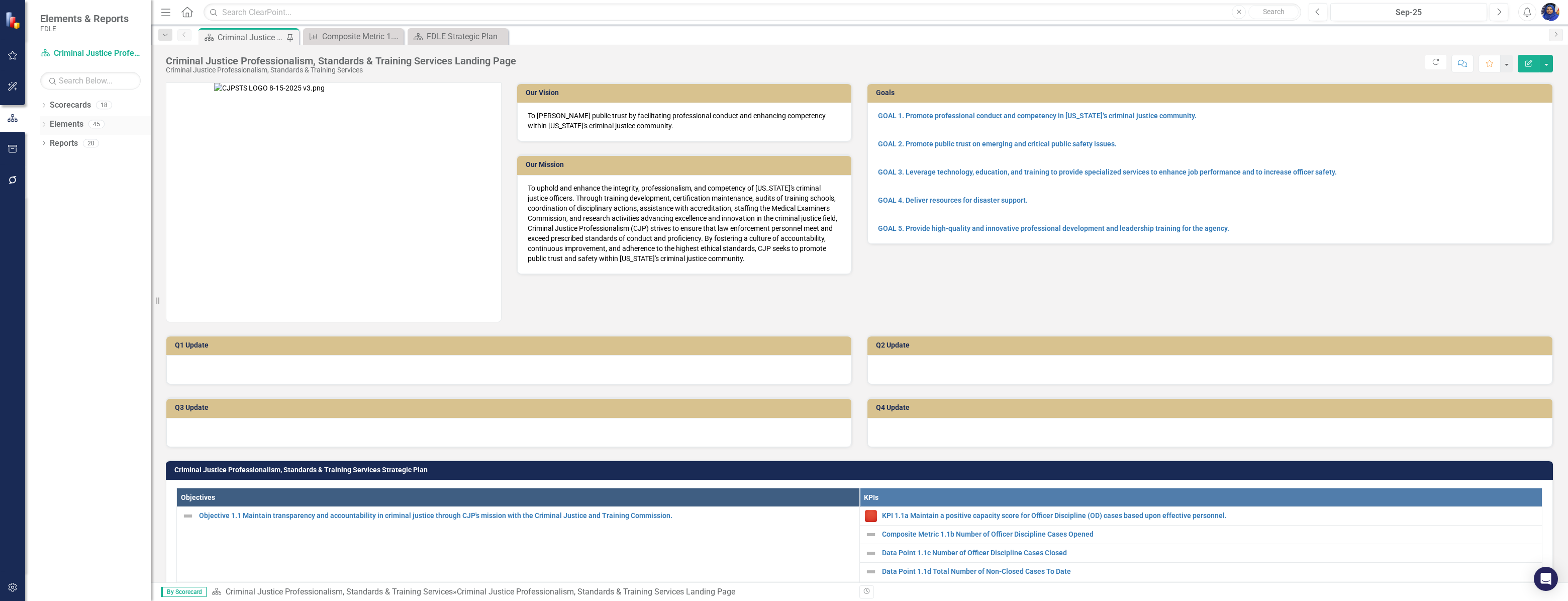
click at [44, 125] on icon at bounding box center [44, 124] width 2 height 4
click at [85, 181] on link "Measure Measures" at bounding box center [65, 181] width 50 height 12
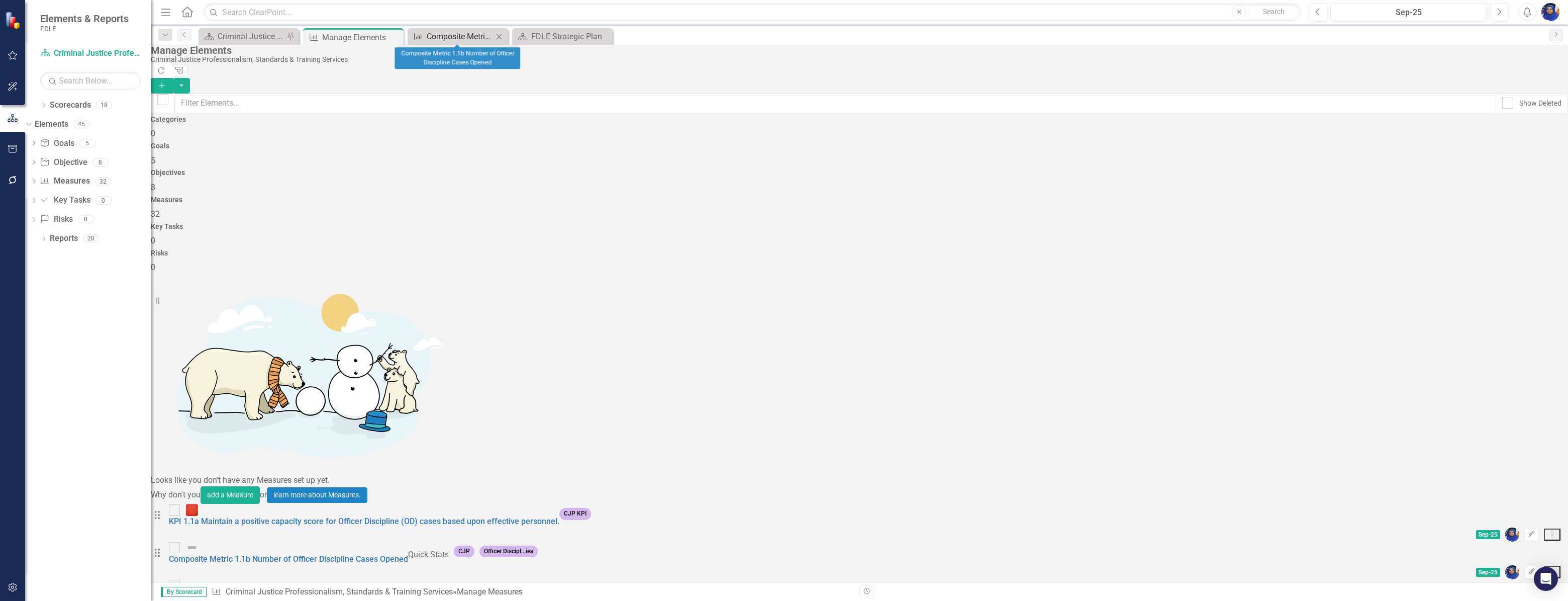
click at [440, 31] on div "Composite Metric 1.1b Number of Officer Discipline Cases Opened" at bounding box center [460, 37] width 66 height 13
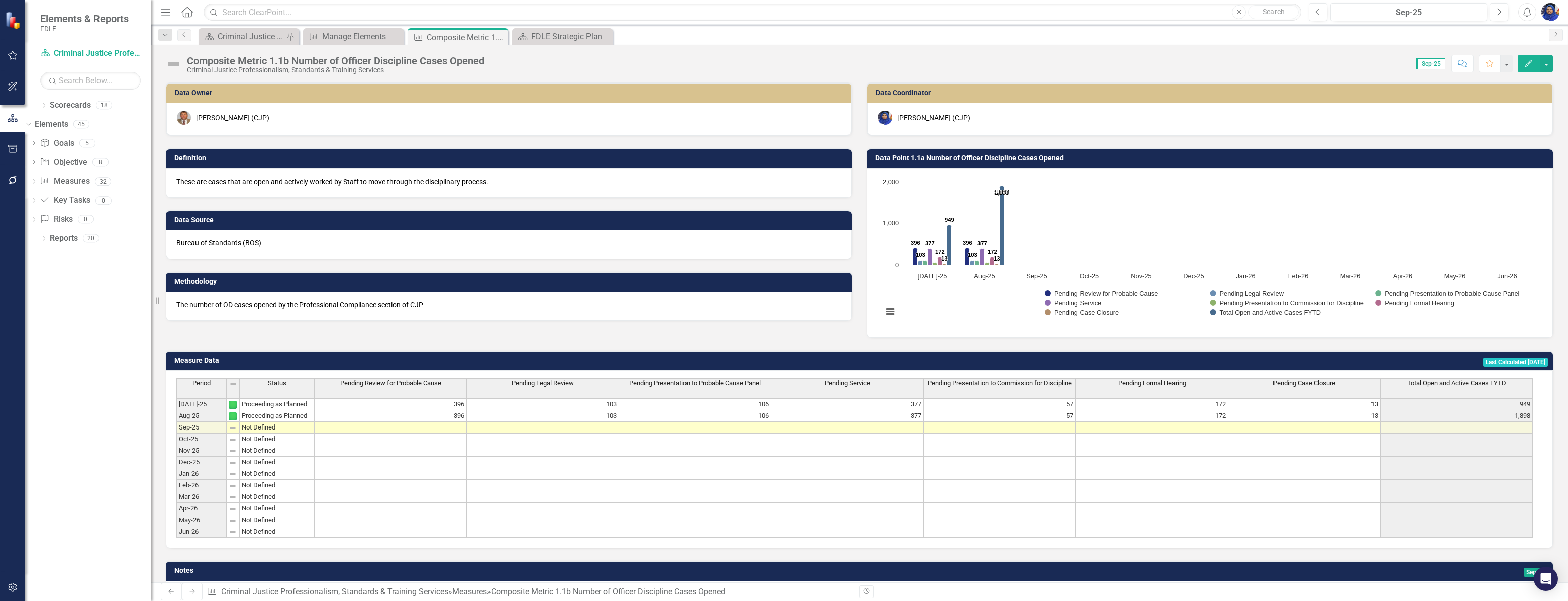
click at [442, 423] on td at bounding box center [391, 427] width 152 height 12
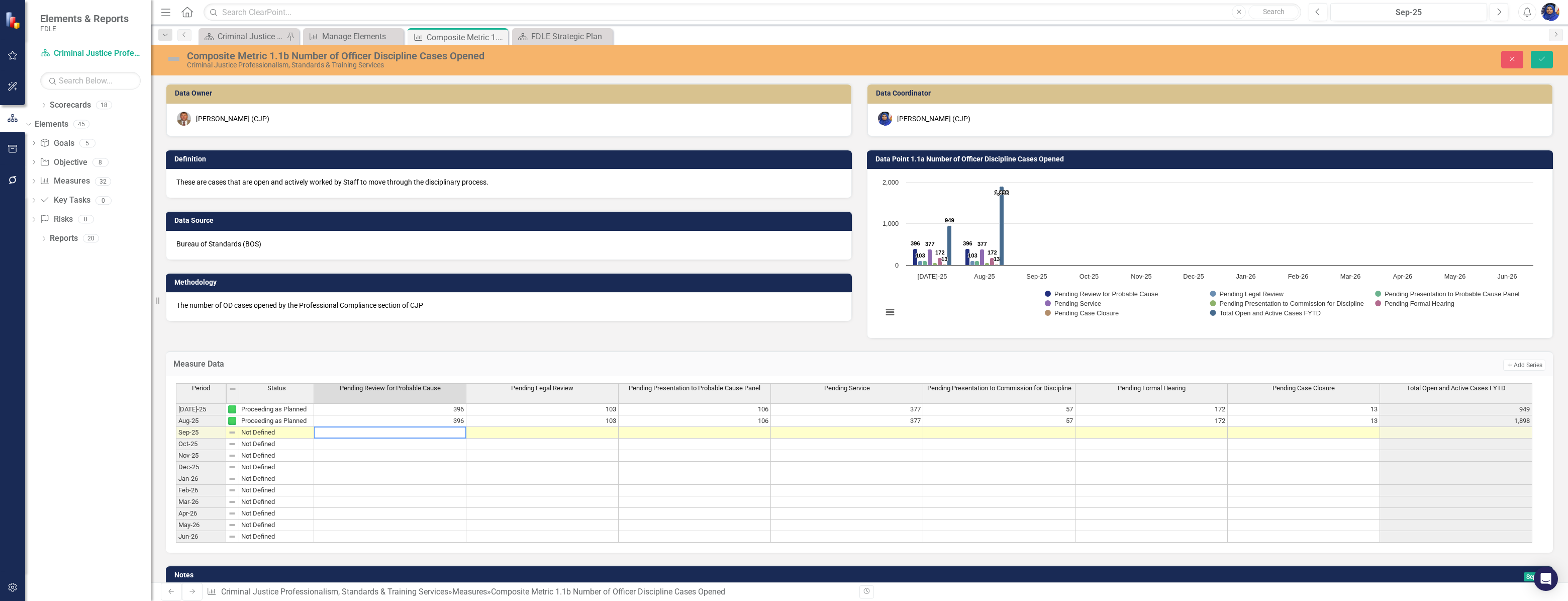
click at [436, 427] on textarea at bounding box center [390, 432] width 153 height 12
type textarea "346"
click at [531, 432] on td at bounding box center [542, 432] width 152 height 12
type textarea "106"
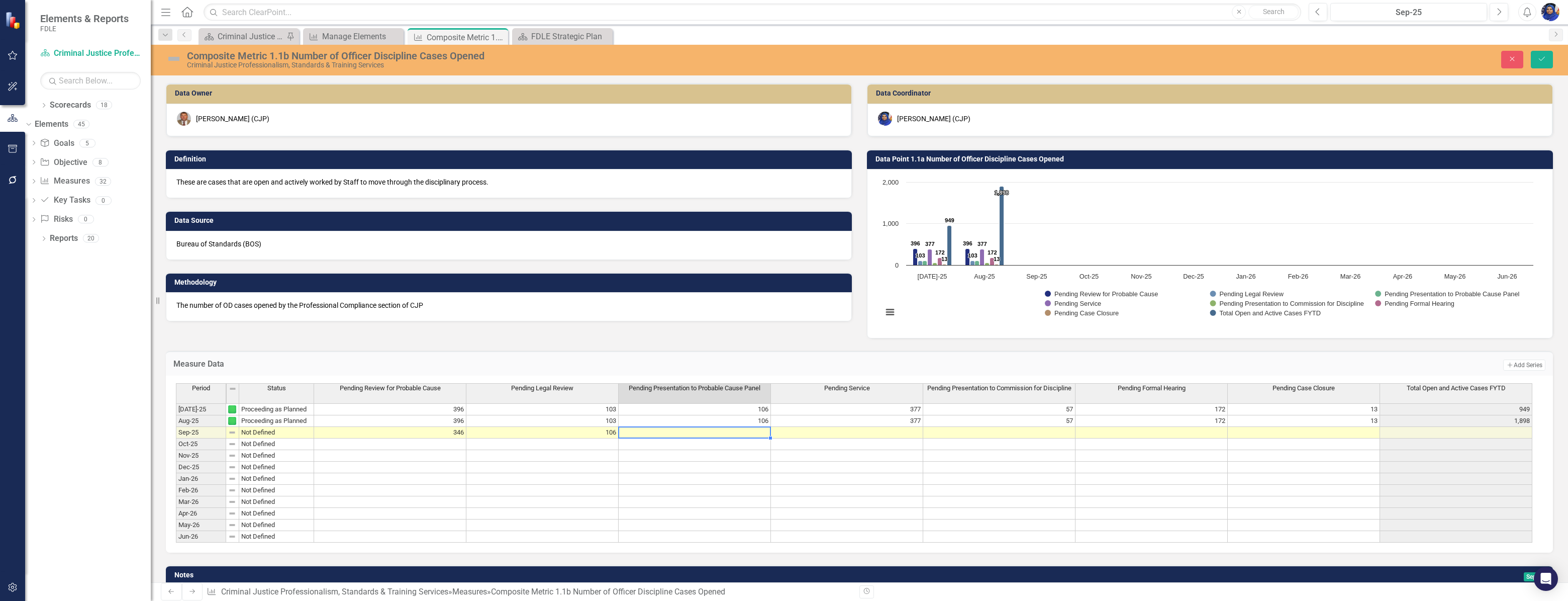
click at [644, 431] on td at bounding box center [695, 432] width 152 height 12
type textarea "359"
click at [820, 432] on td at bounding box center [847, 432] width 152 height 12
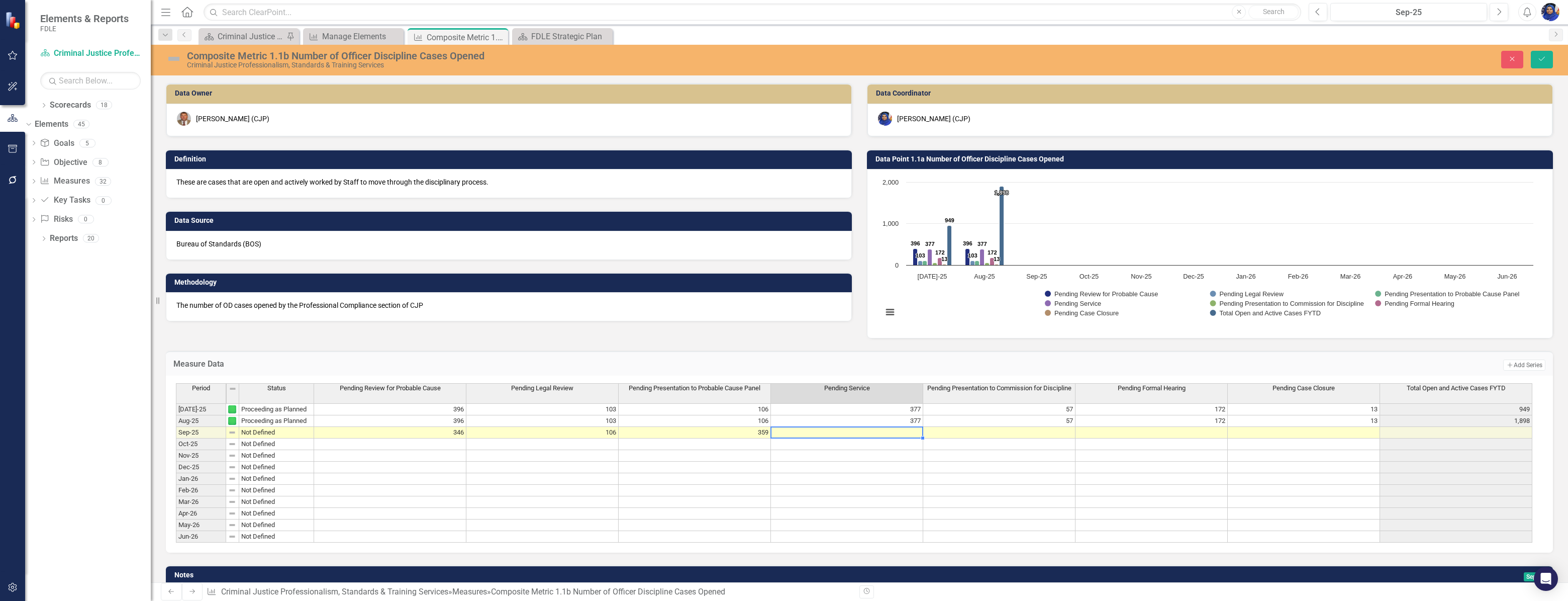
click at [820, 432] on td at bounding box center [847, 432] width 152 height 12
click at [820, 432] on textarea "359" at bounding box center [847, 432] width 153 height 12
click at [733, 429] on td "359" at bounding box center [695, 432] width 152 height 12
click at [716, 426] on textarea "359" at bounding box center [695, 432] width 153 height 12
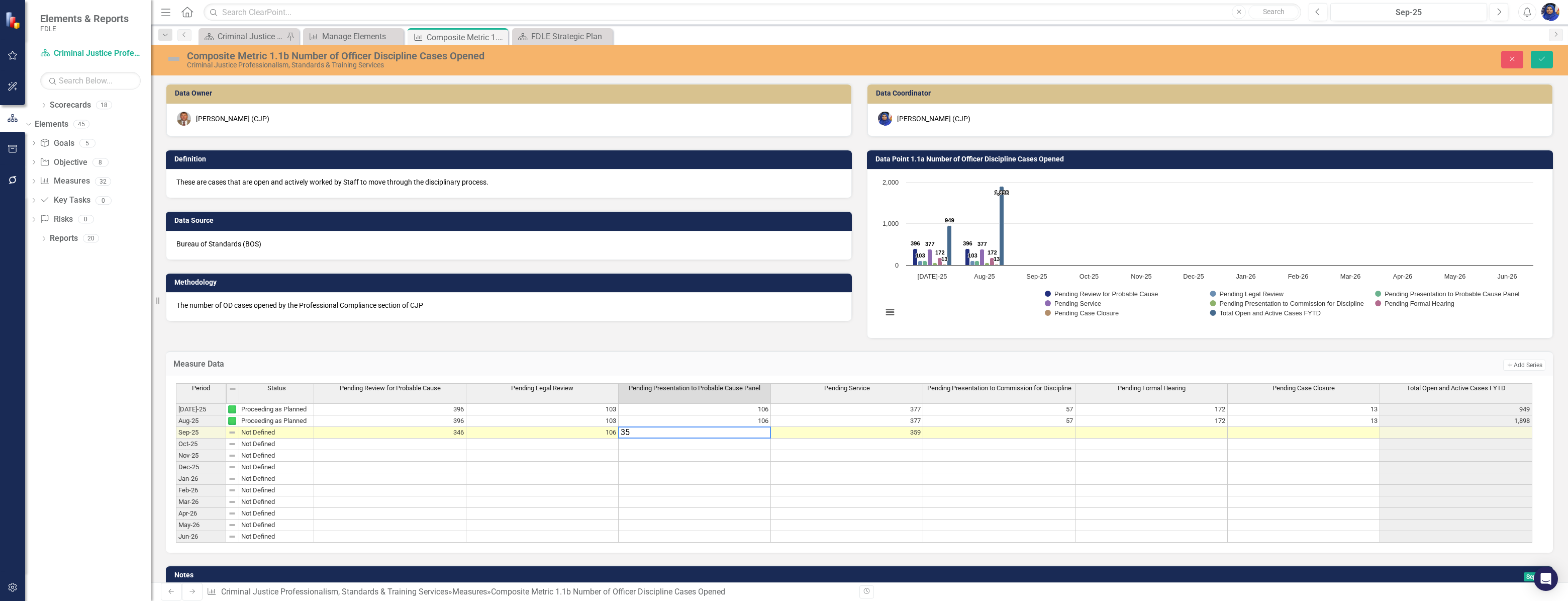
type textarea "3"
click at [703, 431] on textarea at bounding box center [695, 432] width 153 height 12
type textarea "168"
click at [1056, 432] on td at bounding box center [999, 432] width 152 height 12
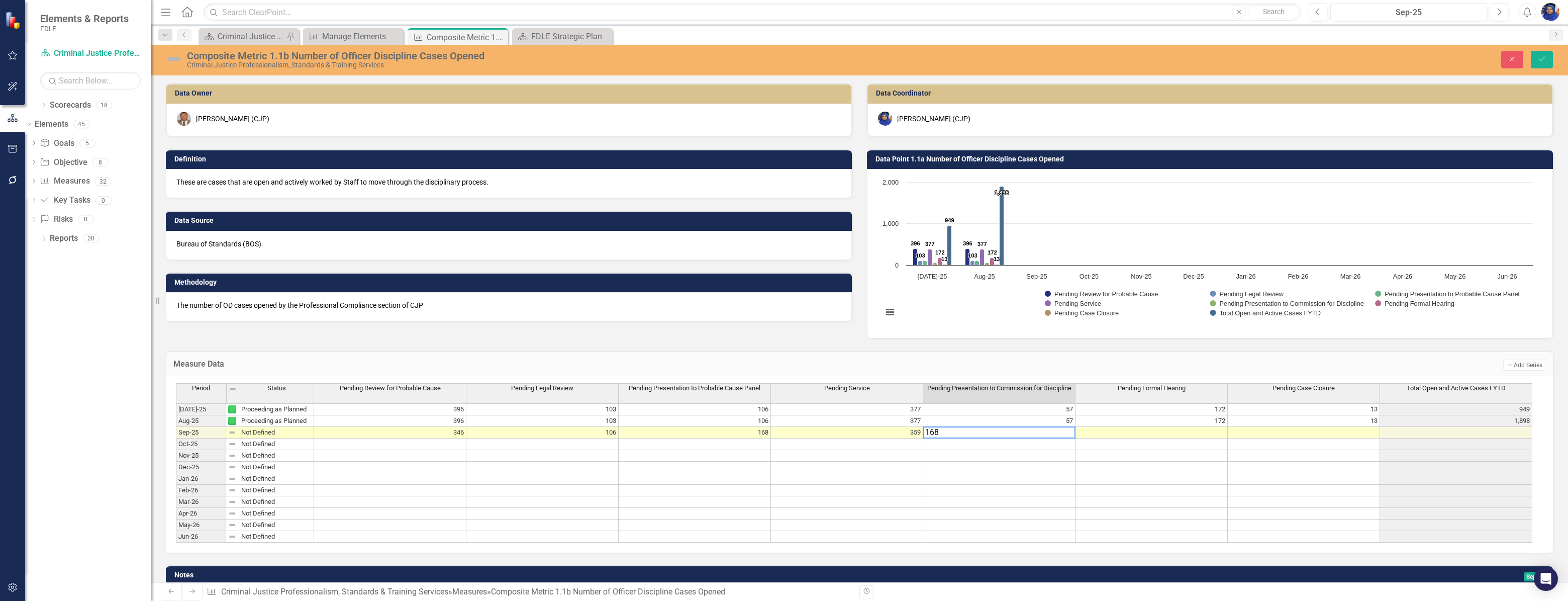
type textarea "168"
click at [1152, 431] on td at bounding box center [1152, 432] width 152 height 12
click at [1166, 429] on td at bounding box center [1152, 432] width 152 height 12
click at [1166, 429] on td at bounding box center [1152, 432] width 152 height 12
type textarea "181"
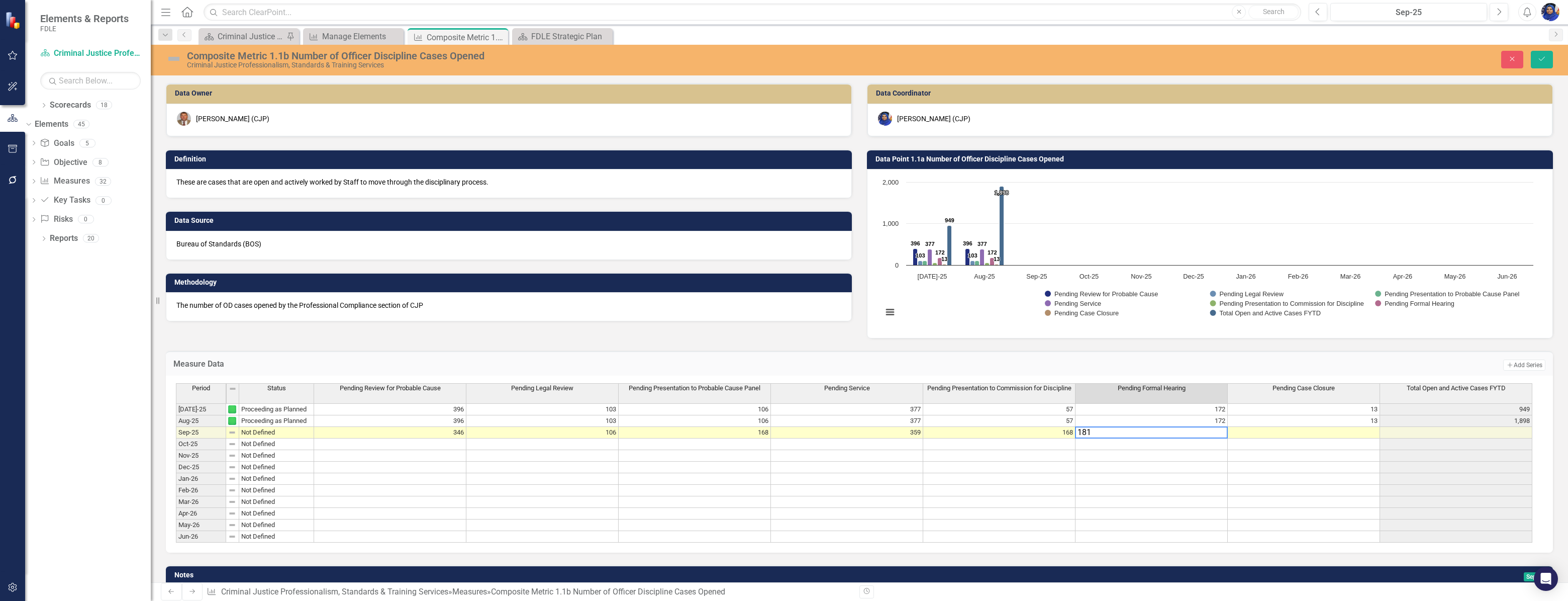
click at [1367, 432] on td at bounding box center [1304, 432] width 152 height 12
click at [1432, 431] on td at bounding box center [1456, 432] width 152 height 12
click at [727, 433] on td "168" at bounding box center [695, 432] width 152 height 12
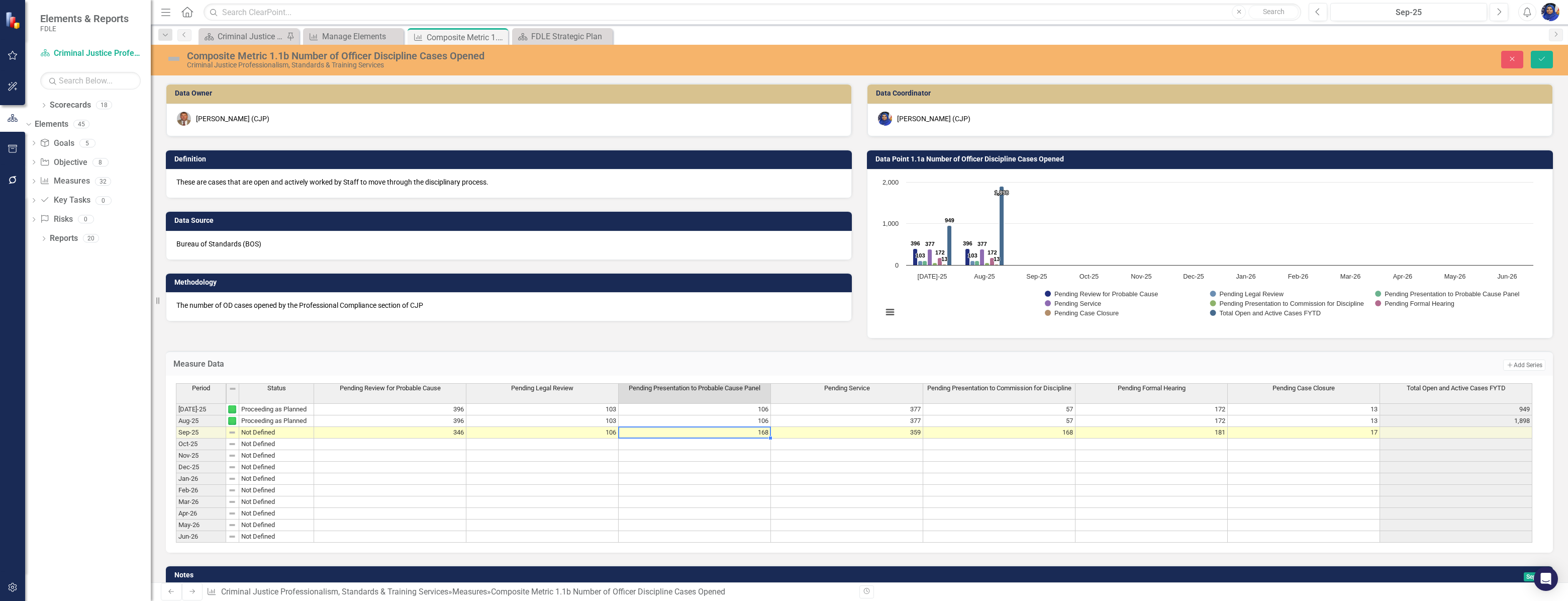
click at [727, 433] on td "168" at bounding box center [695, 432] width 152 height 12
click at [727, 433] on textarea "17" at bounding box center [690, 432] width 153 height 12
type textarea "1"
click at [1538, 57] on icon "Save" at bounding box center [1542, 59] width 9 height 7
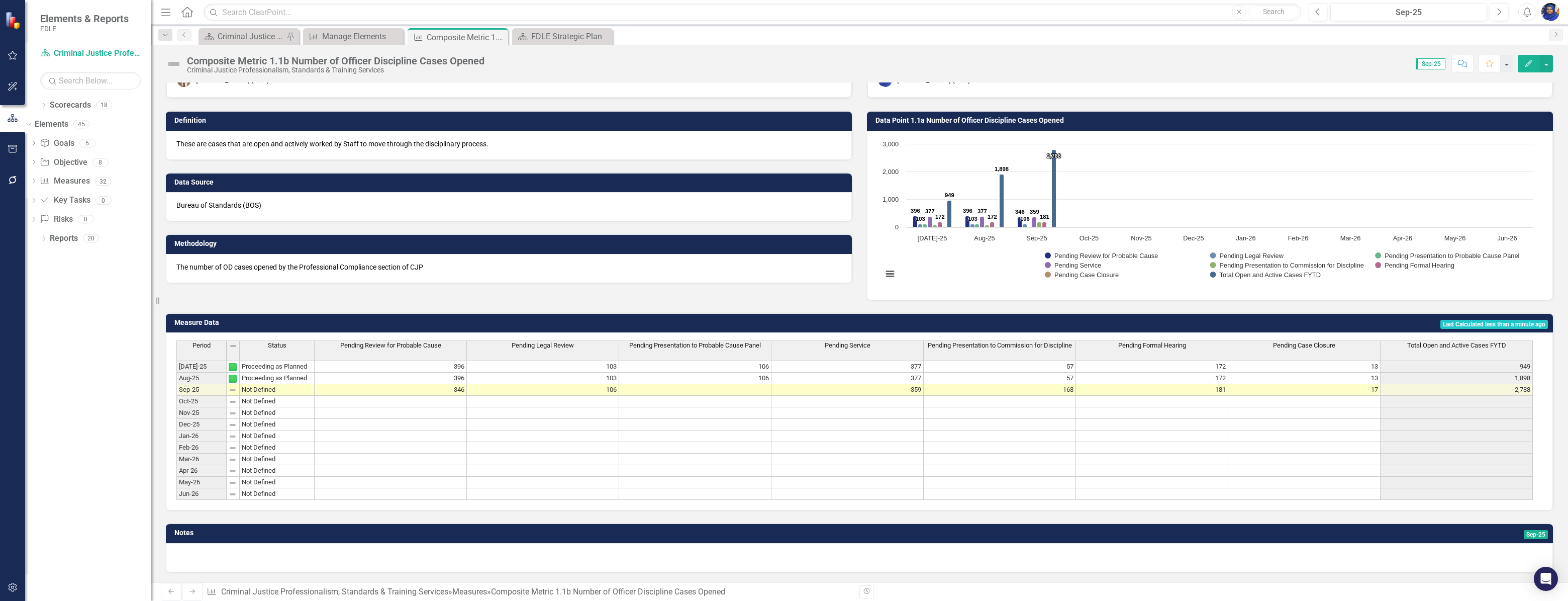
scroll to position [0, 5]
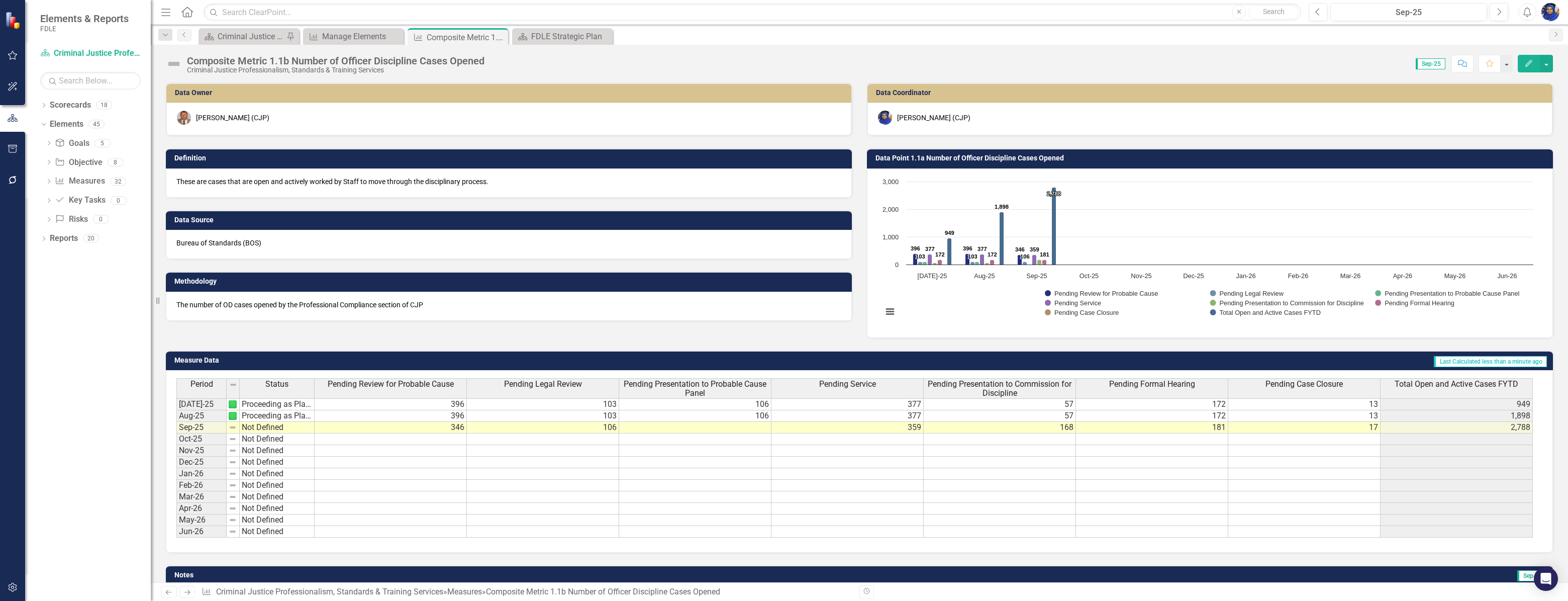
scroll to position [0, 5]
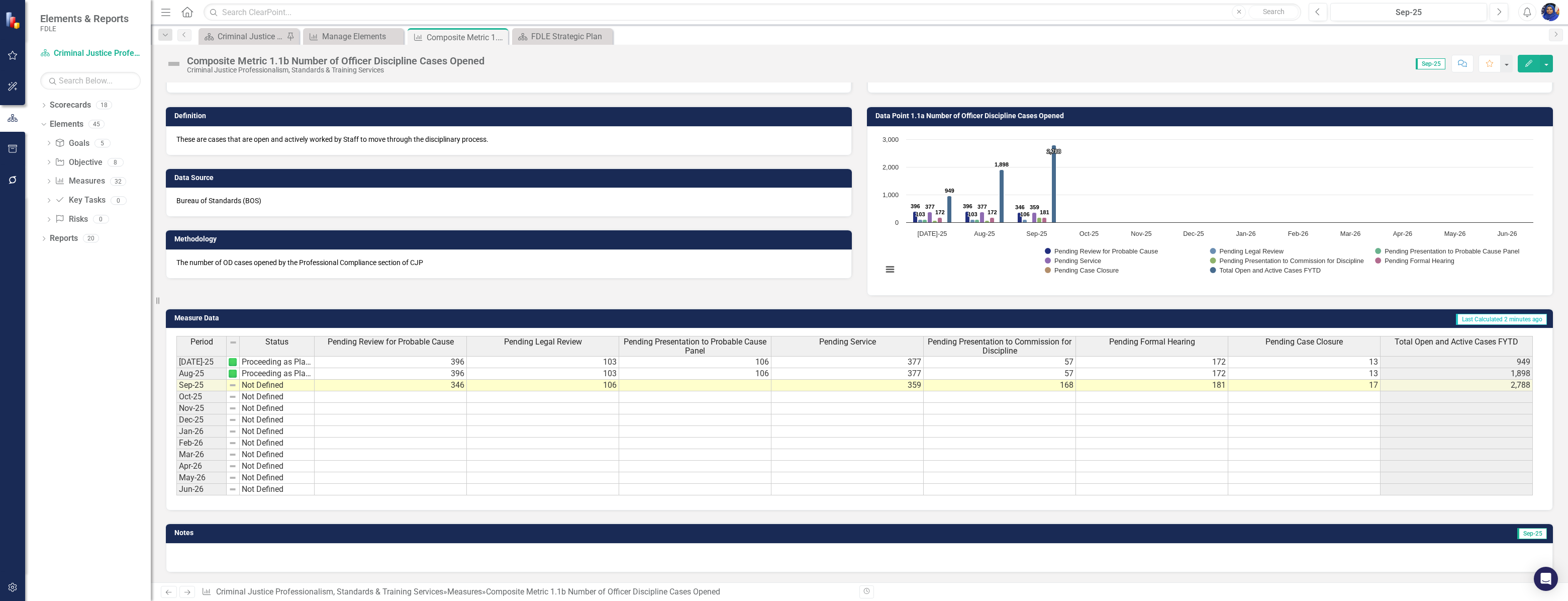
click at [733, 379] on td at bounding box center [695, 385] width 152 height 12
click at [732, 379] on td at bounding box center [695, 385] width 152 height 12
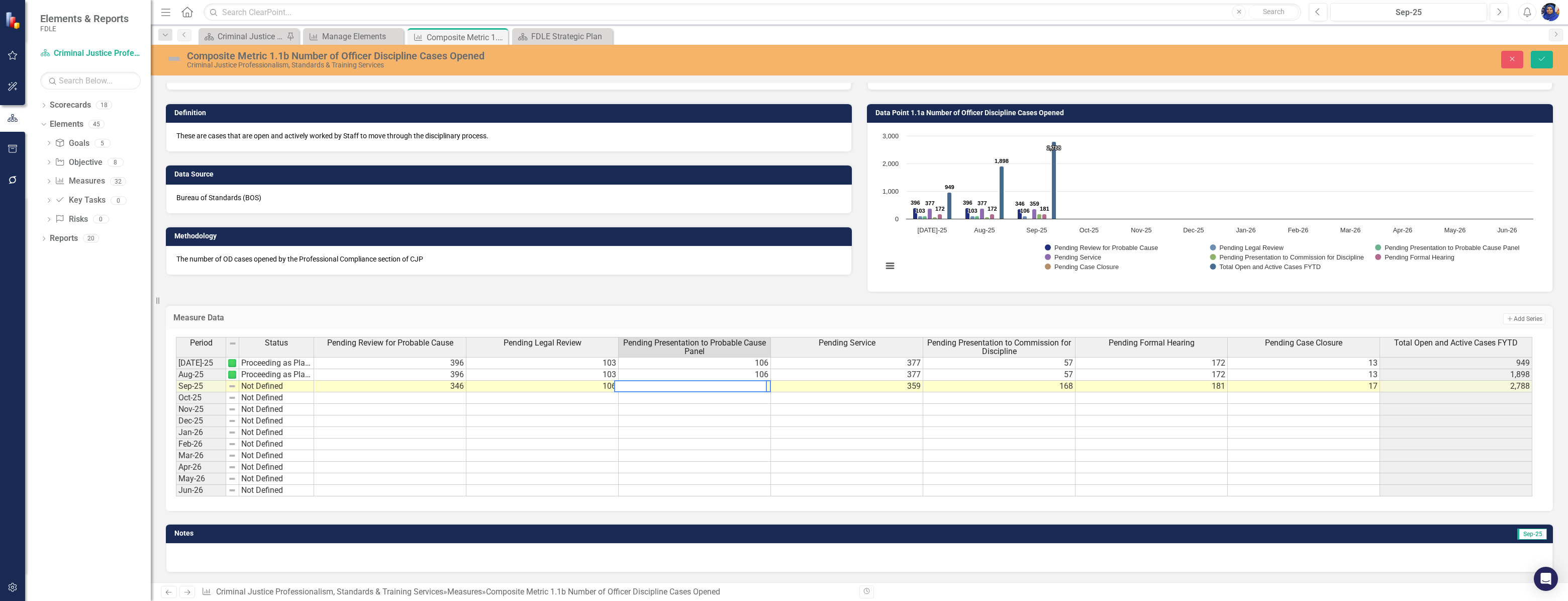
scroll to position [0, 4]
type textarea "106"
click at [1538, 59] on icon "Save" at bounding box center [1542, 59] width 9 height 7
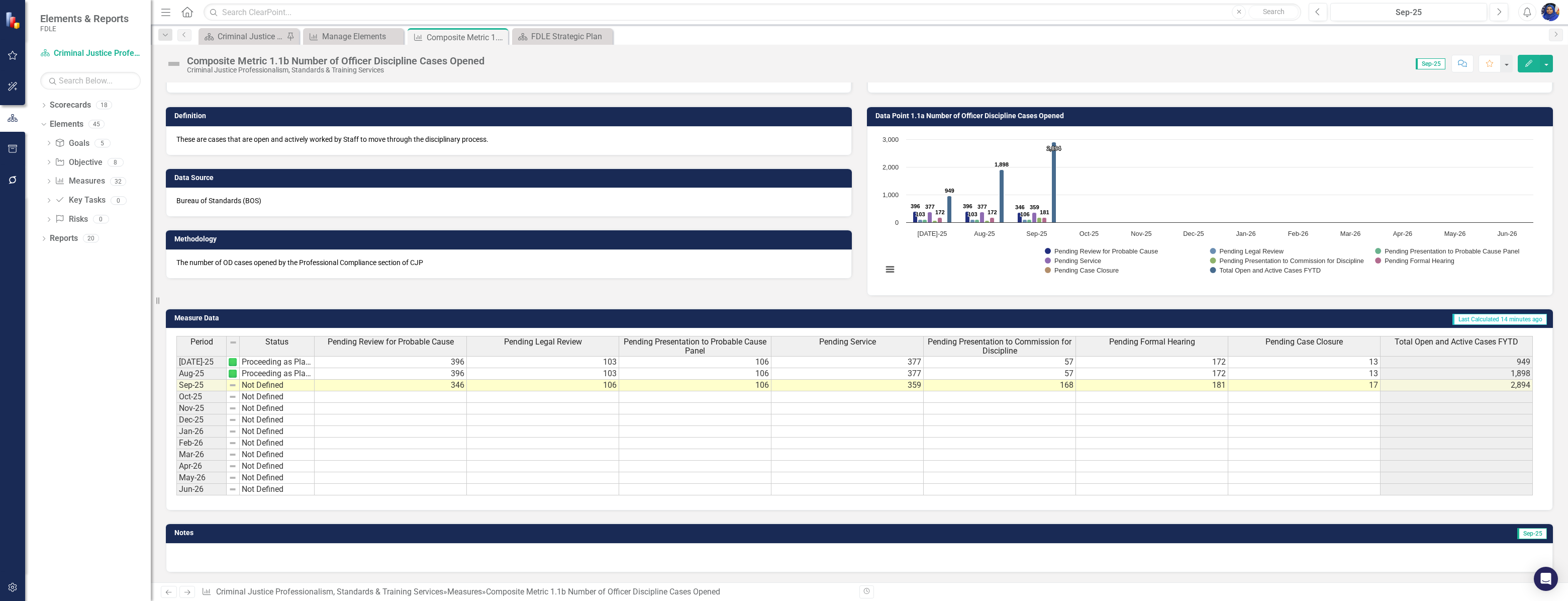
scroll to position [0, 0]
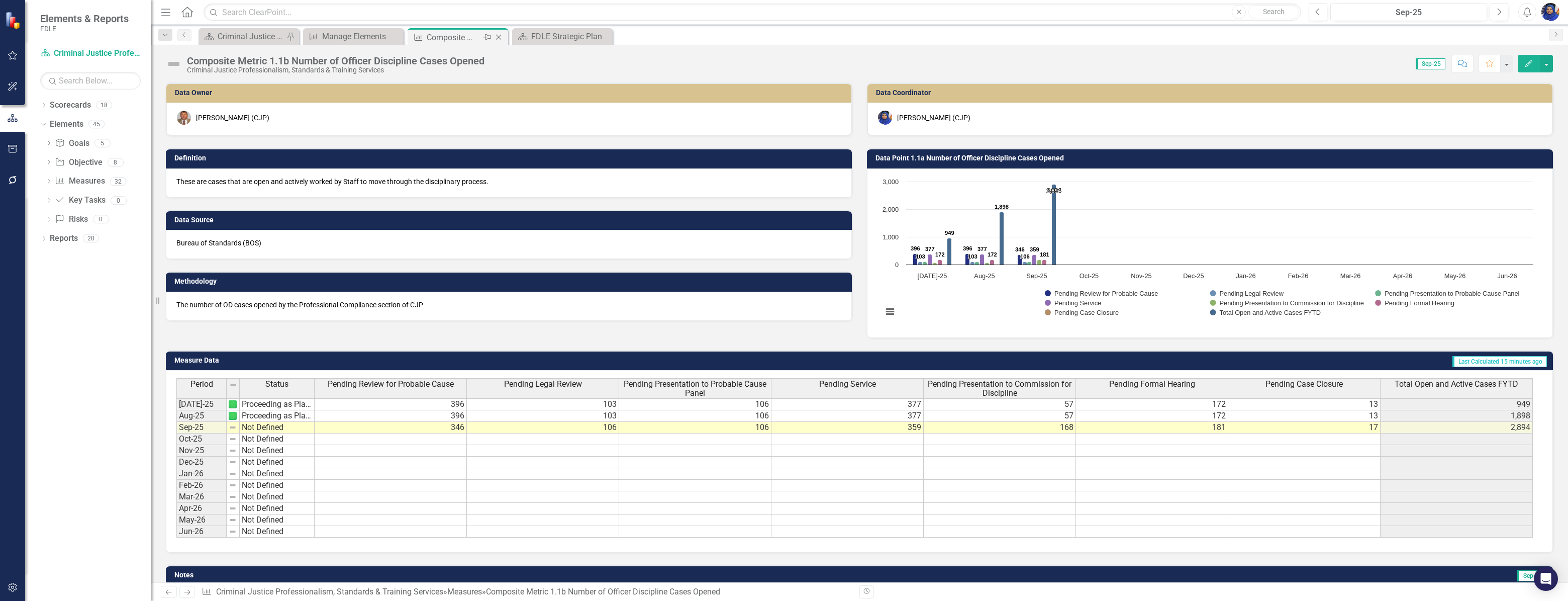
click at [502, 35] on icon "Close" at bounding box center [499, 37] width 10 height 8
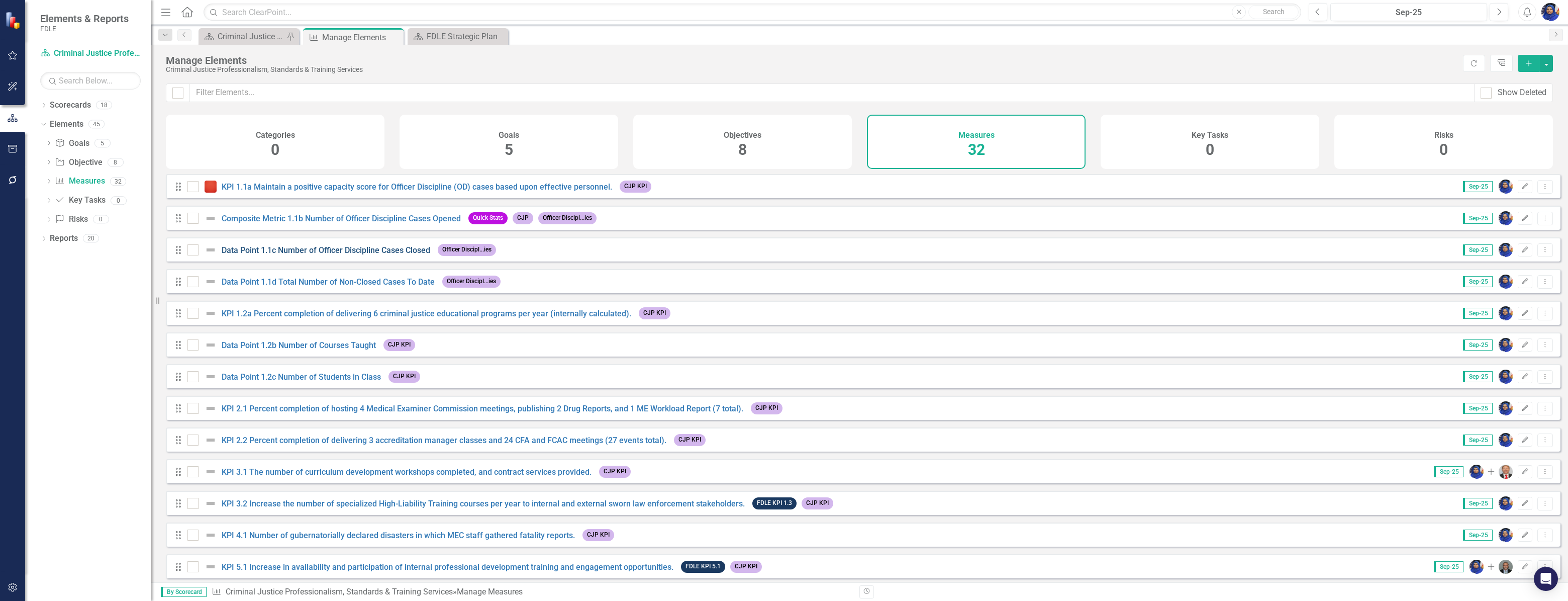
click at [329, 255] on link "Data Point 1.1c Number of Officer Discipline Cases Closed" at bounding box center [326, 250] width 209 height 10
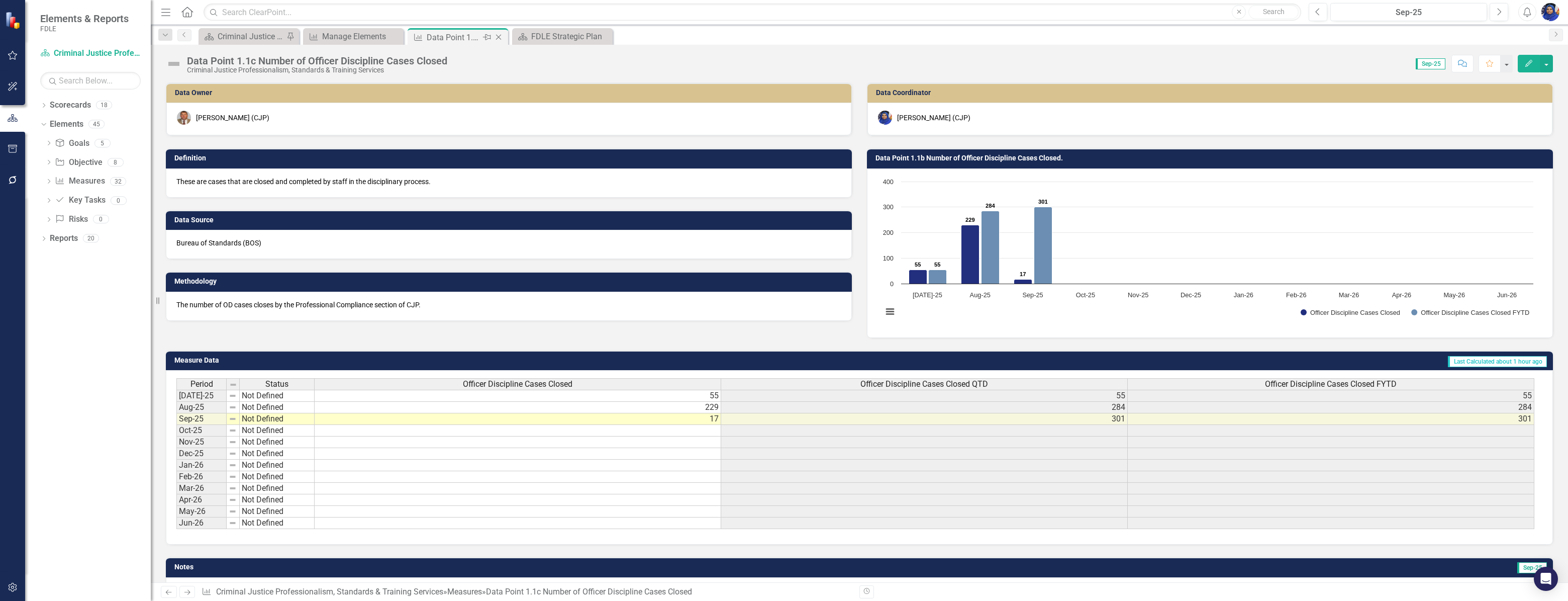
click at [497, 32] on div "Close" at bounding box center [499, 37] width 13 height 13
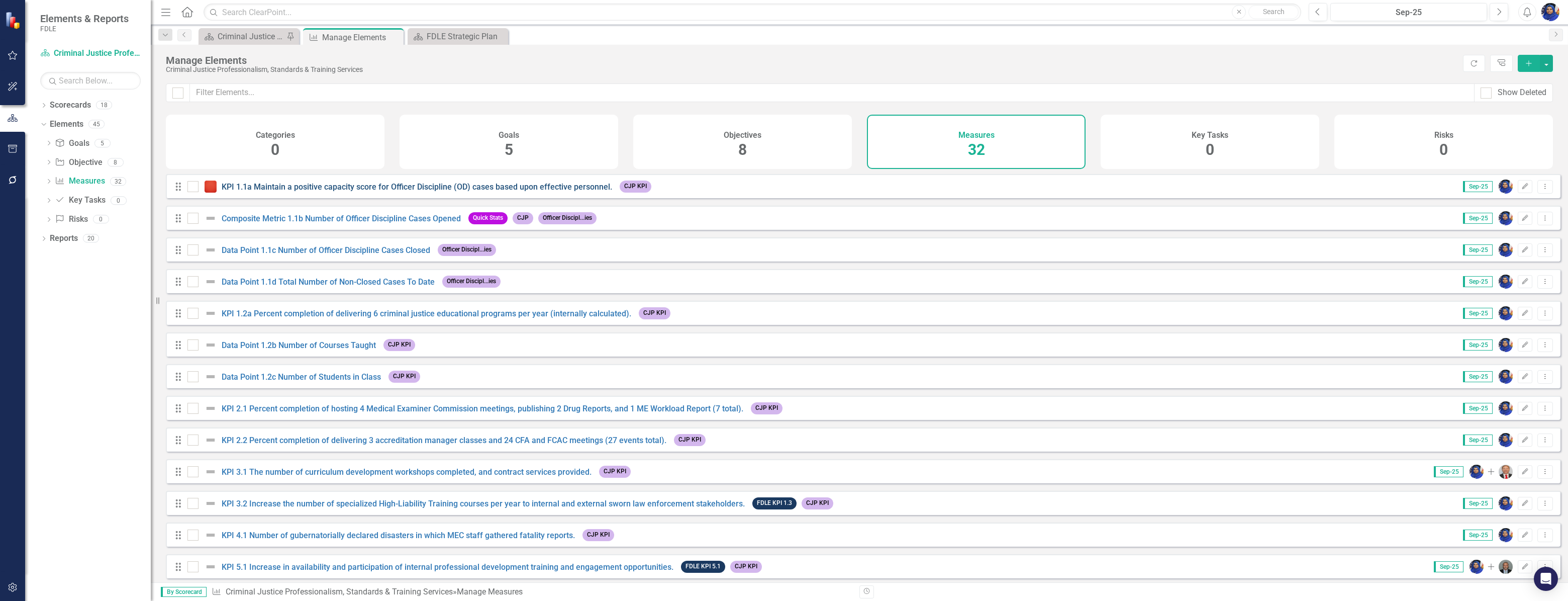
click at [472, 192] on link "KPI 1.1a Maintain a positive capacity score for Officer Discipline (OD) cases b…" at bounding box center [417, 187] width 391 height 10
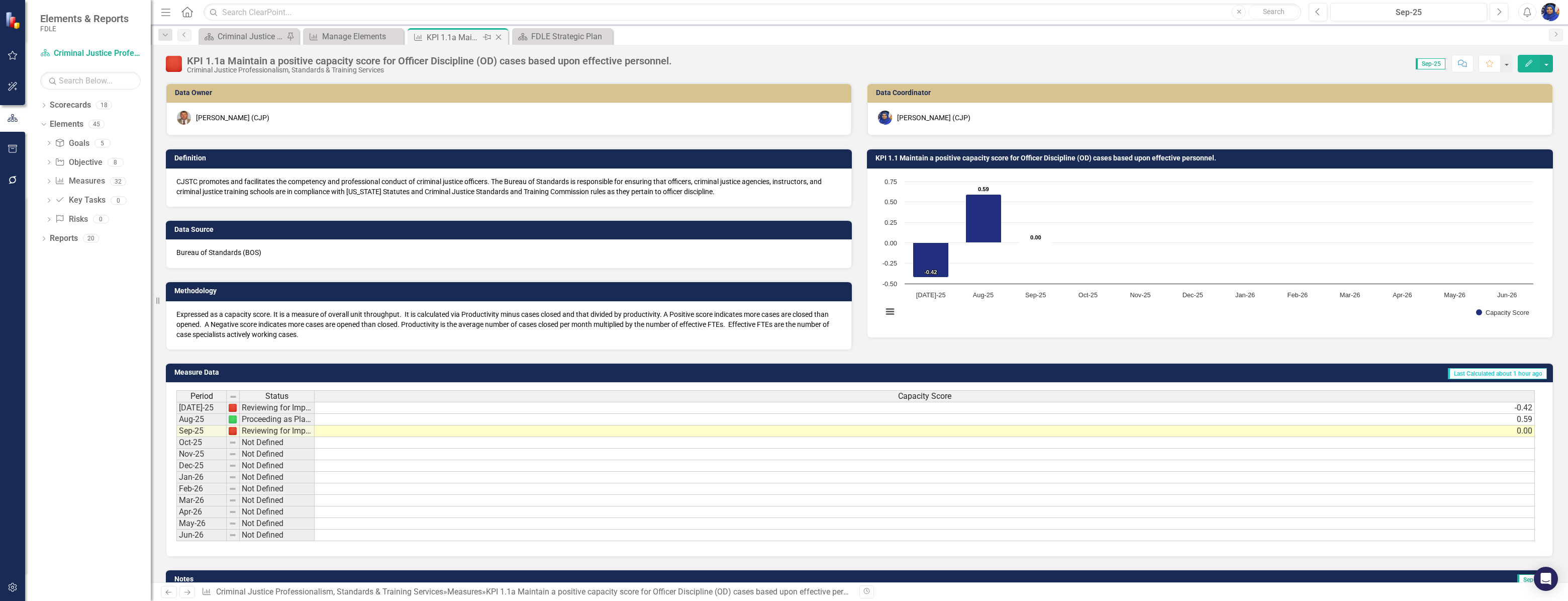
click at [500, 33] on icon "Close" at bounding box center [499, 37] width 10 height 8
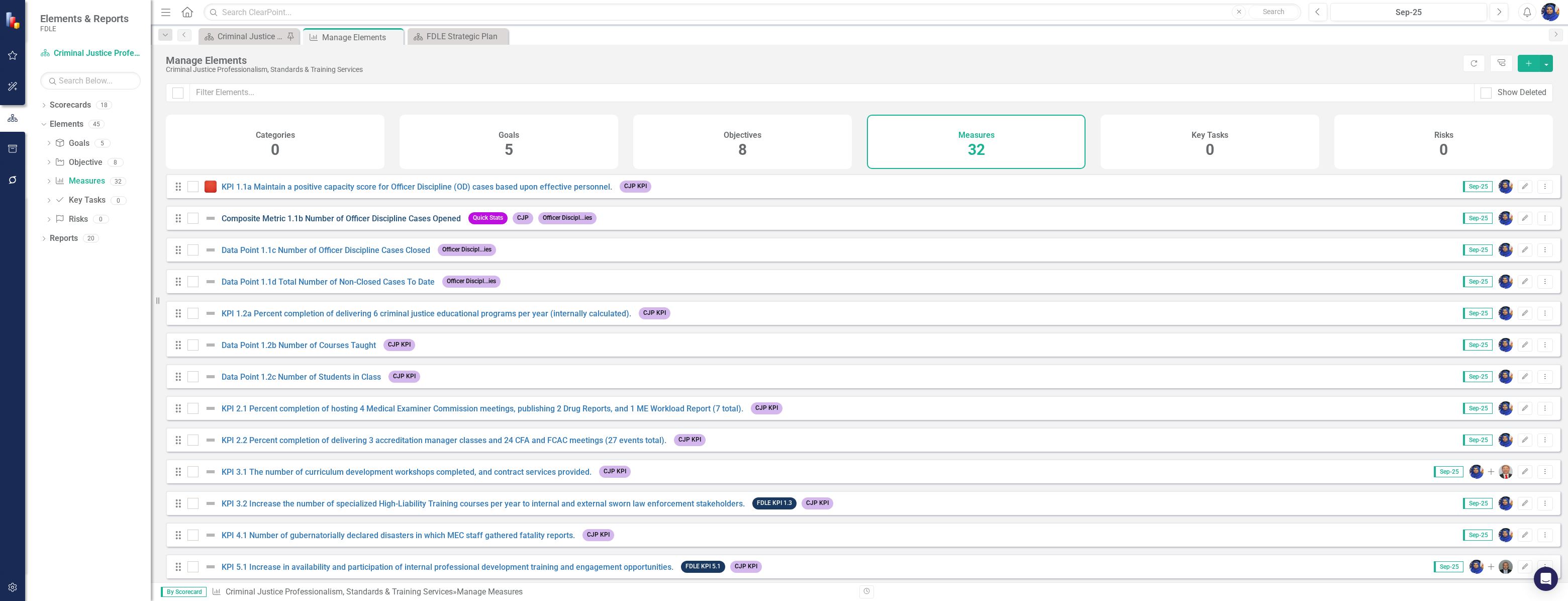
click at [355, 223] on link "Composite Metric 1.1b Number of Officer Discipline Cases Opened" at bounding box center [341, 219] width 239 height 10
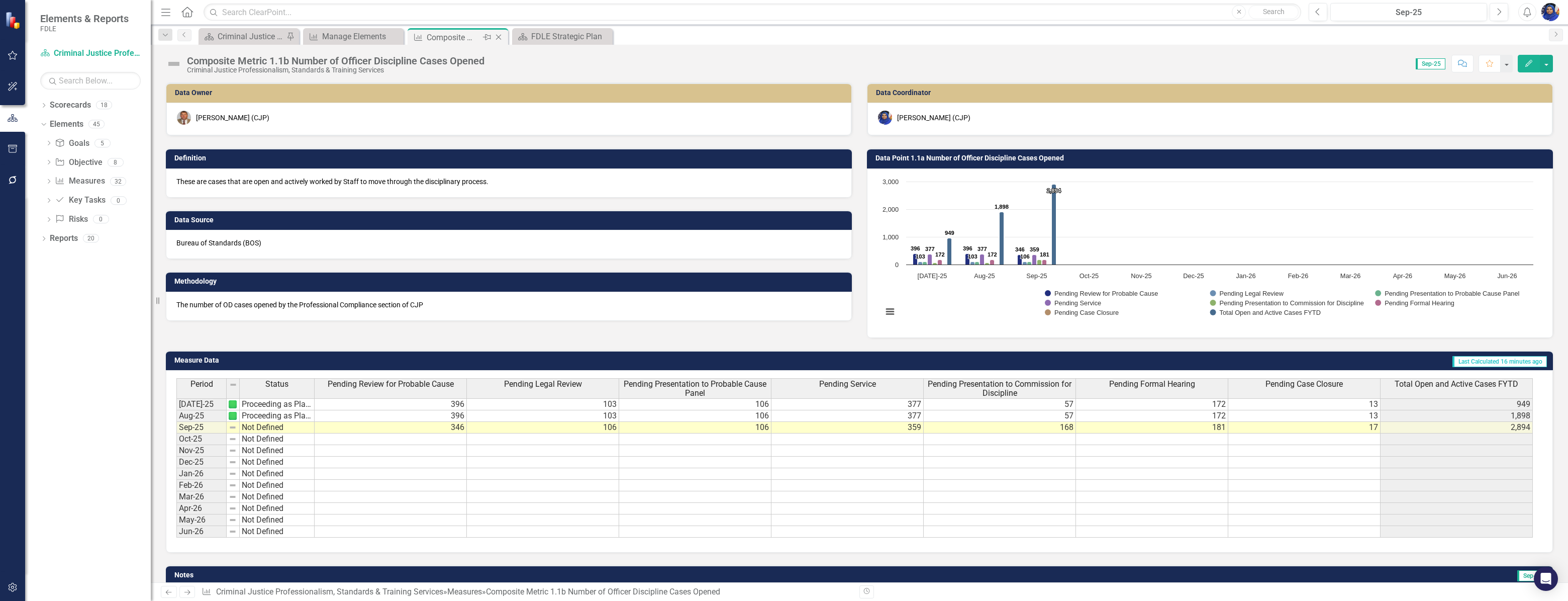
click at [497, 35] on icon "Close" at bounding box center [499, 37] width 10 height 8
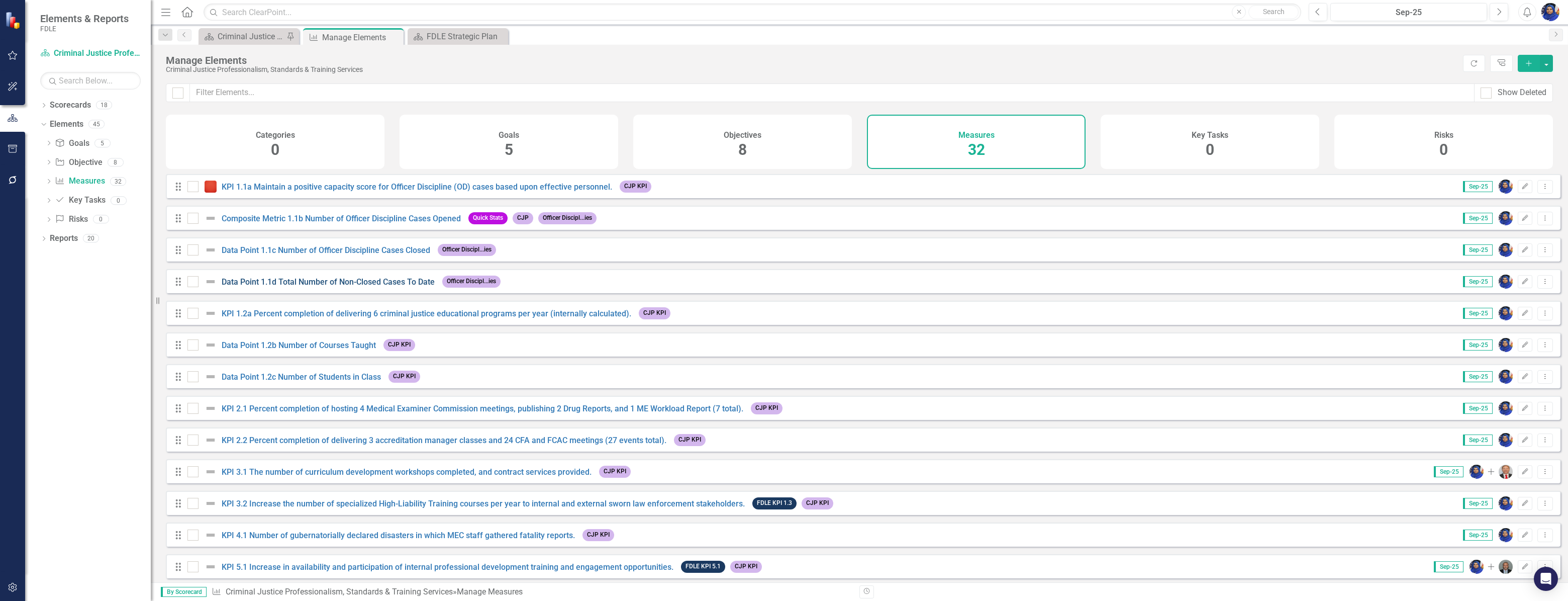
click at [354, 287] on link "Data Point 1.1d Total Number of Non-Closed Cases To Date" at bounding box center [328, 282] width 213 height 10
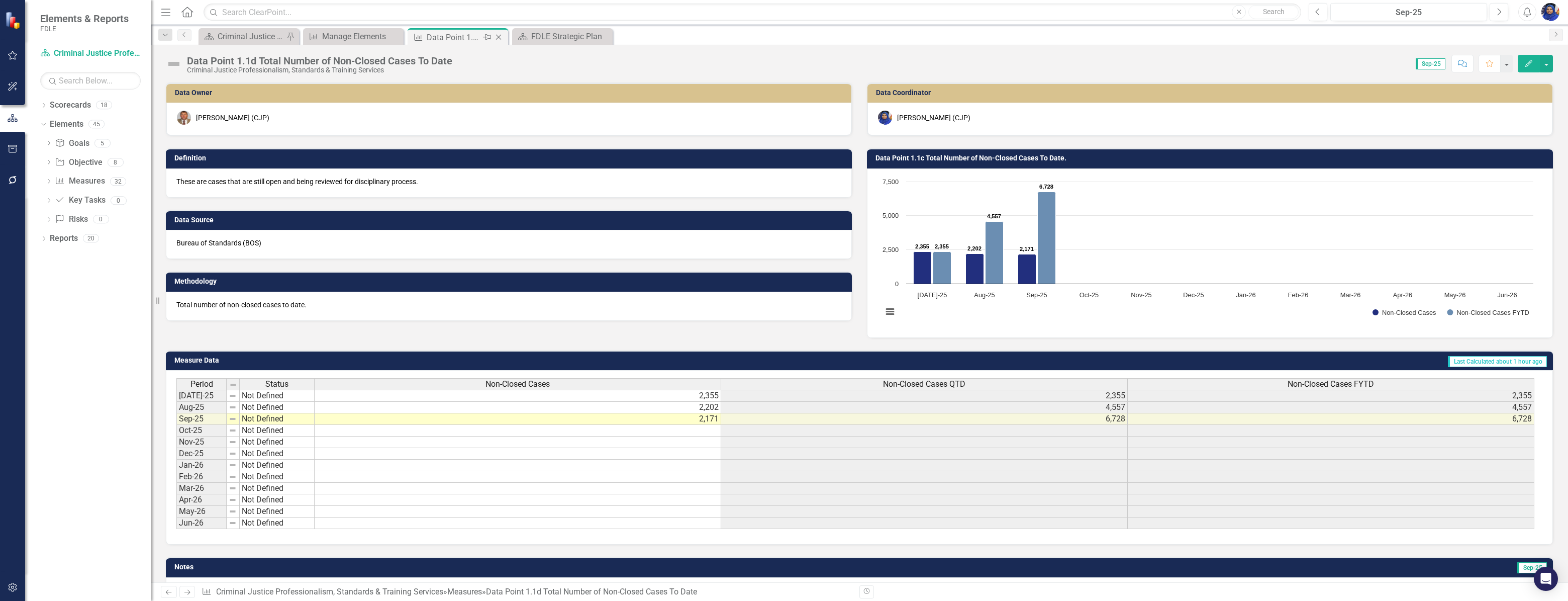
click at [498, 36] on icon "Close" at bounding box center [499, 37] width 10 height 8
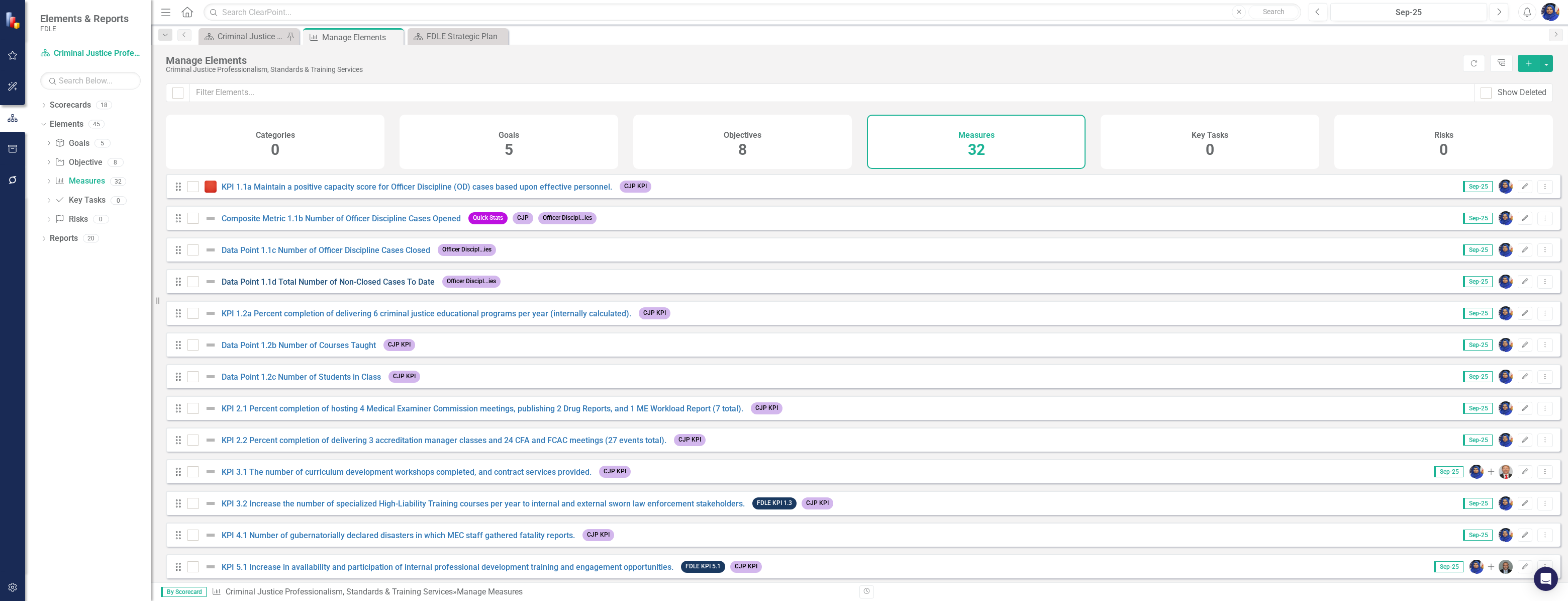
click at [412, 287] on link "Data Point 1.1d Total Number of Non-Closed Cases To Date" at bounding box center [328, 282] width 213 height 10
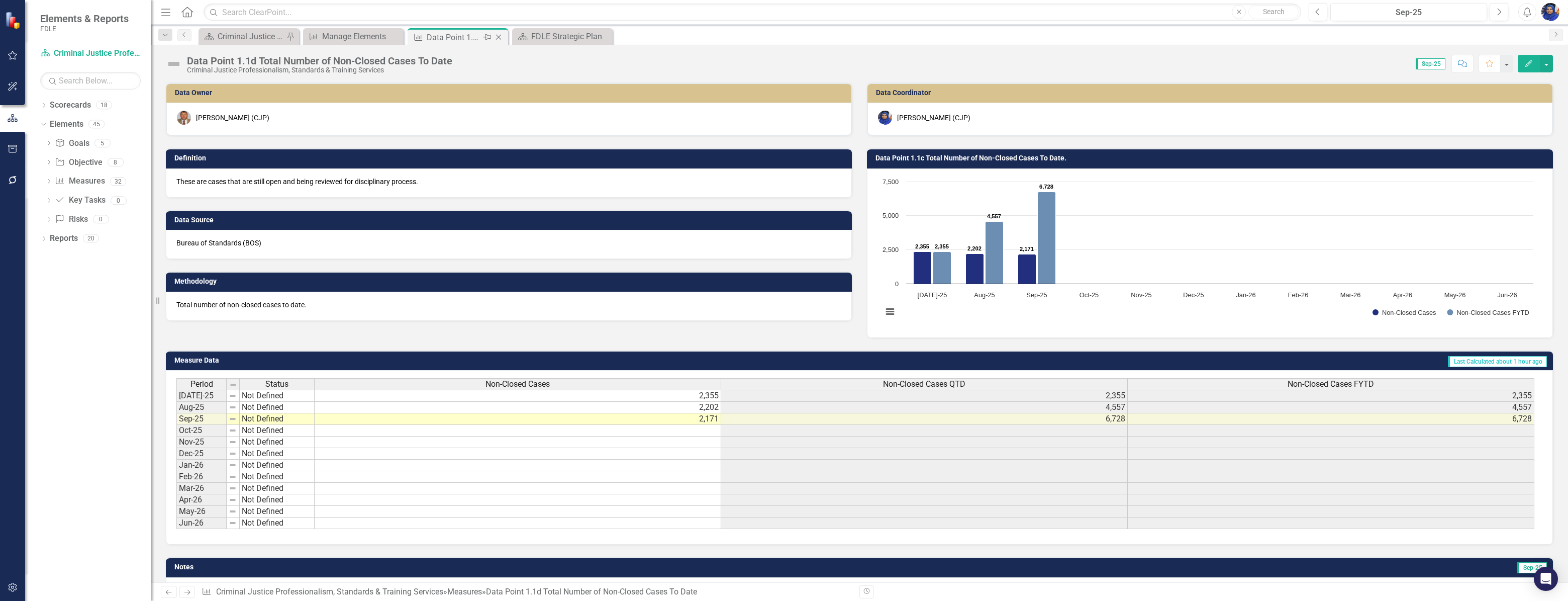
click at [497, 33] on icon "Close" at bounding box center [499, 37] width 10 height 8
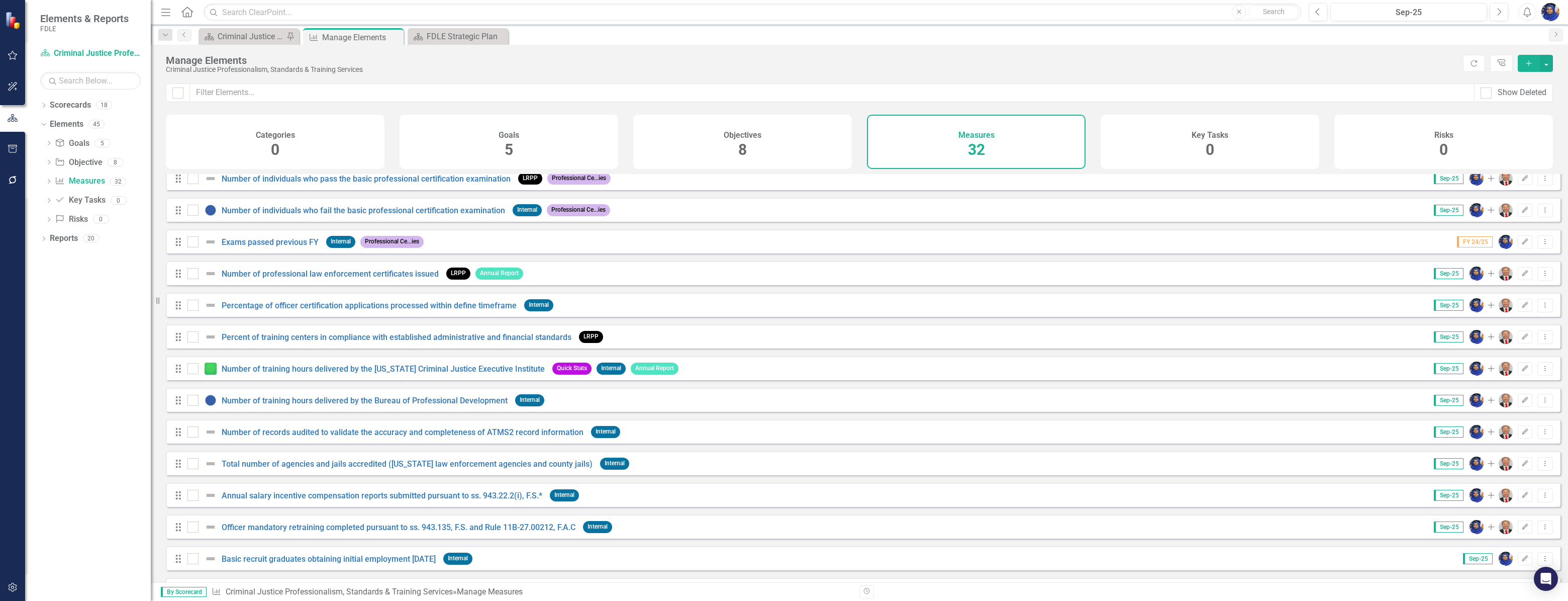
scroll to position [613, 0]
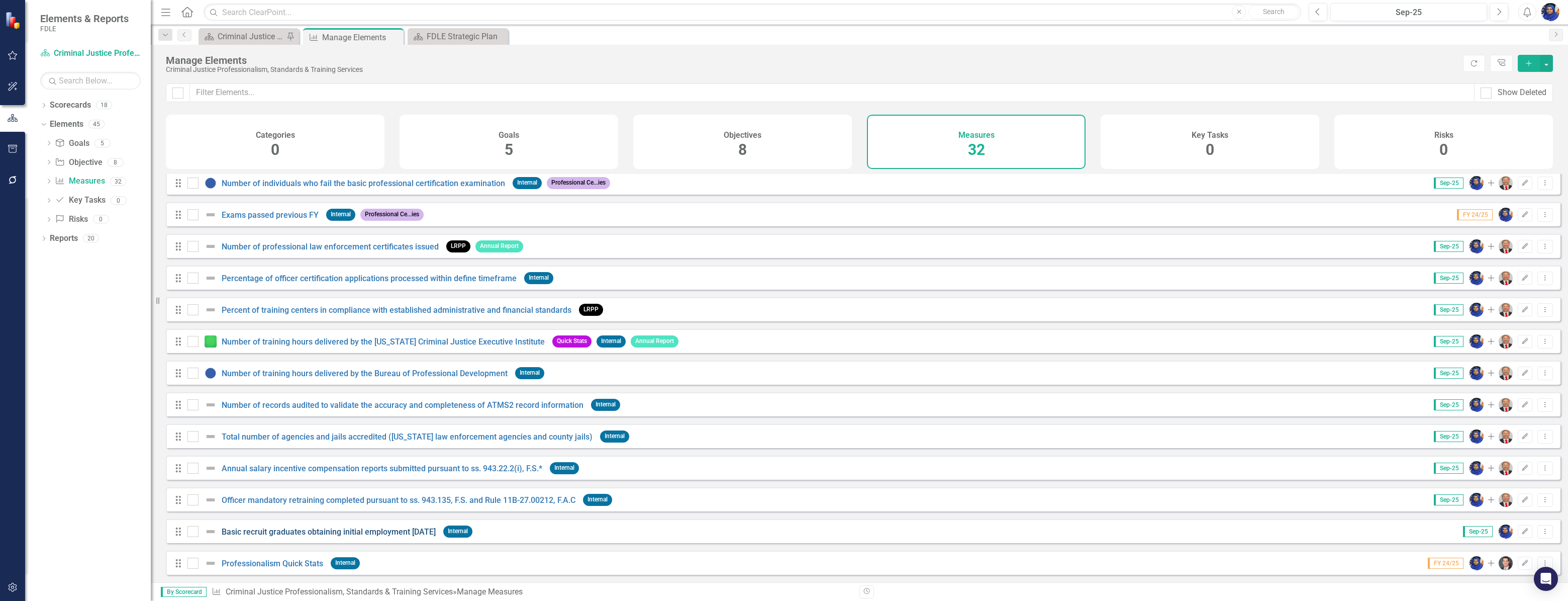
click at [407, 527] on link "Basic recruit graduates obtaining initial employment [DATE]" at bounding box center [329, 532] width 214 height 10
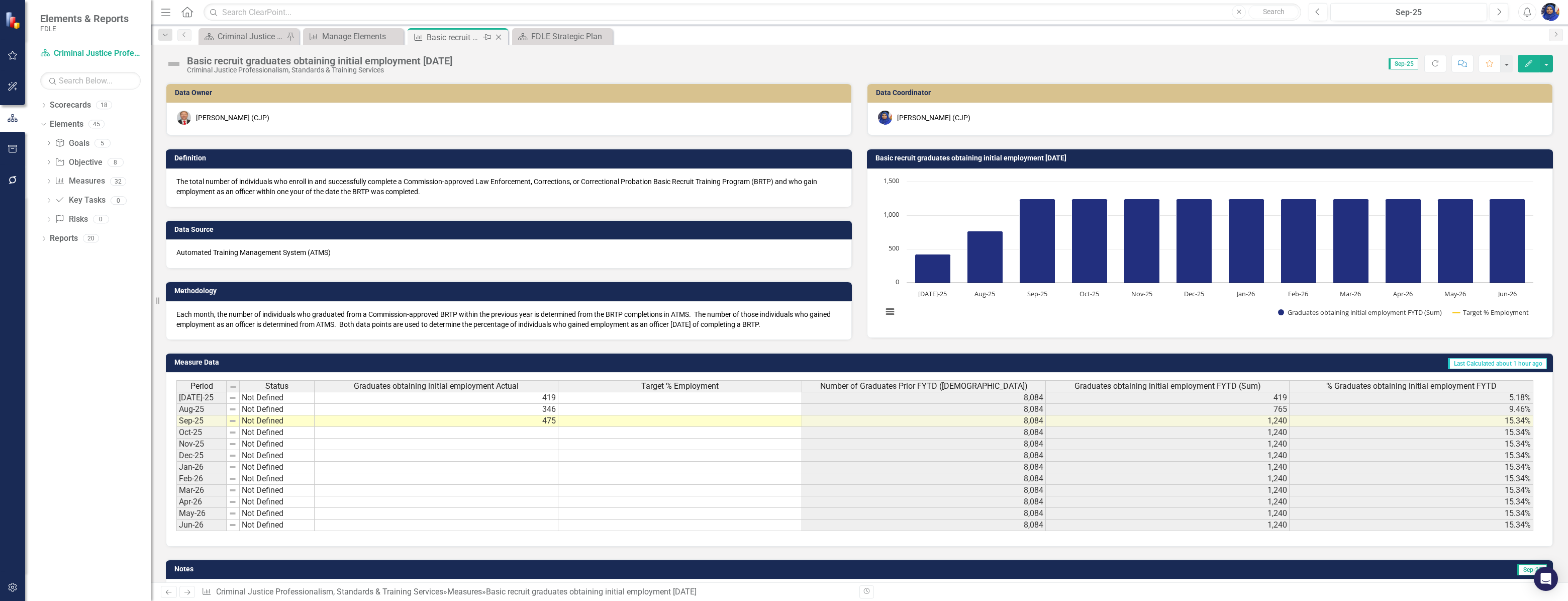
click at [500, 38] on icon "Close" at bounding box center [499, 37] width 10 height 8
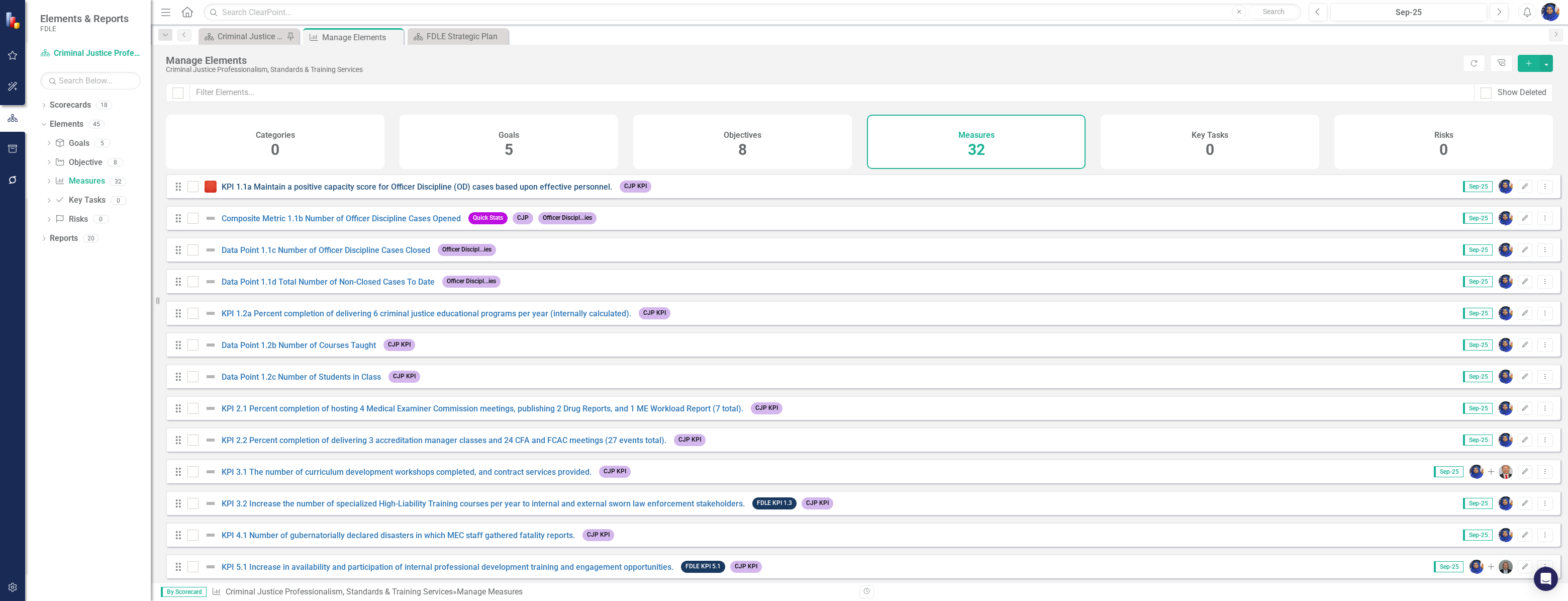
click at [593, 192] on link "KPI 1.1a Maintain a positive capacity score for Officer Discipline (OD) cases b…" at bounding box center [417, 187] width 391 height 10
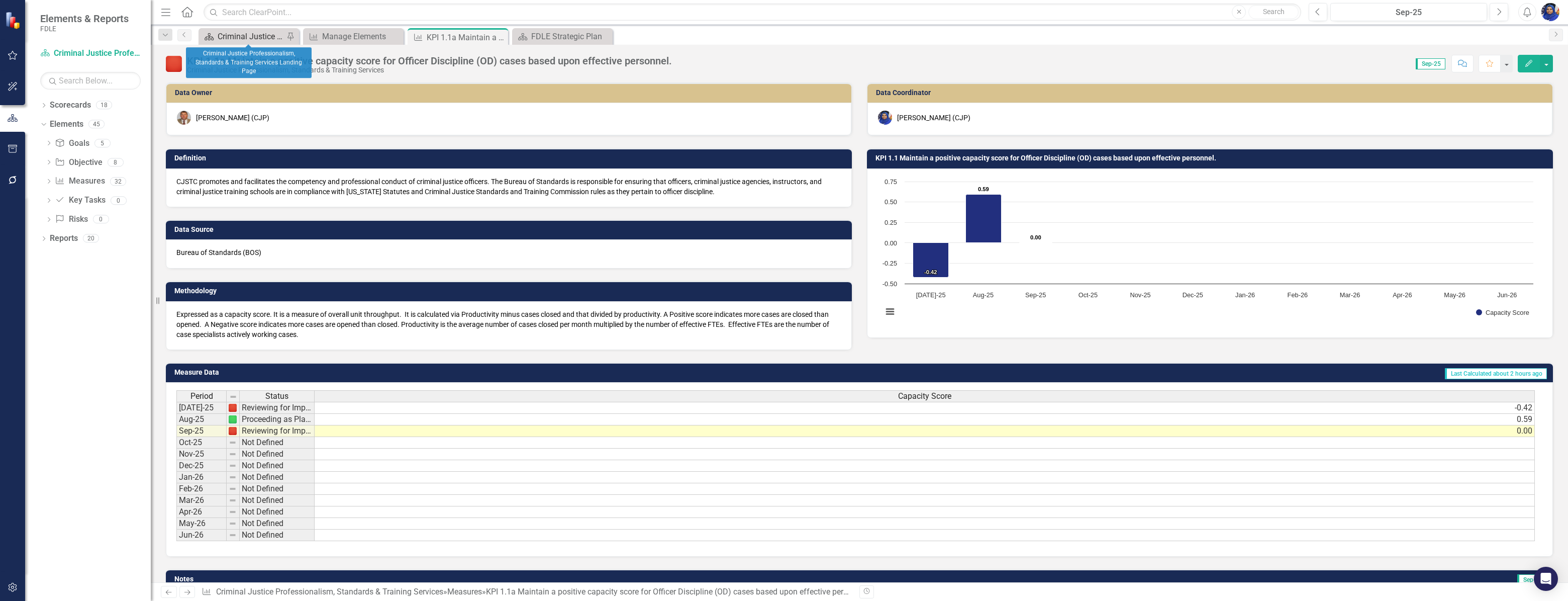
click at [250, 35] on div "Criminal Justice Professionalism, Standards & Training Services Landing Page" at bounding box center [251, 37] width 66 height 13
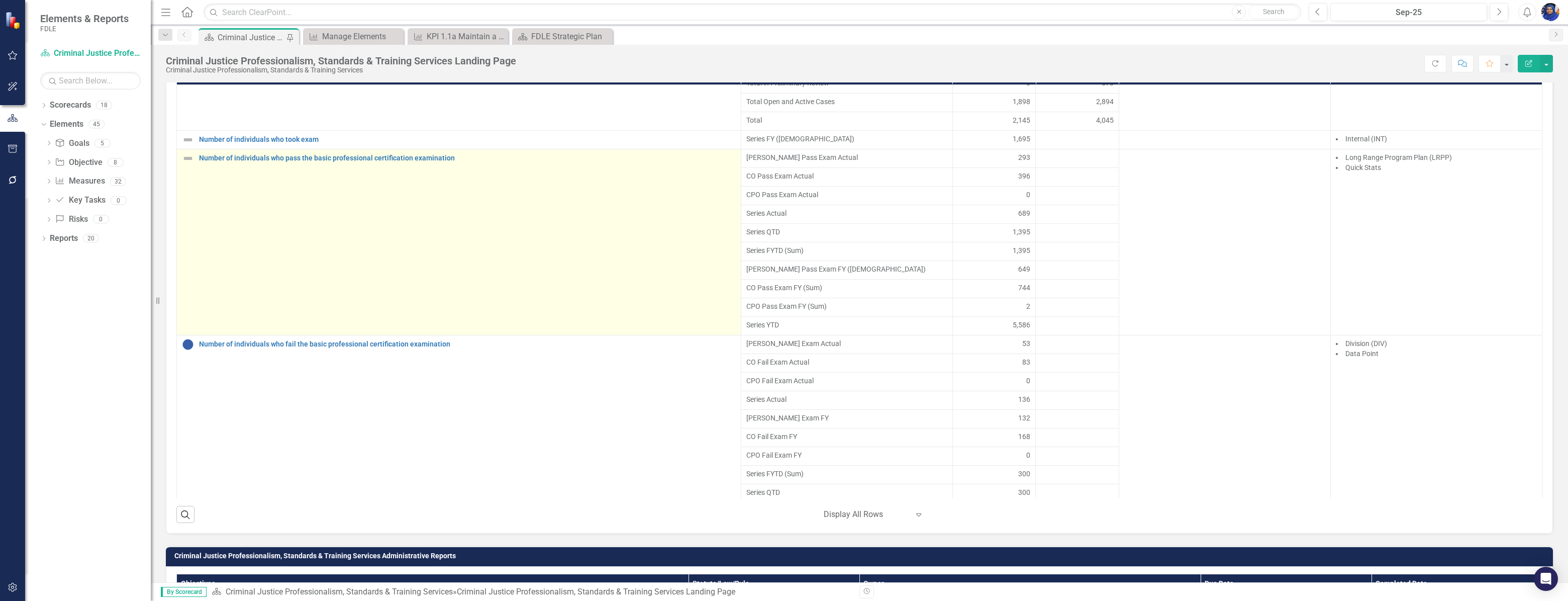
scroll to position [1066, 0]
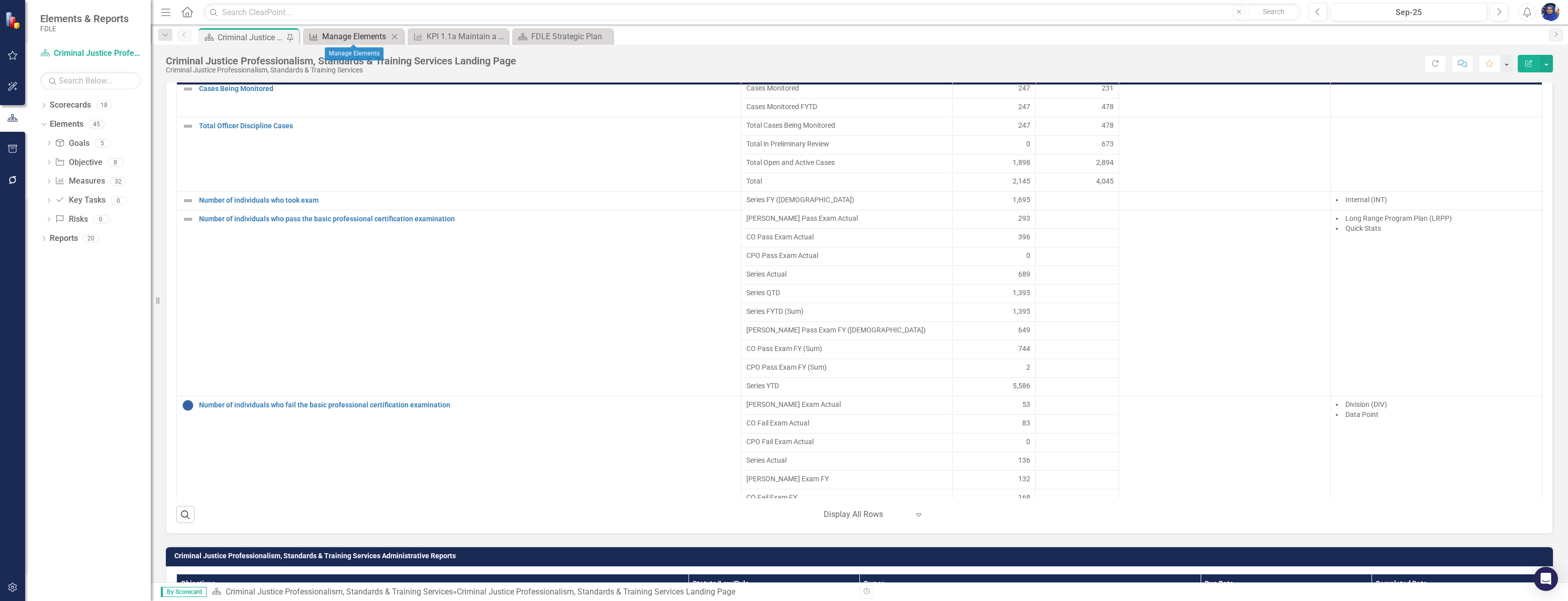
click at [353, 35] on div "Manage Elements" at bounding box center [355, 37] width 66 height 13
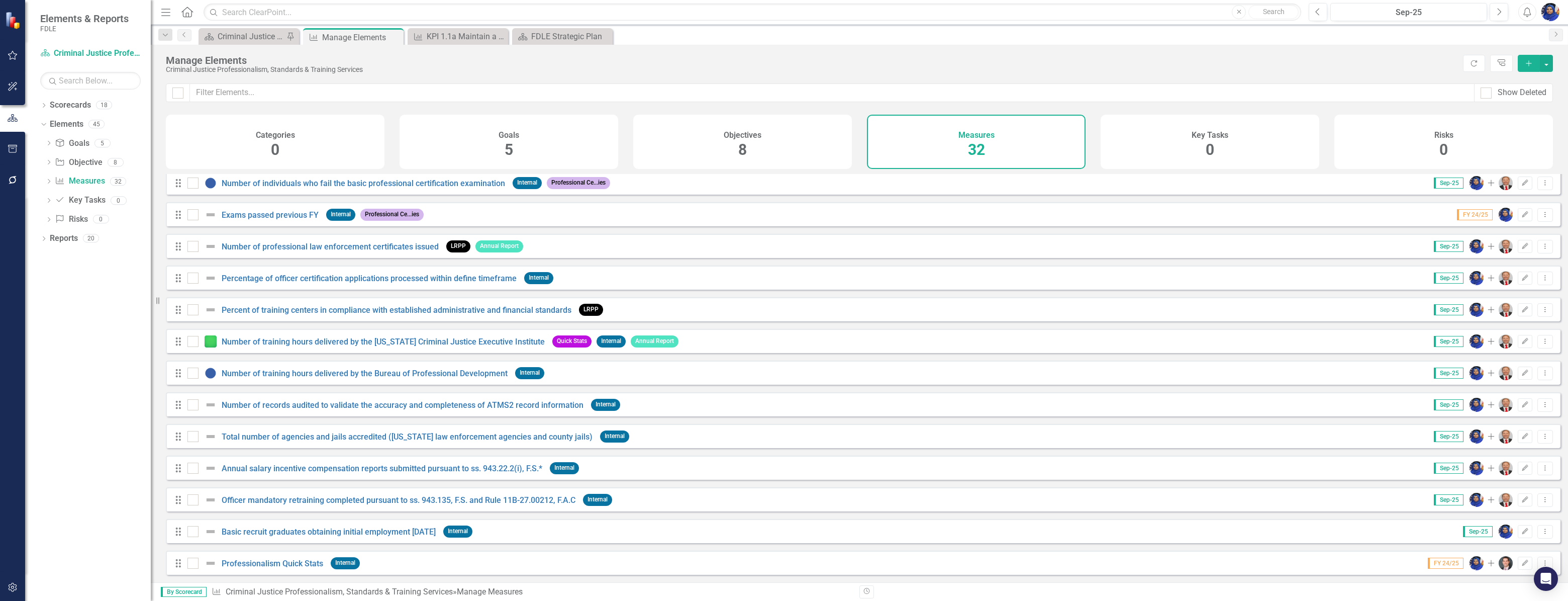
scroll to position [613, 0]
click at [320, 527] on link "Basic recruit graduates obtaining initial employment [DATE]" at bounding box center [329, 532] width 214 height 10
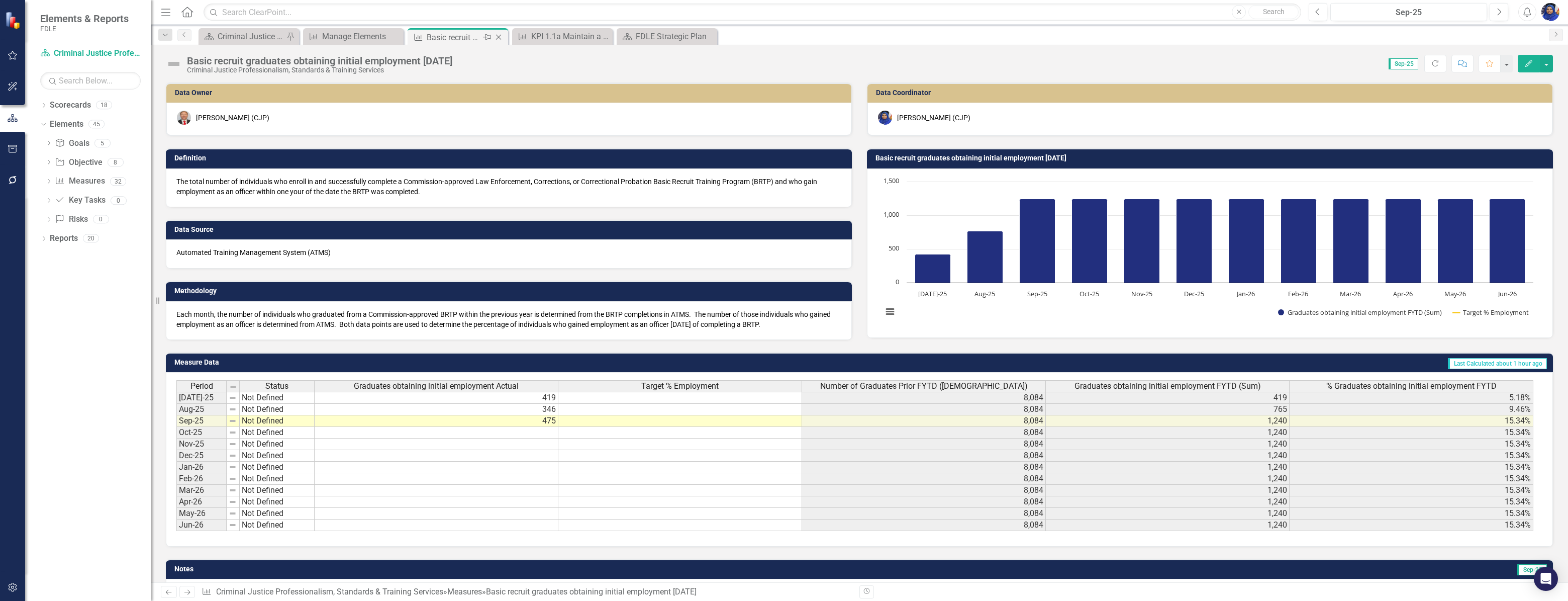
click at [497, 33] on icon "Close" at bounding box center [499, 37] width 10 height 8
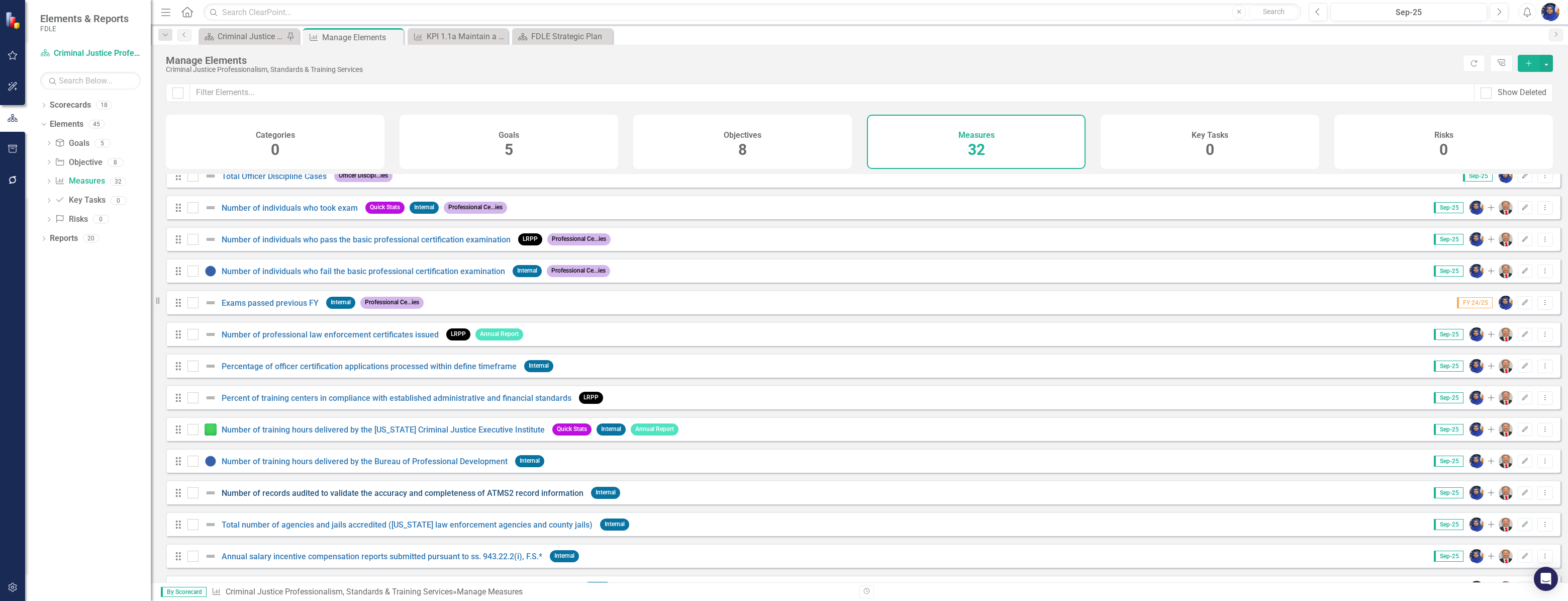
scroll to position [613, 0]
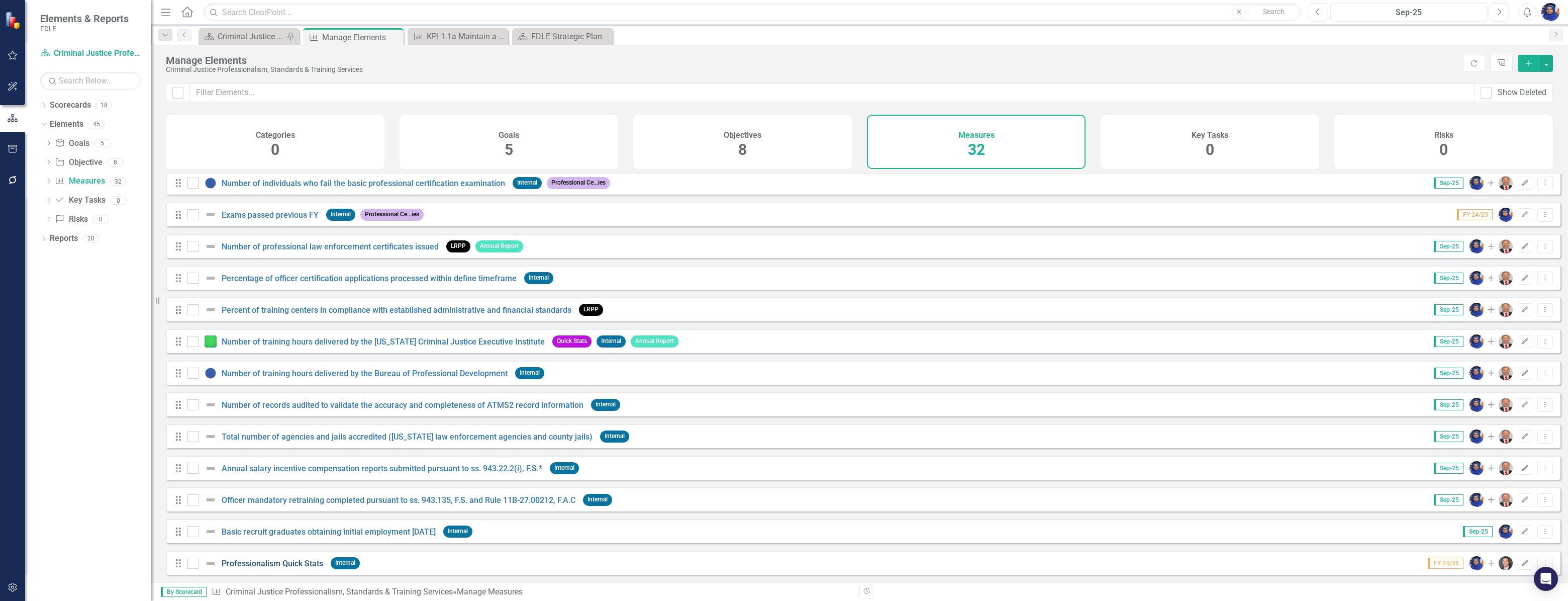
click at [308, 561] on link "Professionalism Quick Stats" at bounding box center [272, 563] width 102 height 10
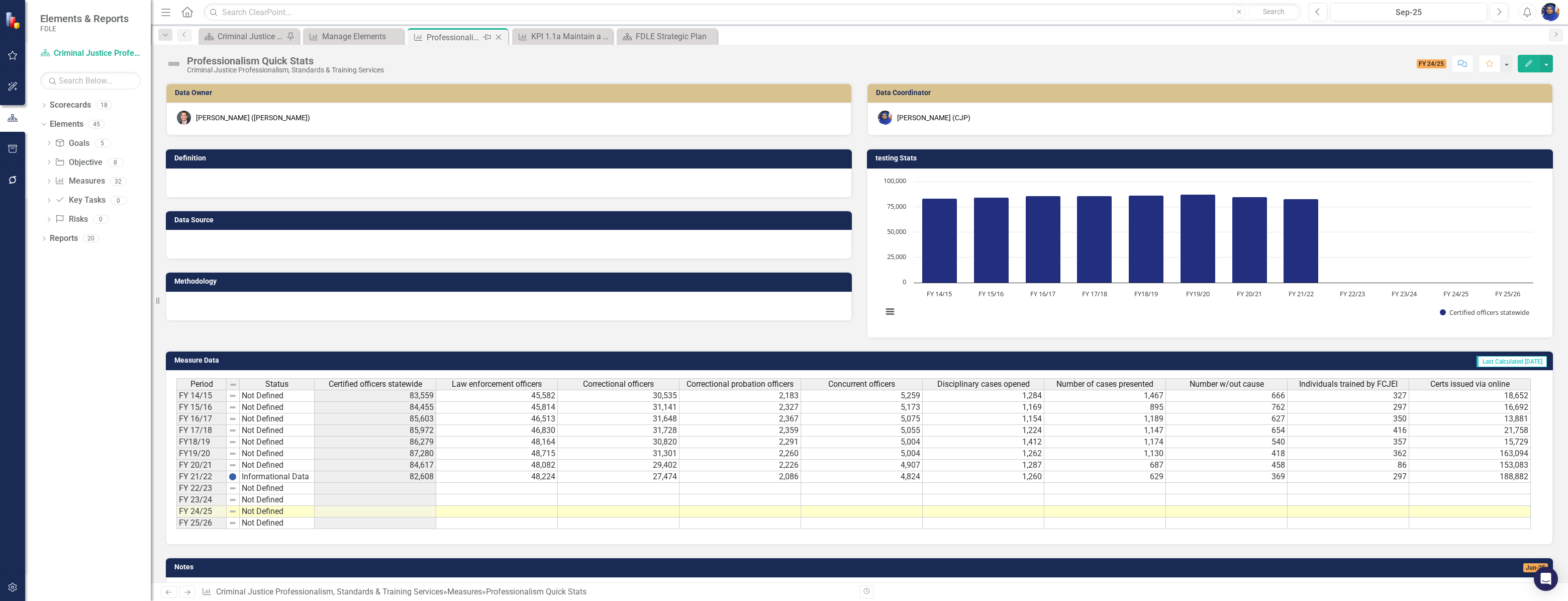
click at [496, 32] on div "Close" at bounding box center [499, 37] width 13 height 13
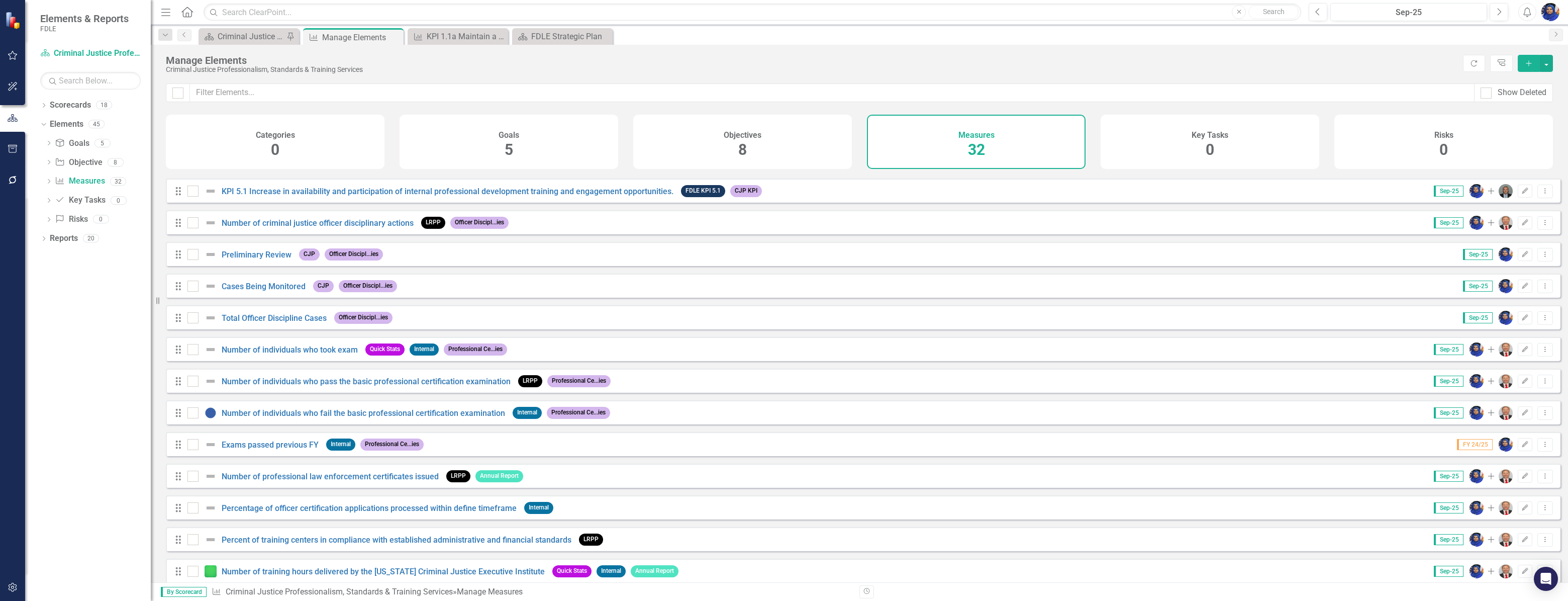
scroll to position [338, 0]
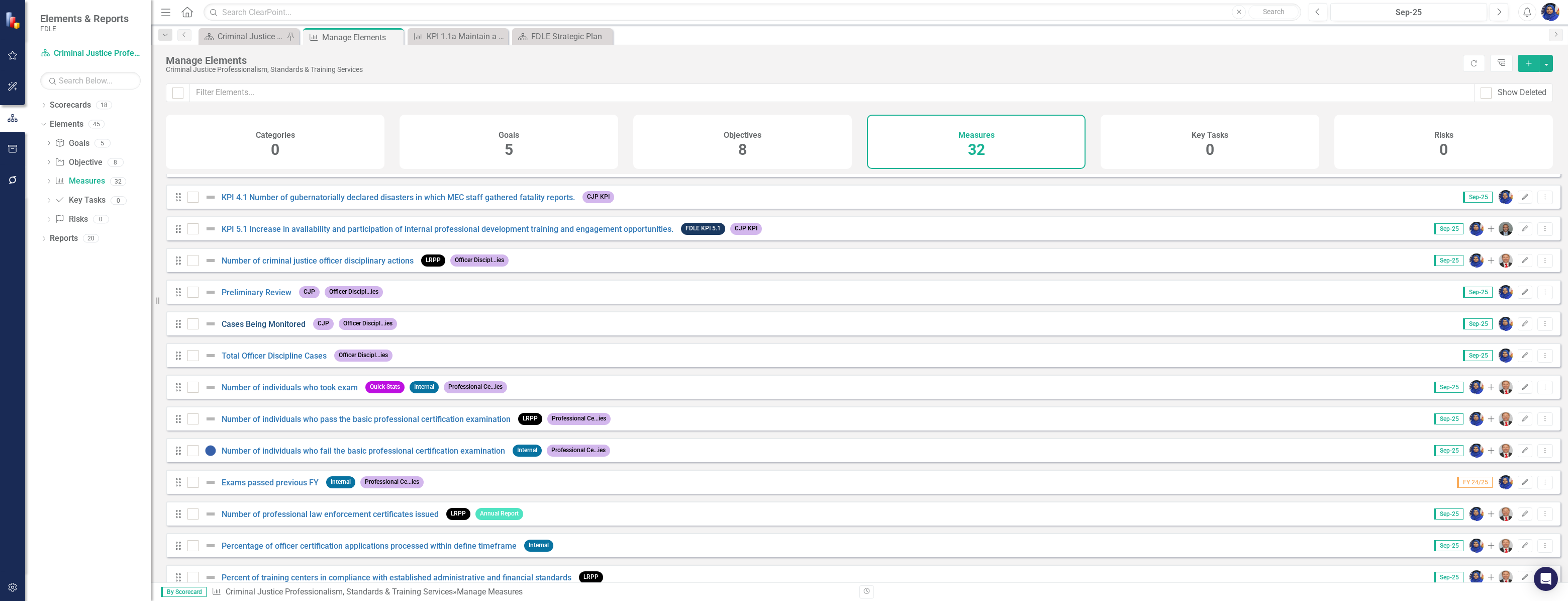
click at [290, 329] on link "Cases Being Monitored" at bounding box center [264, 324] width 84 height 10
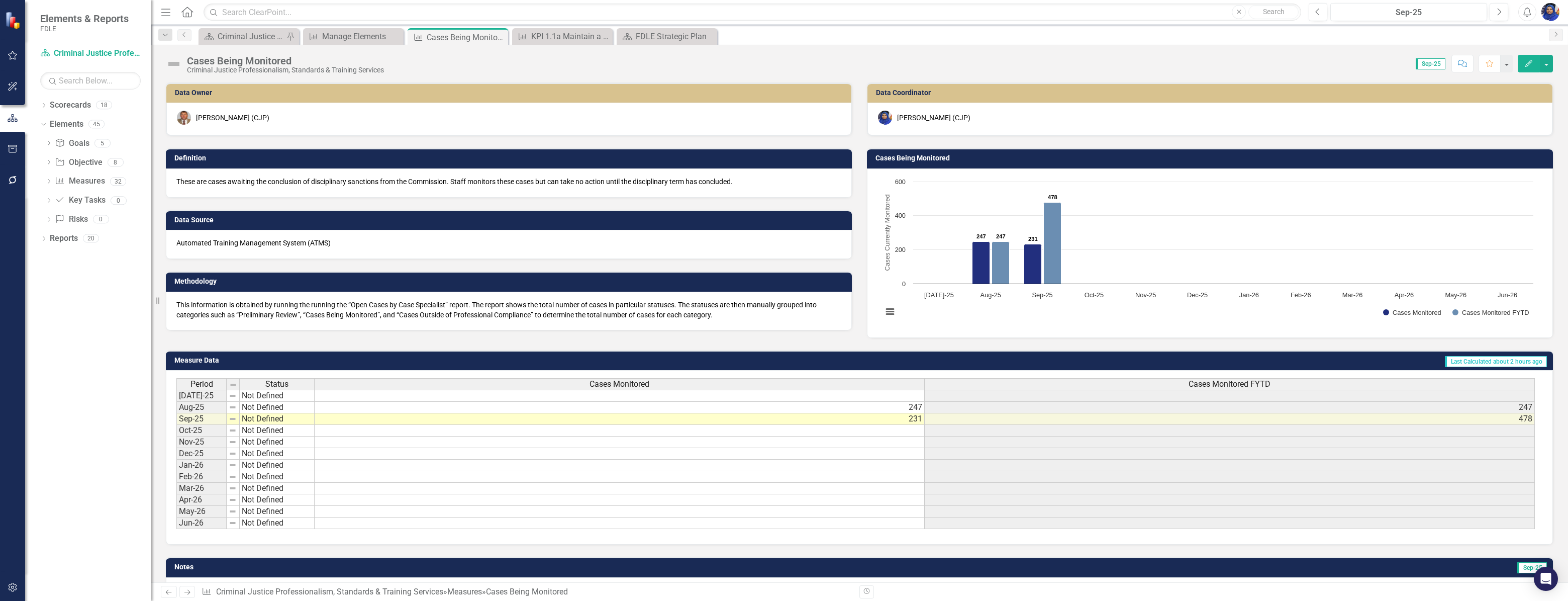
scroll to position [0, 7]
click at [498, 35] on icon "Close" at bounding box center [499, 37] width 10 height 8
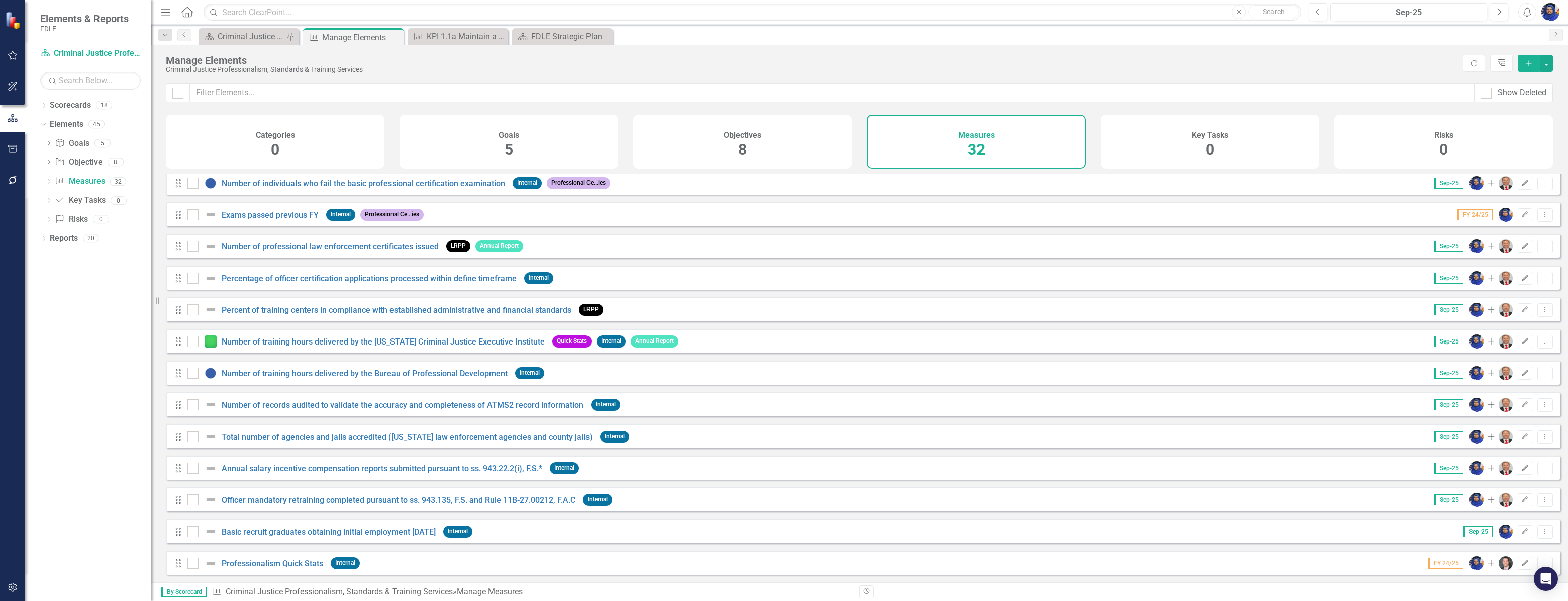
scroll to position [128, 0]
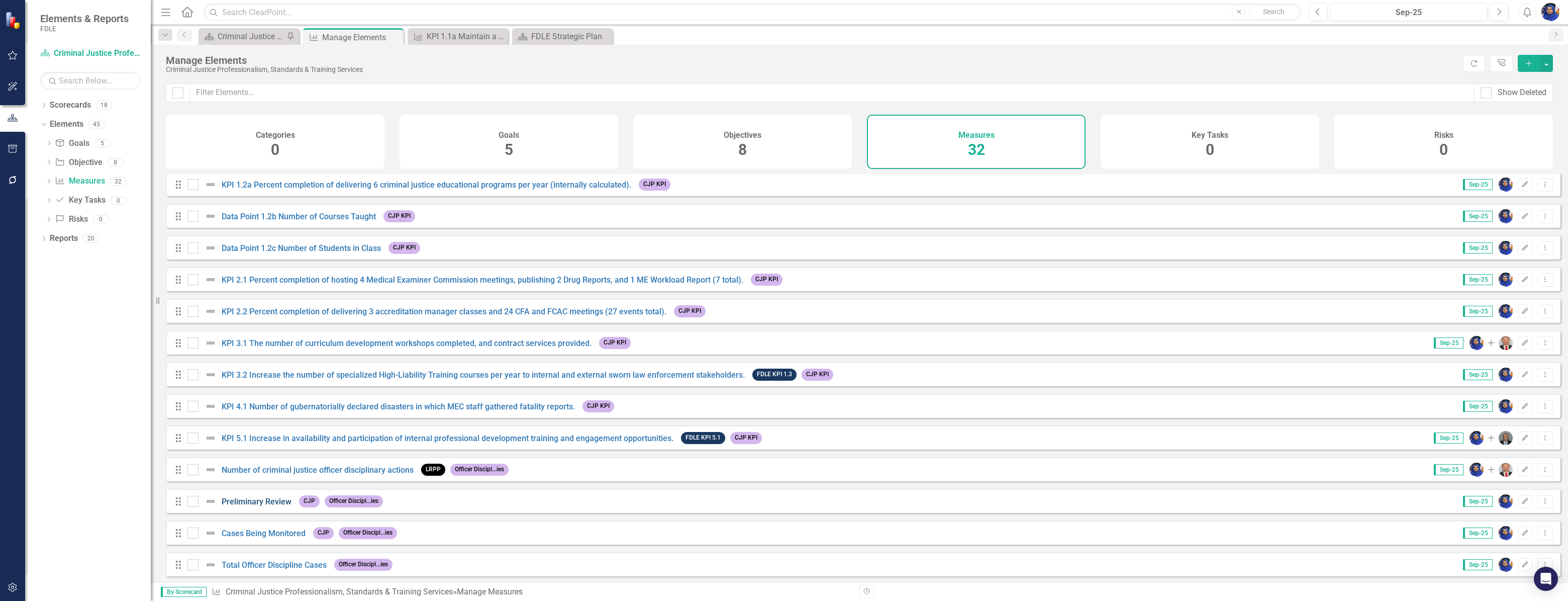
click at [273, 506] on link "Preliminary Review" at bounding box center [256, 502] width 70 height 10
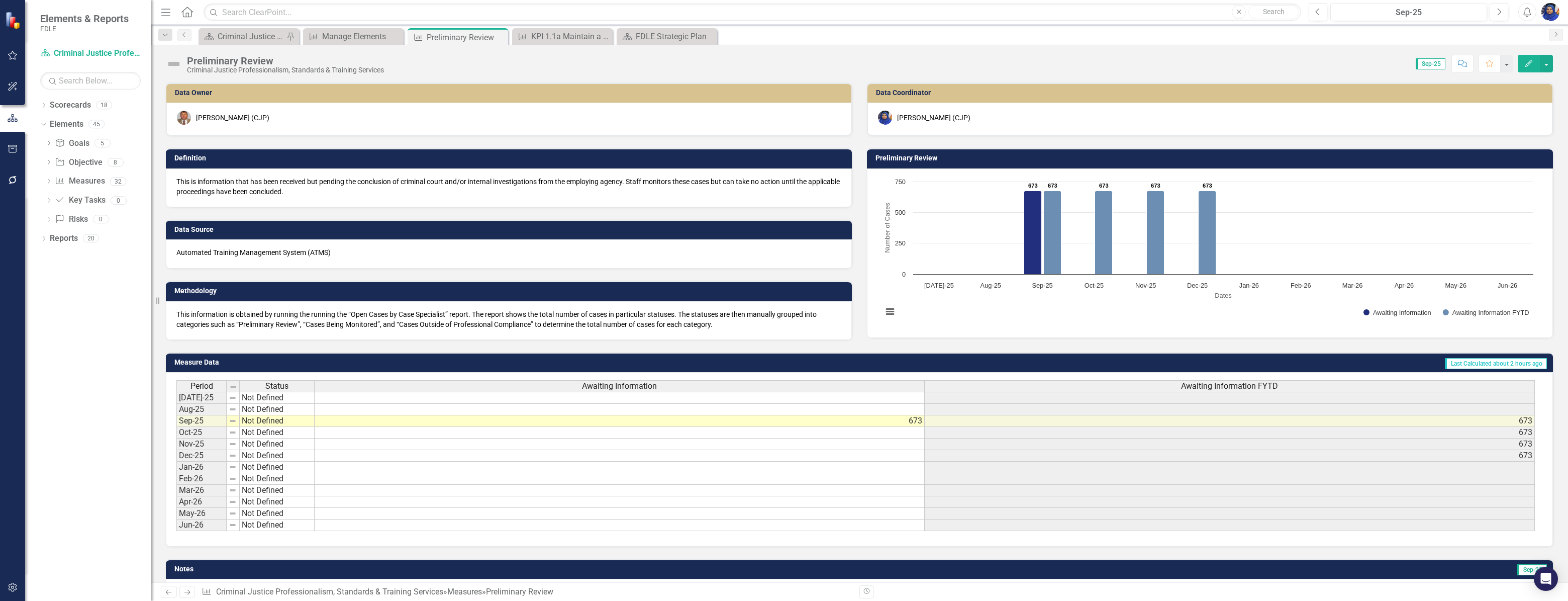
scroll to position [0, 7]
click at [500, 35] on icon "Close" at bounding box center [499, 37] width 10 height 8
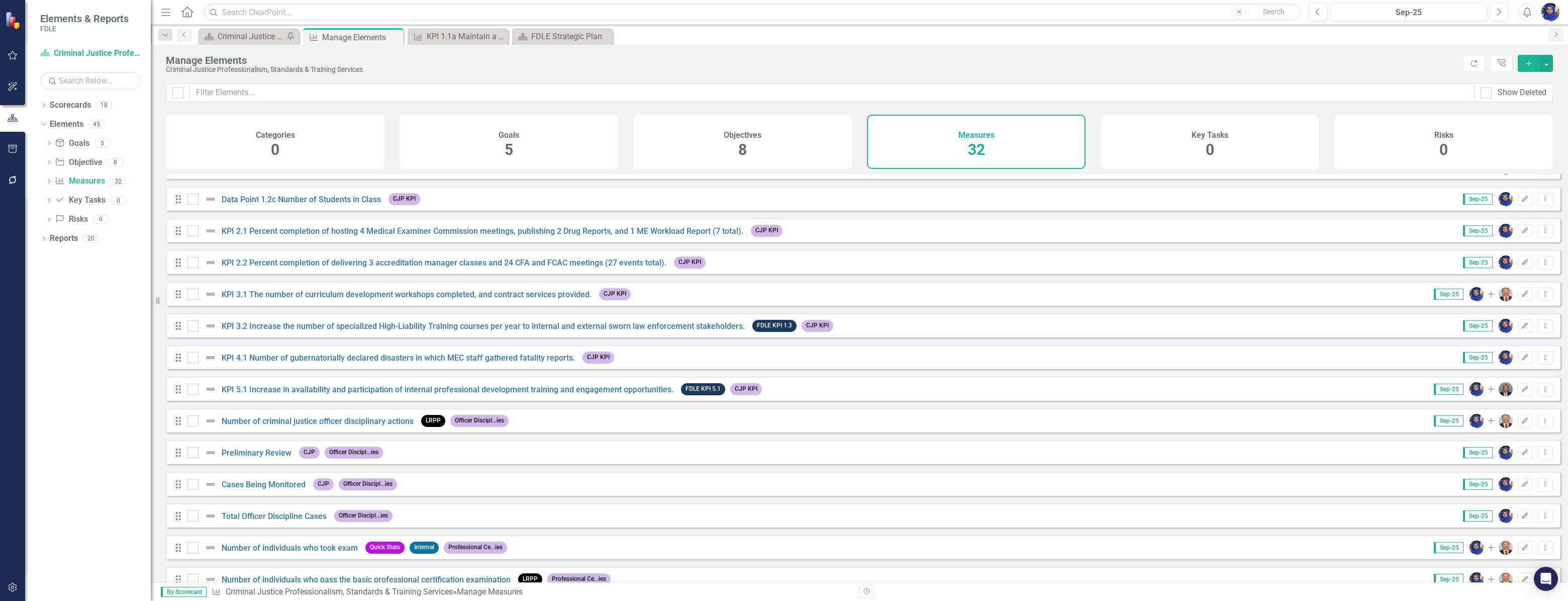
scroll to position [228, 0]
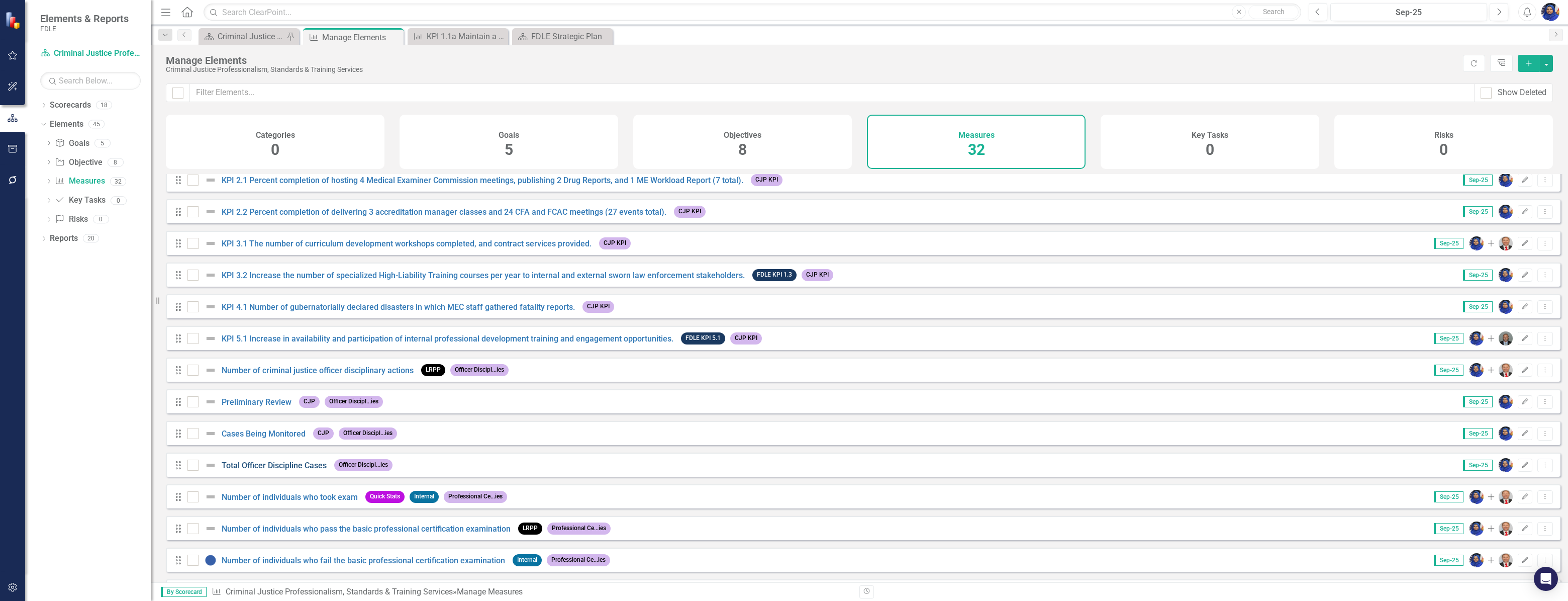
click at [282, 469] on link "Total Officer Discipline Cases" at bounding box center [274, 465] width 105 height 10
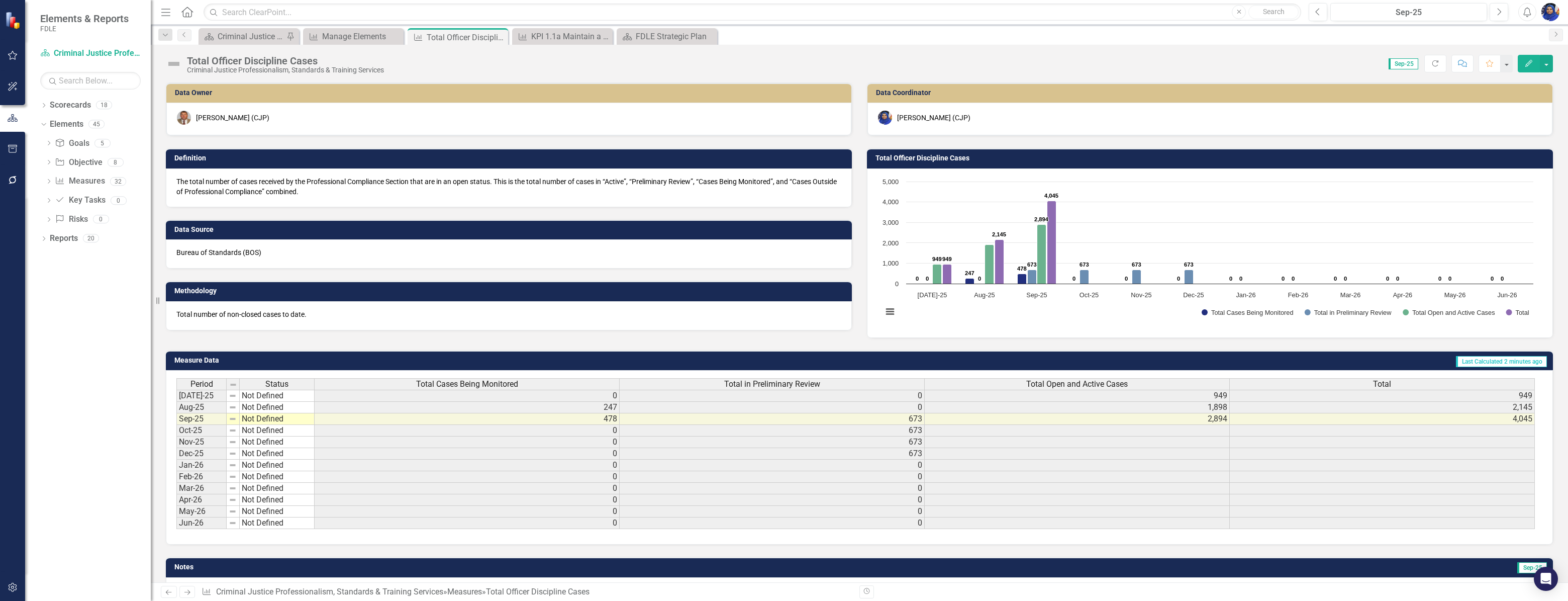
scroll to position [0, 7]
click at [586, 418] on td "478" at bounding box center [467, 419] width 305 height 12
click at [586, 417] on td "478" at bounding box center [467, 419] width 305 height 12
click at [595, 416] on td "478" at bounding box center [467, 419] width 305 height 12
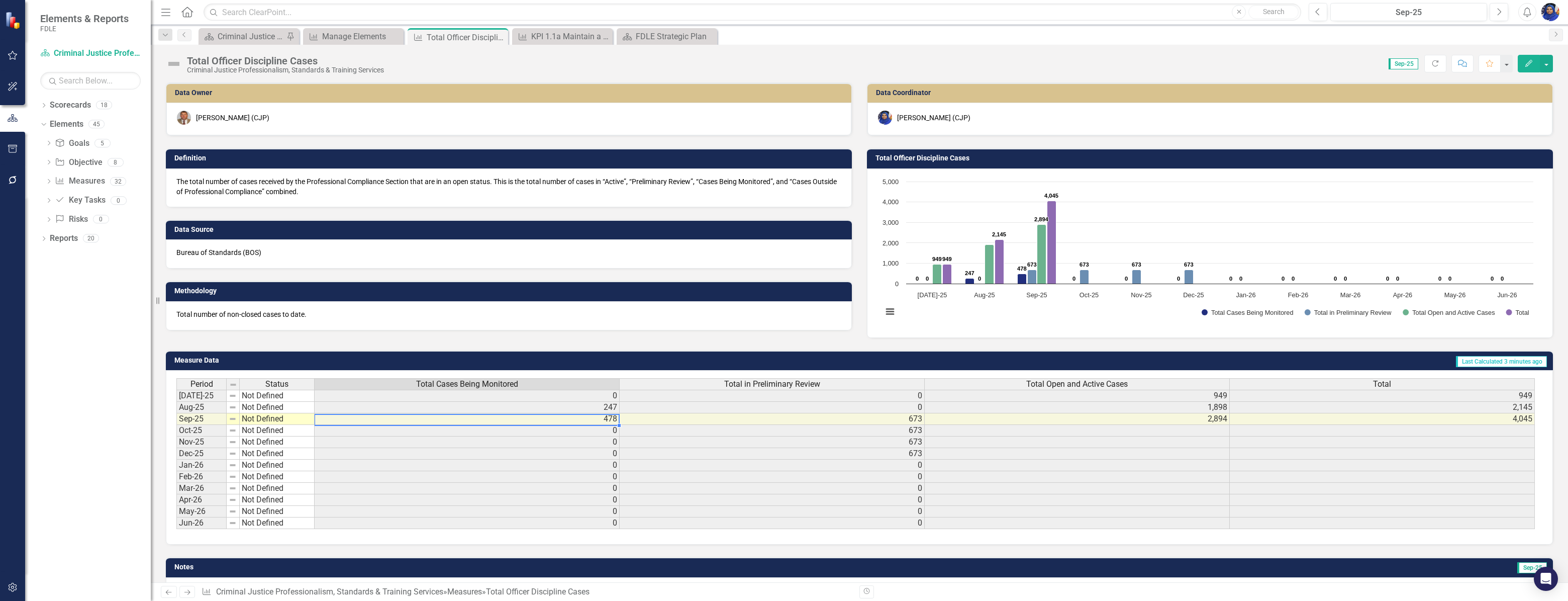
click at [595, 416] on td "478" at bounding box center [467, 419] width 305 height 12
click at [603, 418] on td "478" at bounding box center [467, 419] width 305 height 12
click at [603, 418] on td "478" at bounding box center [467, 419] width 305 height 12
click at [611, 417] on td "478" at bounding box center [467, 419] width 305 height 12
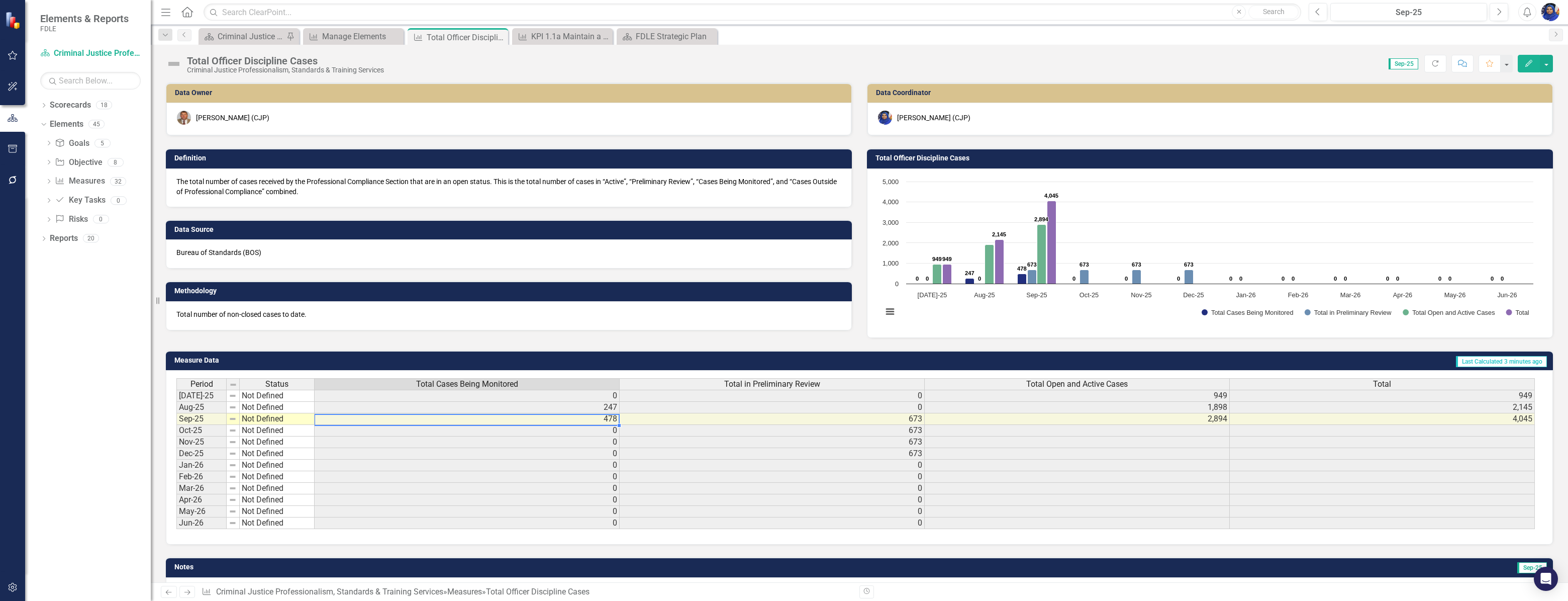
click at [774, 420] on td "673" at bounding box center [772, 419] width 305 height 12
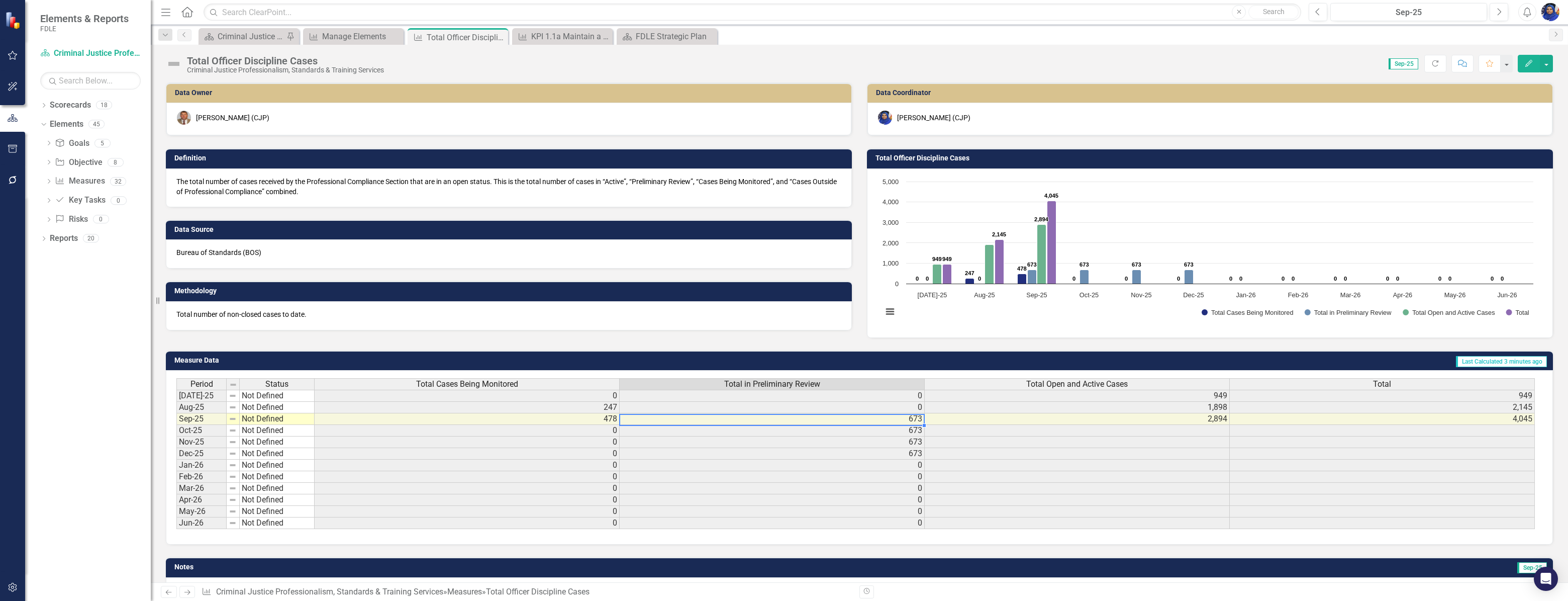
click at [774, 420] on td "673" at bounding box center [772, 419] width 305 height 12
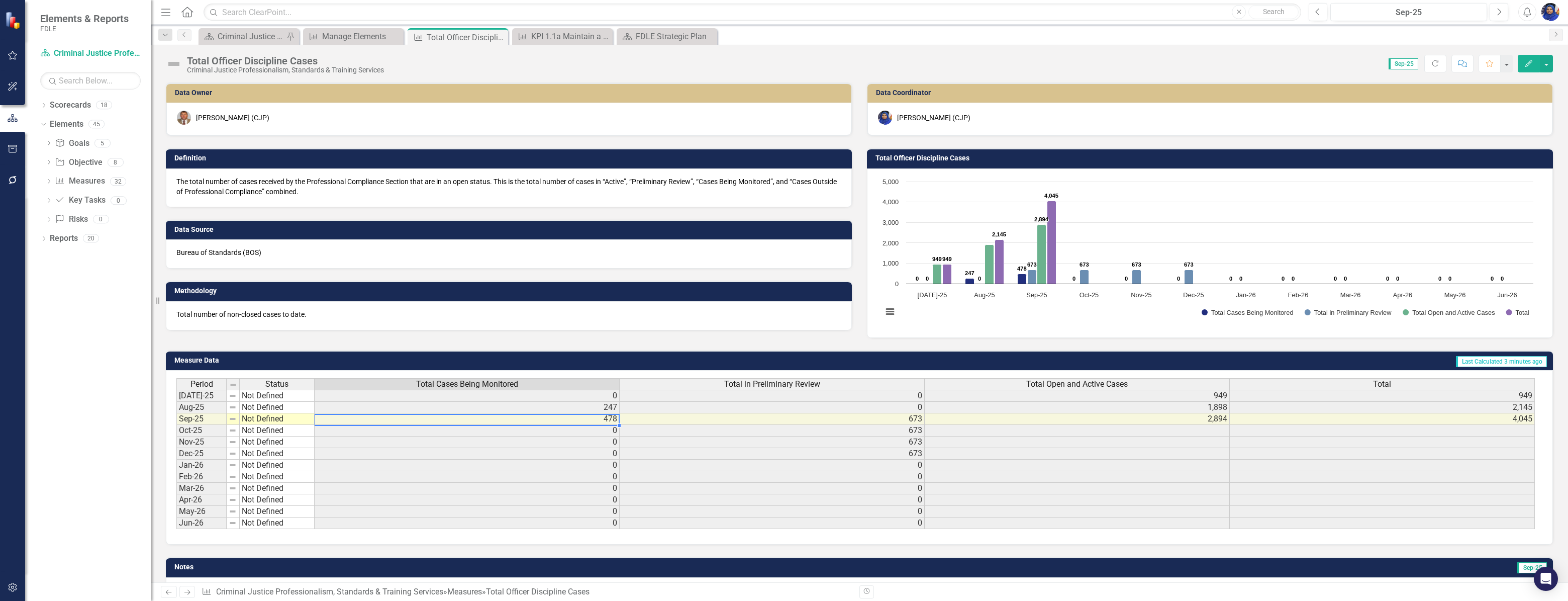
click at [606, 416] on td "478" at bounding box center [467, 419] width 305 height 12
click at [501, 33] on div "Close" at bounding box center [499, 37] width 13 height 13
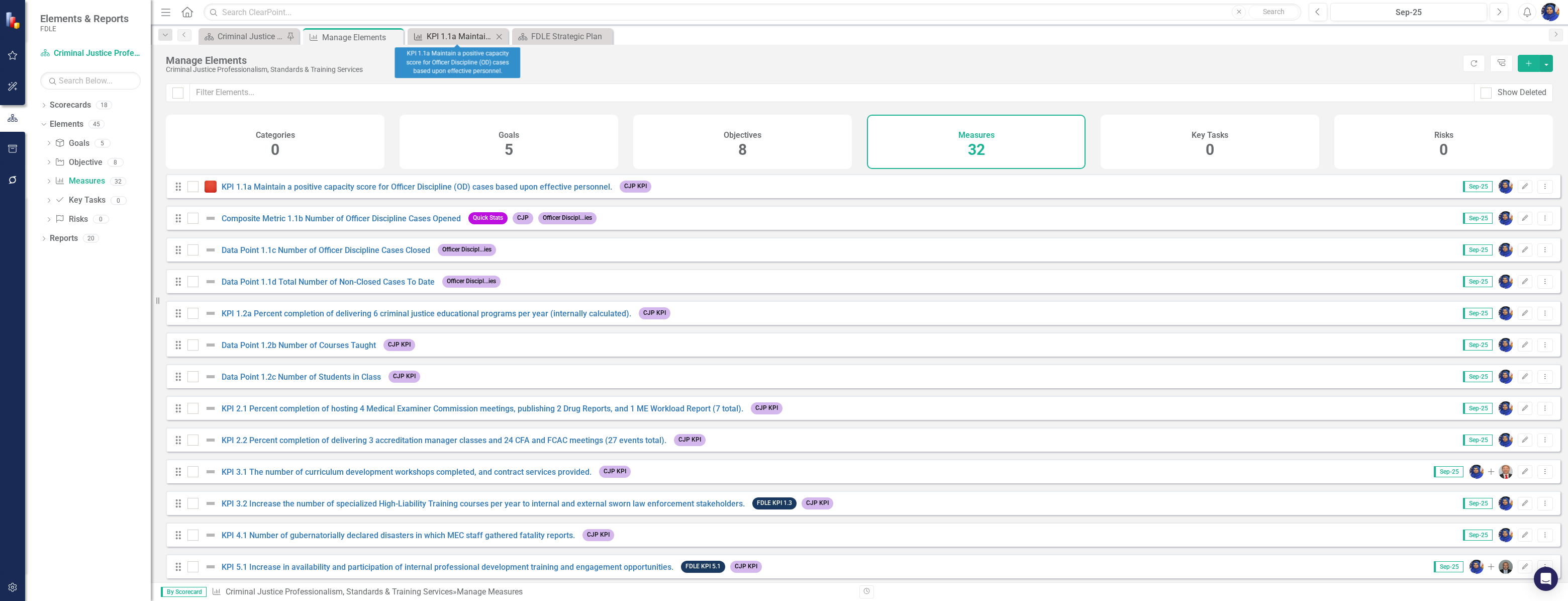
click at [460, 32] on div "KPI 1.1a Maintain a positive capacity score for Officer Discipline (OD) cases b…" at bounding box center [460, 37] width 66 height 13
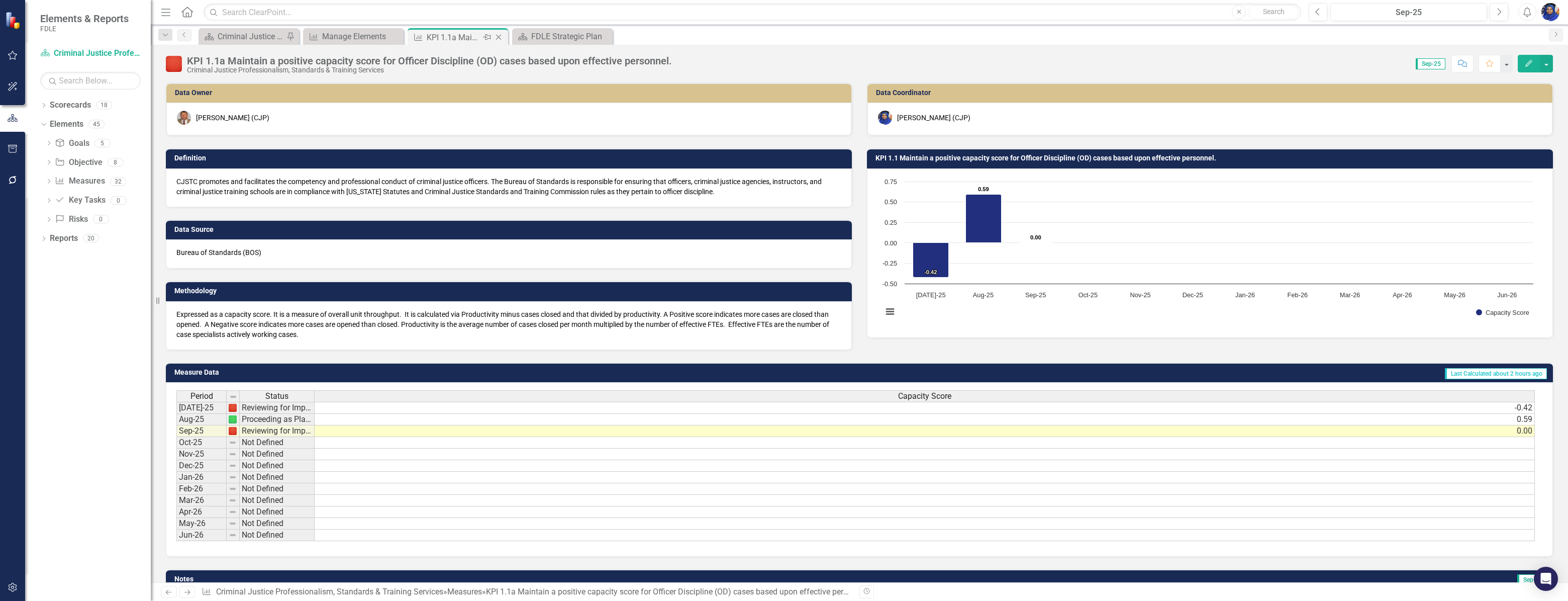
click at [500, 34] on icon "Close" at bounding box center [499, 37] width 10 height 8
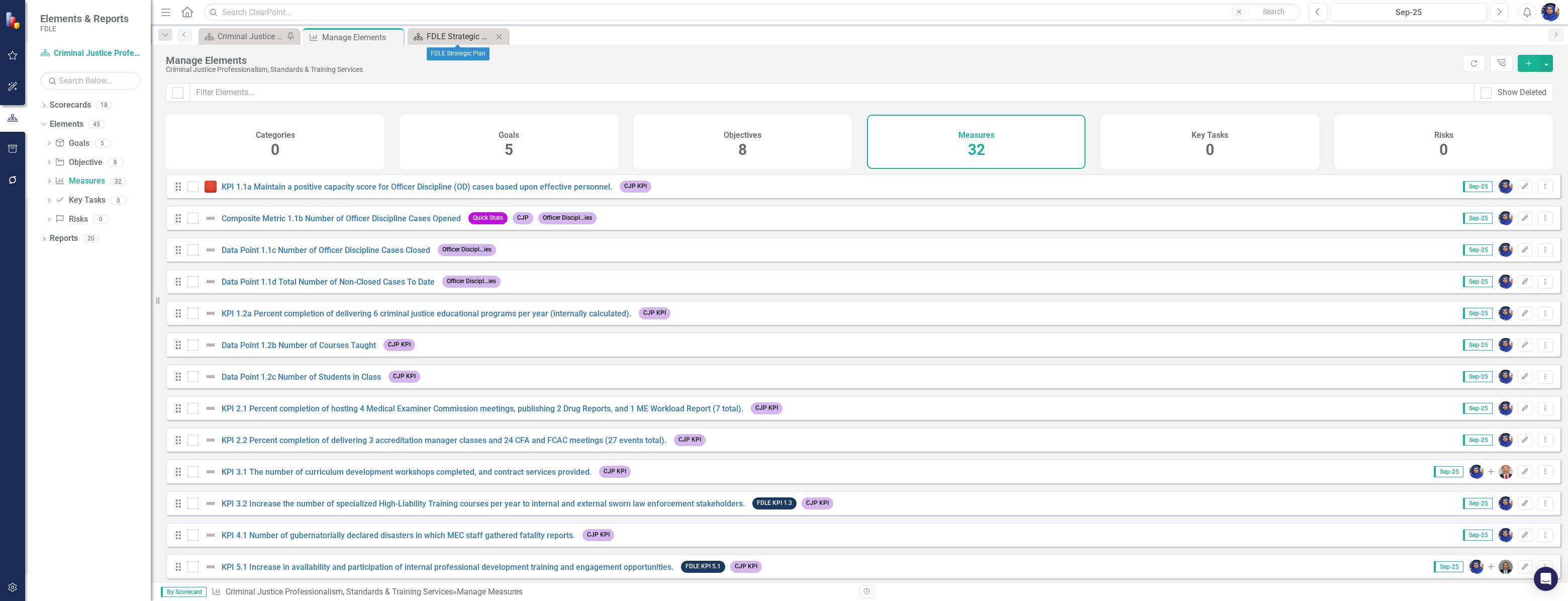
click at [466, 39] on div "FDLE Strategic Plan" at bounding box center [460, 37] width 66 height 13
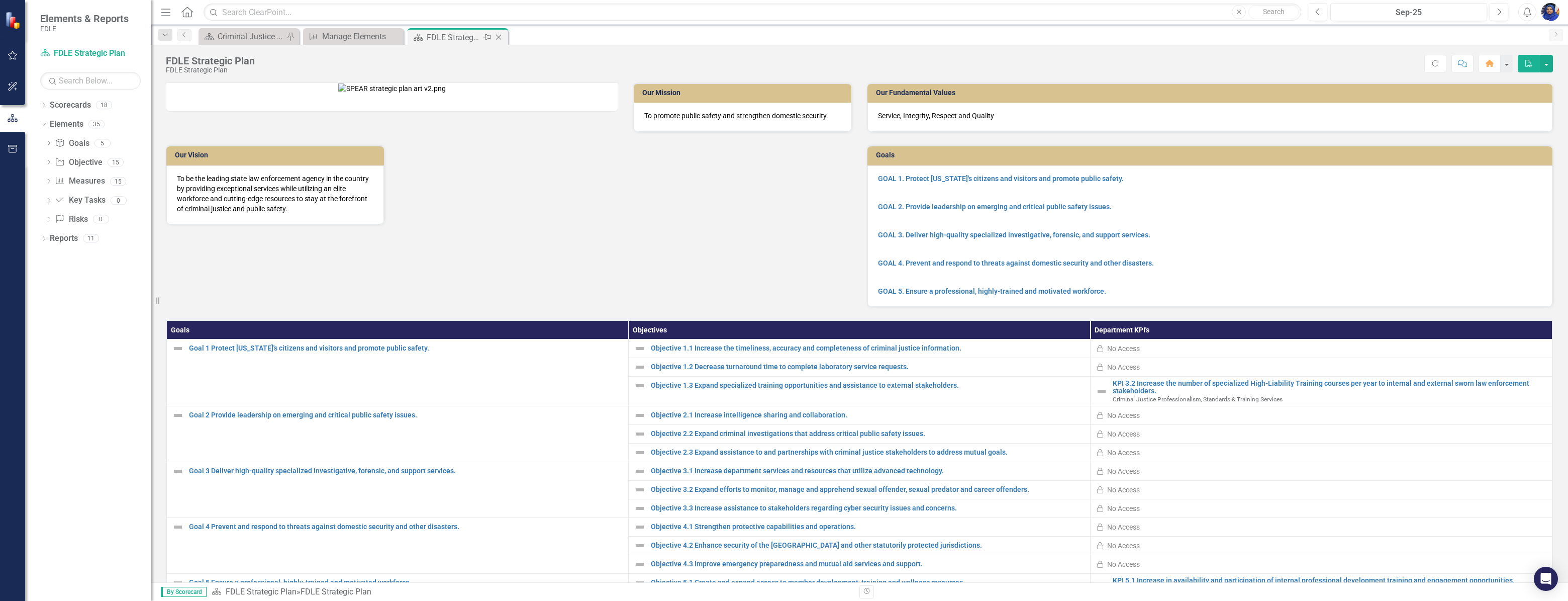
click at [496, 34] on icon "Close" at bounding box center [499, 37] width 10 height 8
click at [499, 31] on div "Close" at bounding box center [499, 37] width 13 height 13
click at [497, 36] on icon "Close" at bounding box center [499, 37] width 10 height 8
click at [346, 37] on div "Manage Elements" at bounding box center [355, 37] width 66 height 13
click at [366, 36] on div "Manage Elements" at bounding box center [355, 37] width 66 height 13
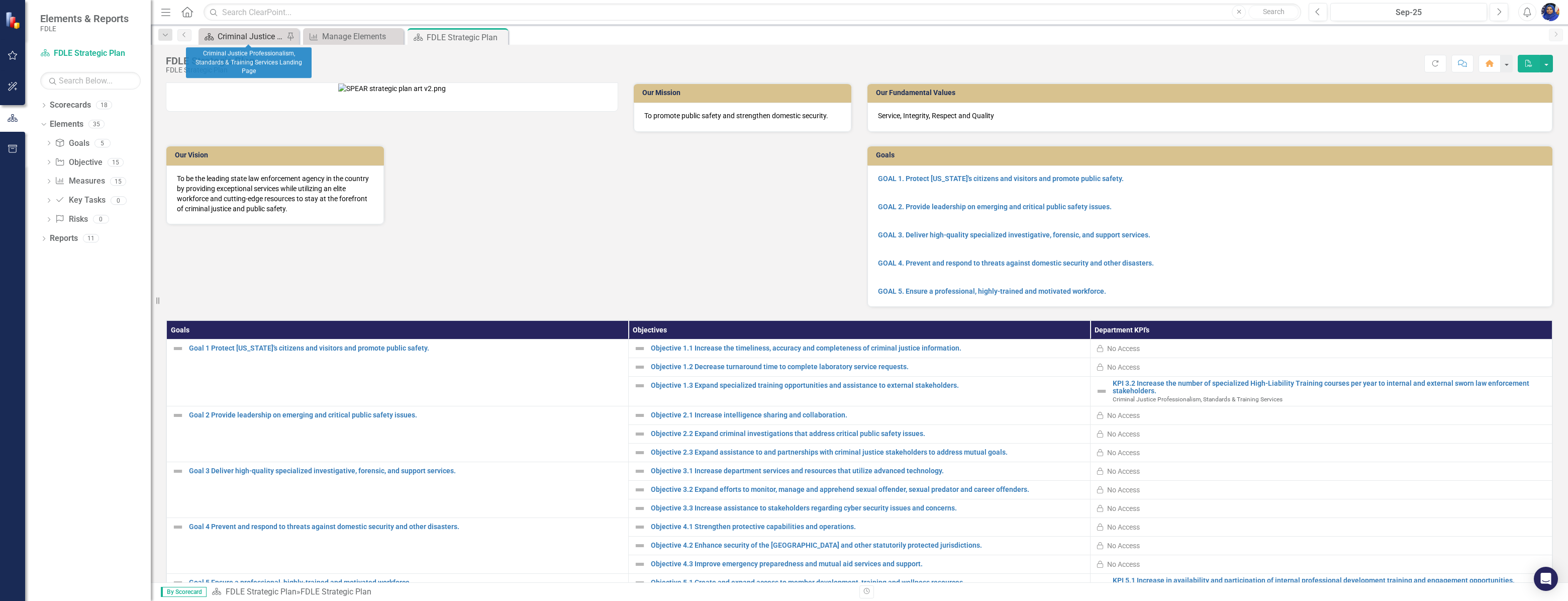
click at [258, 35] on div "Criminal Justice Professionalism, Standards & Training Services Landing Page" at bounding box center [251, 37] width 66 height 13
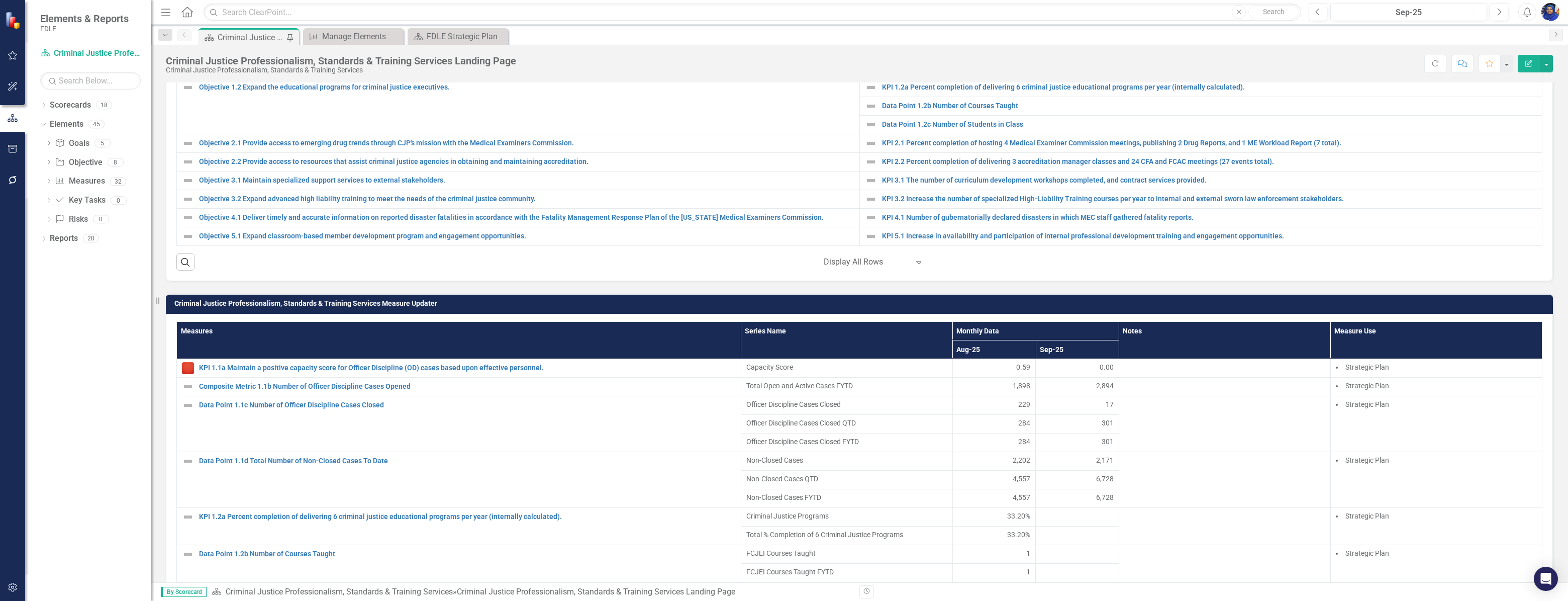
scroll to position [731, 0]
